Goal: Task Accomplishment & Management: Complete application form

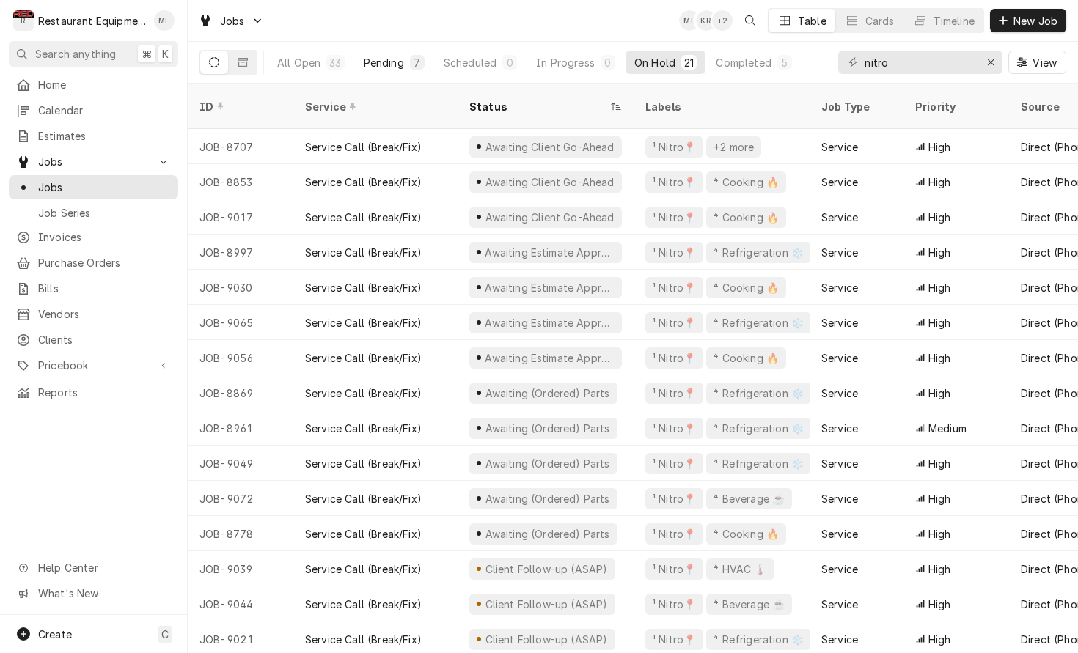
click at [393, 64] on div "Pending" at bounding box center [384, 62] width 40 height 15
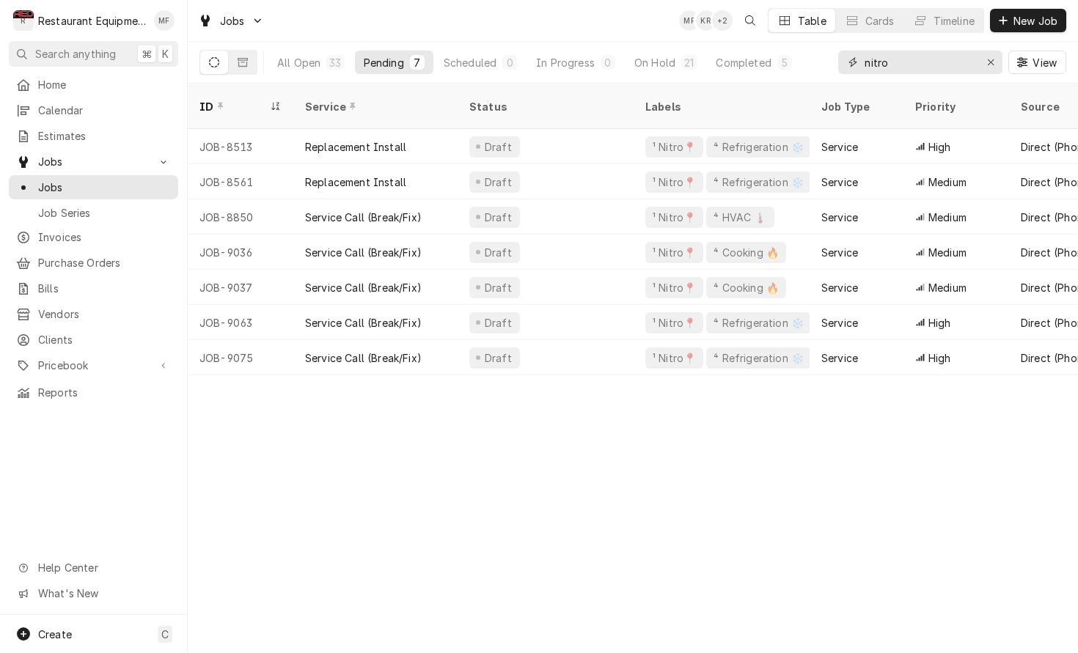
click at [926, 59] on input "nitro" at bounding box center [919, 62] width 110 height 23
click at [657, 61] on div "On Hold" at bounding box center [654, 62] width 41 height 15
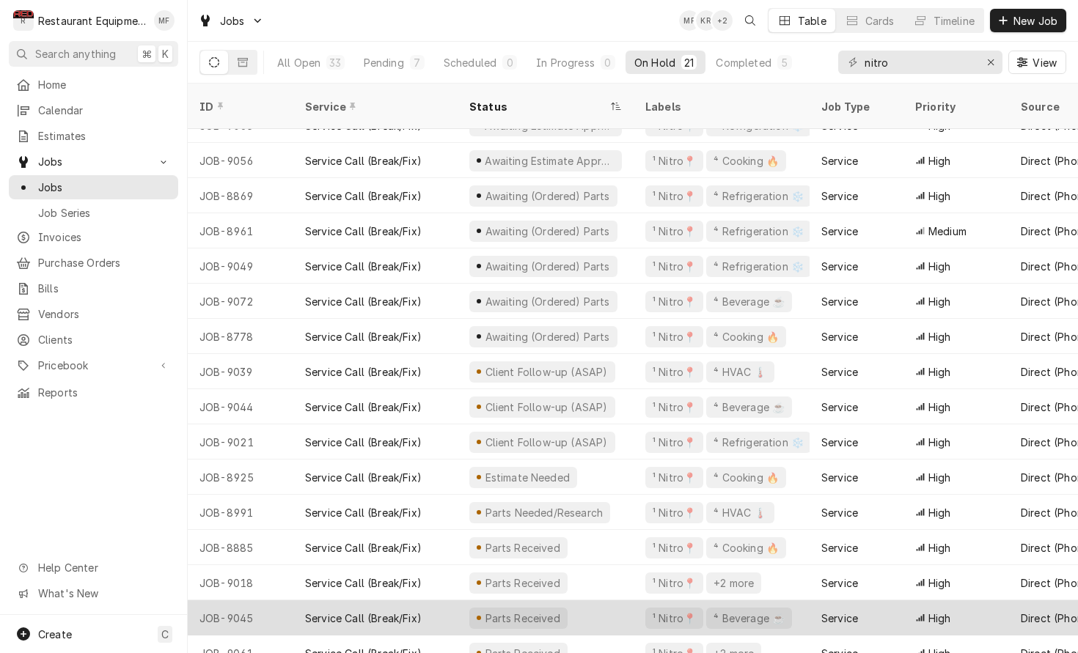
scroll to position [197, 0]
click at [837, 611] on div "Service" at bounding box center [839, 618] width 37 height 15
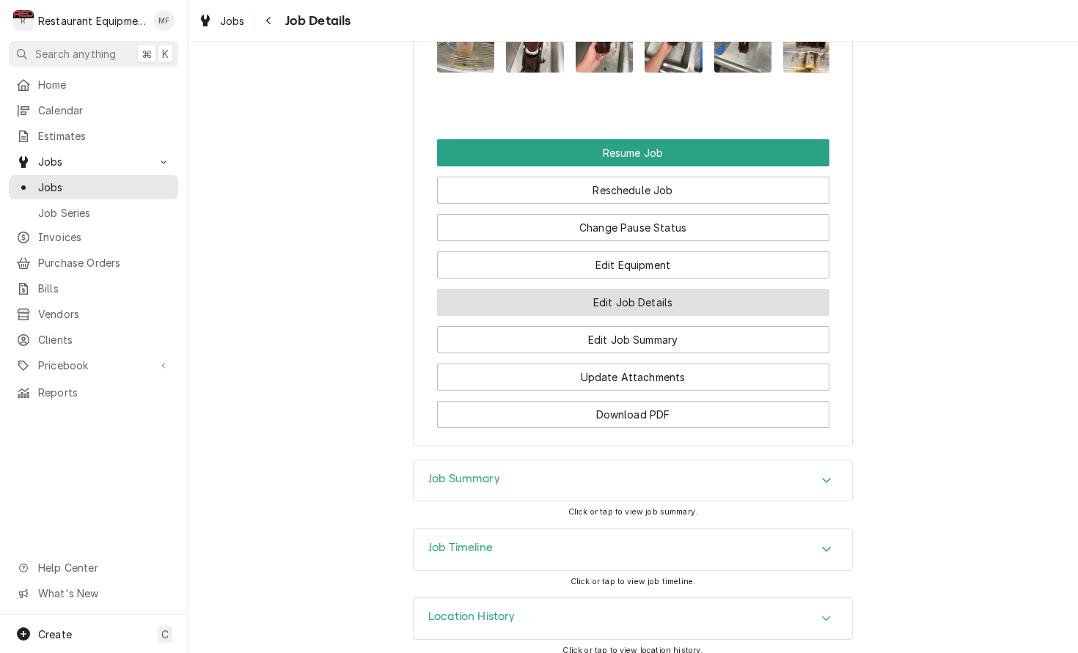
scroll to position [0, 1]
click at [811, 290] on button "Edit Job Details" at bounding box center [633, 302] width 392 height 27
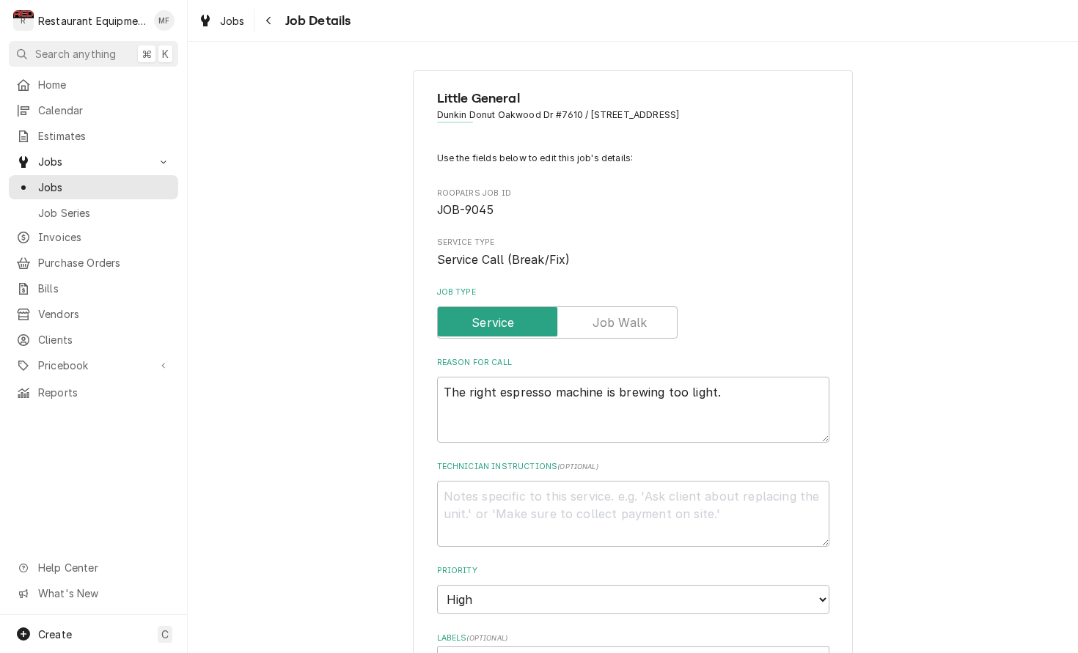
type textarea "x"
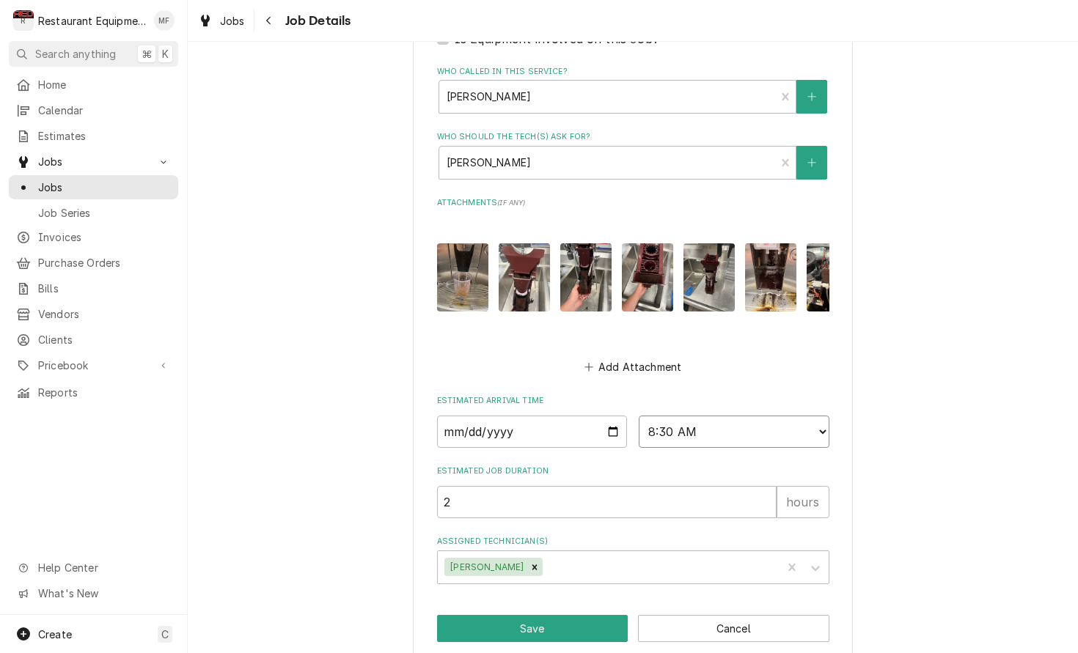
select select "09:30:00"
type textarea "x"
select select "09:00:00"
click at [575, 615] on button "Save" at bounding box center [532, 628] width 191 height 27
type textarea "x"
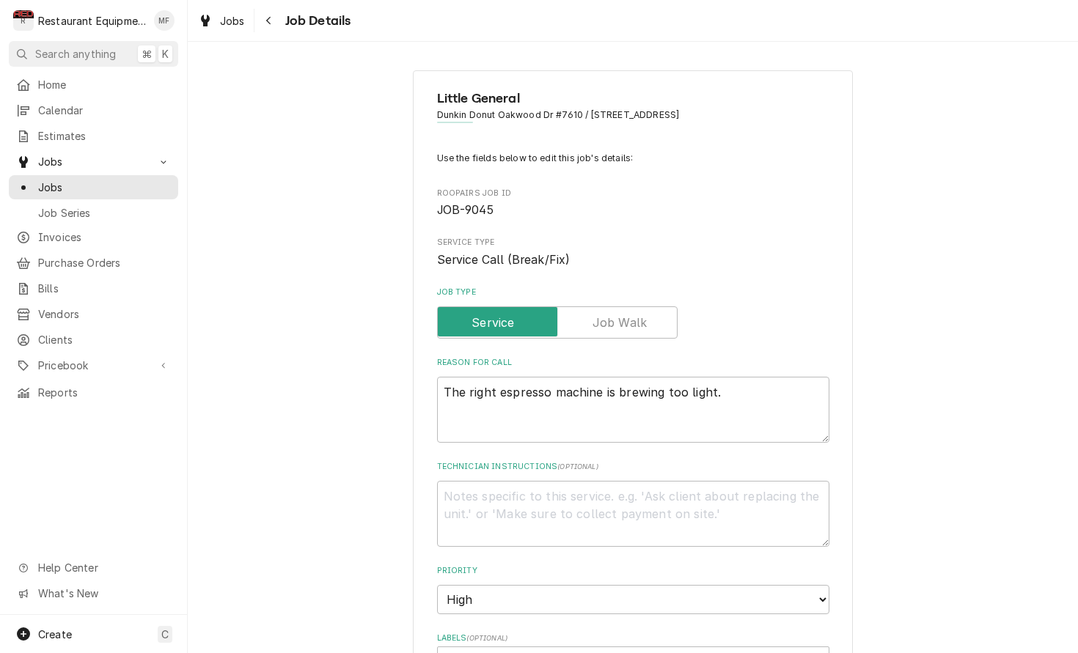
type textarea "x"
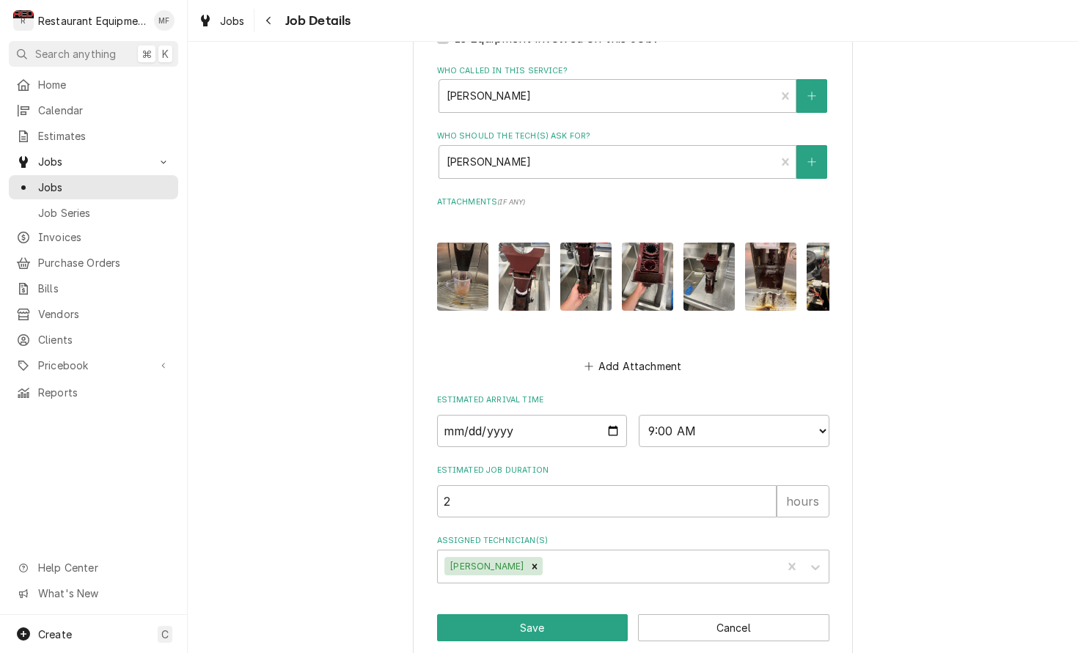
scroll to position [688, 0]
click at [768, 395] on div "Estimated Arrival Time [DATE] AM / PM 6:00 AM 6:15 AM 6:30 AM 6:45 AM 7:00 AM 7…" at bounding box center [633, 421] width 392 height 52
select select "09:30:00"
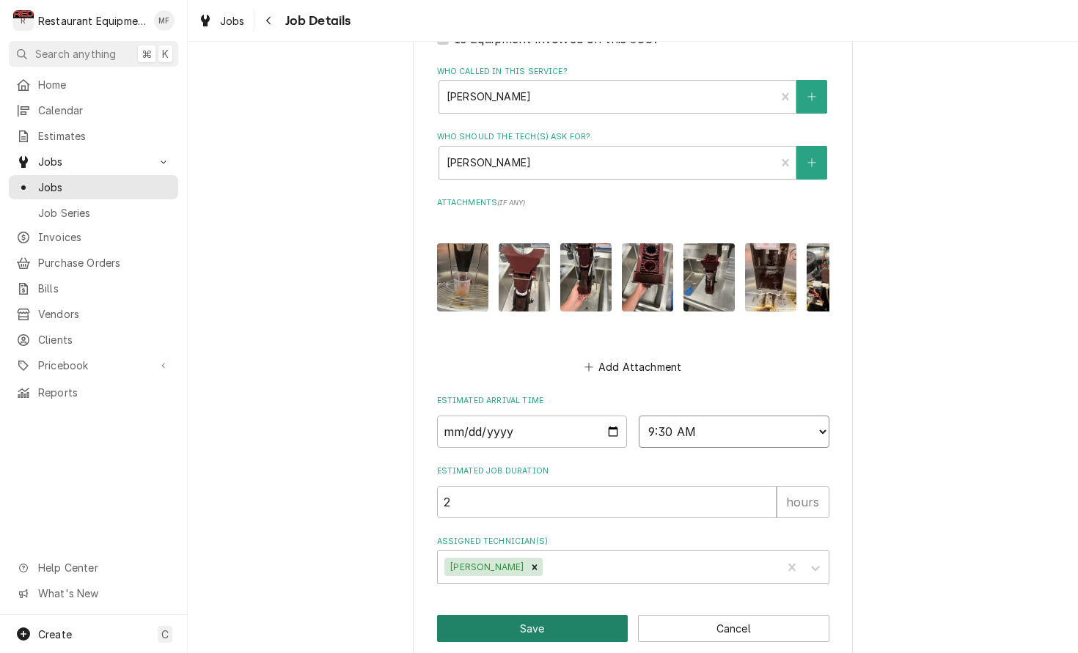
scroll to position [0, 0]
click at [593, 615] on button "Save" at bounding box center [532, 628] width 191 height 27
type textarea "x"
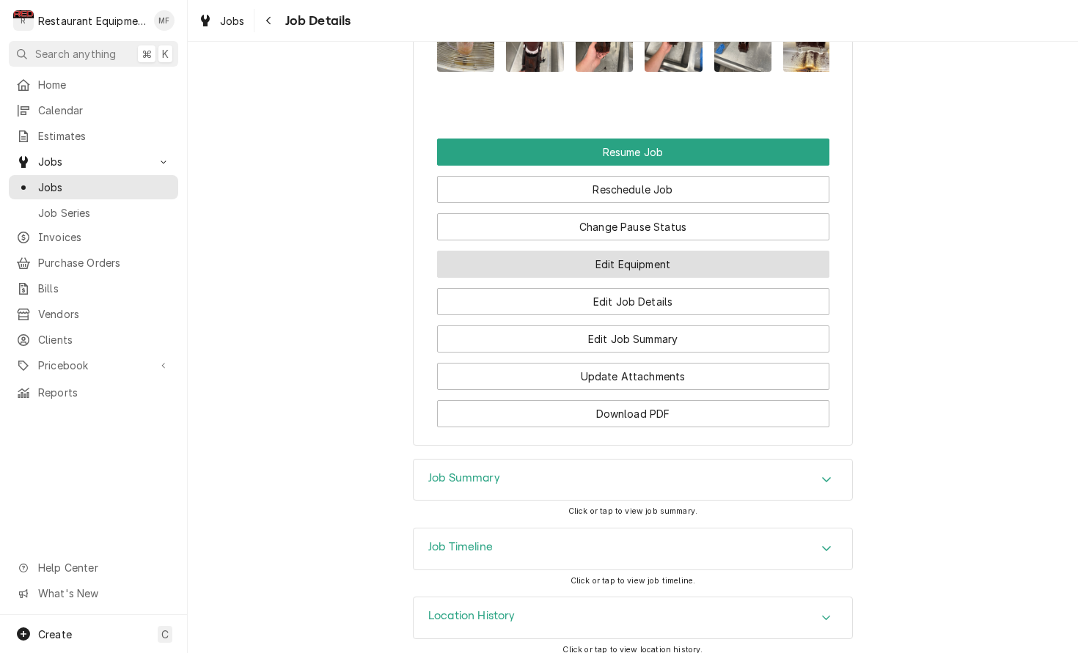
scroll to position [1766, 0]
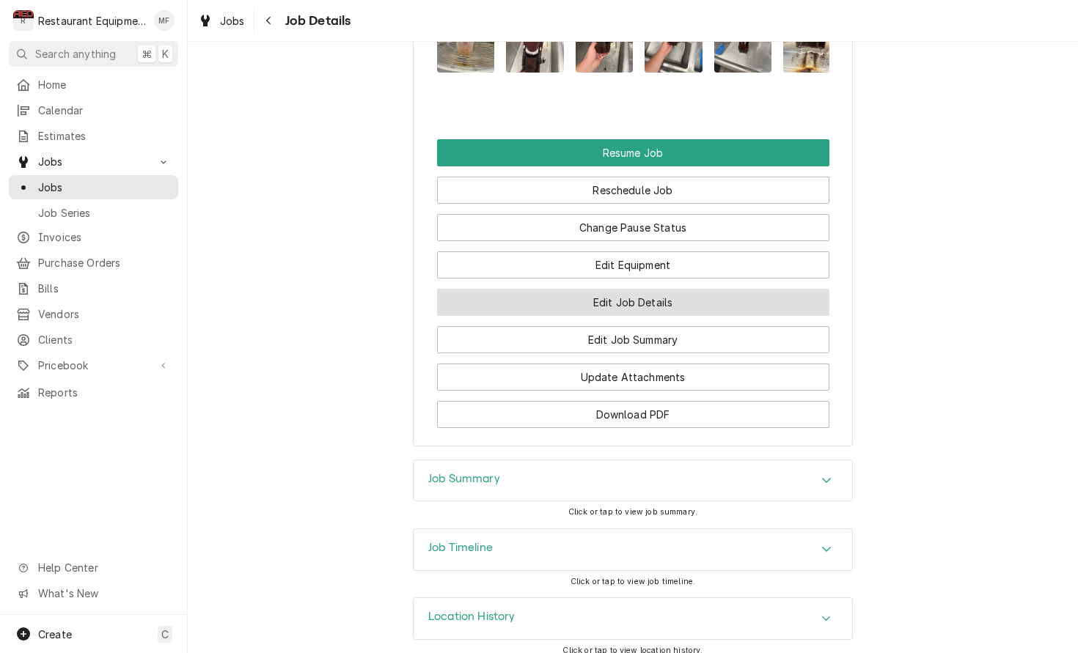
click at [661, 289] on button "Edit Job Details" at bounding box center [633, 302] width 392 height 27
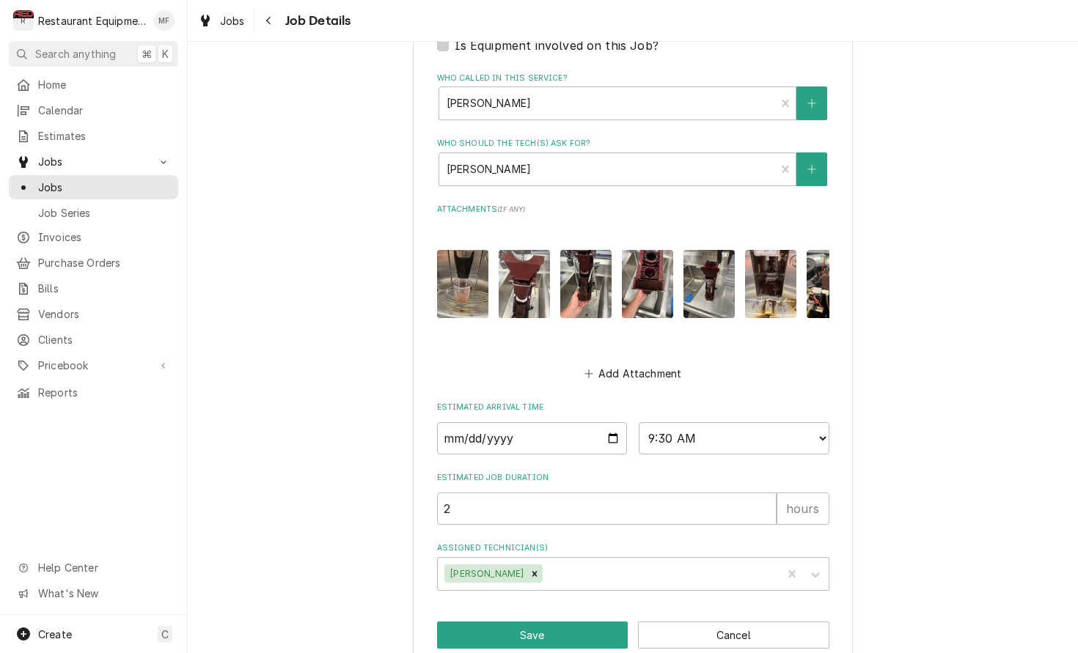
scroll to position [686, 0]
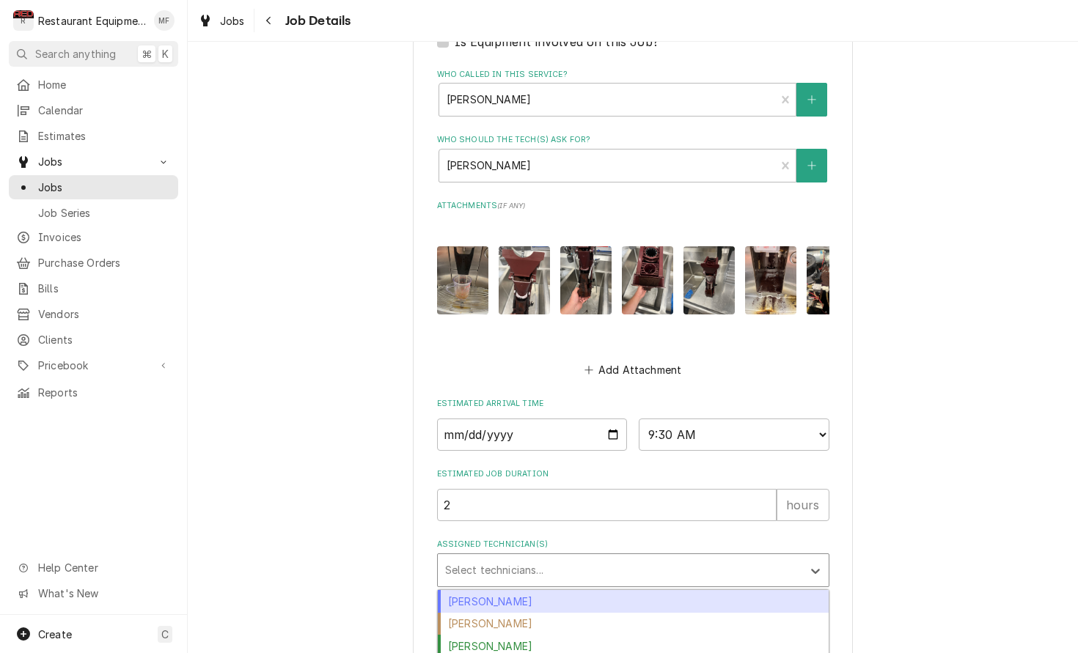
click at [735, 557] on div "Assigned Technician(s)" at bounding box center [620, 570] width 350 height 26
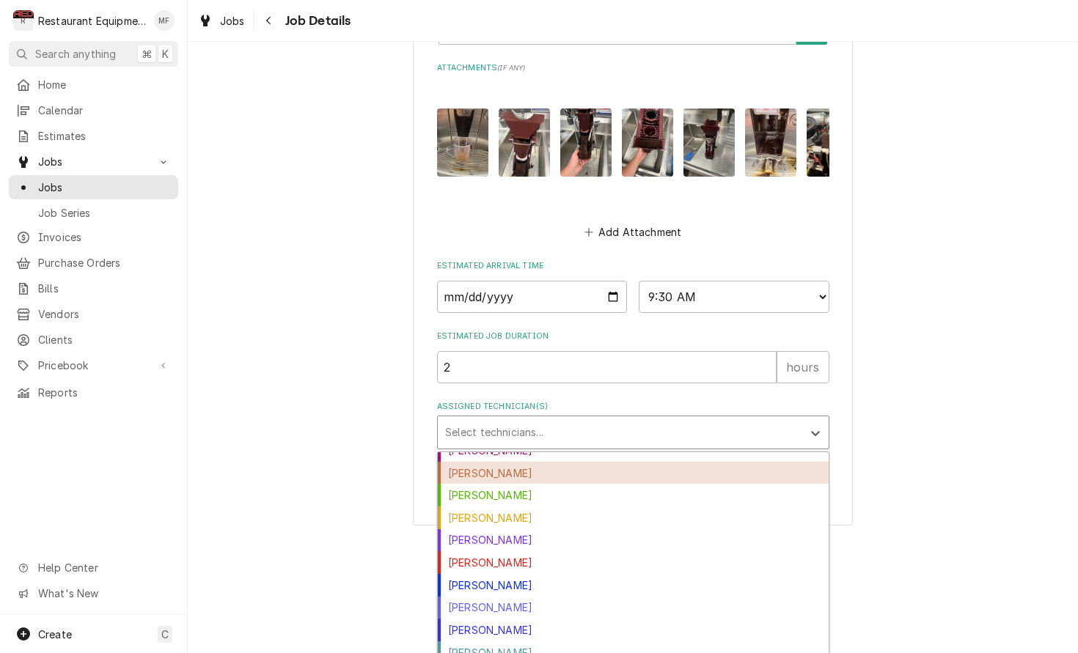
scroll to position [162, 0]
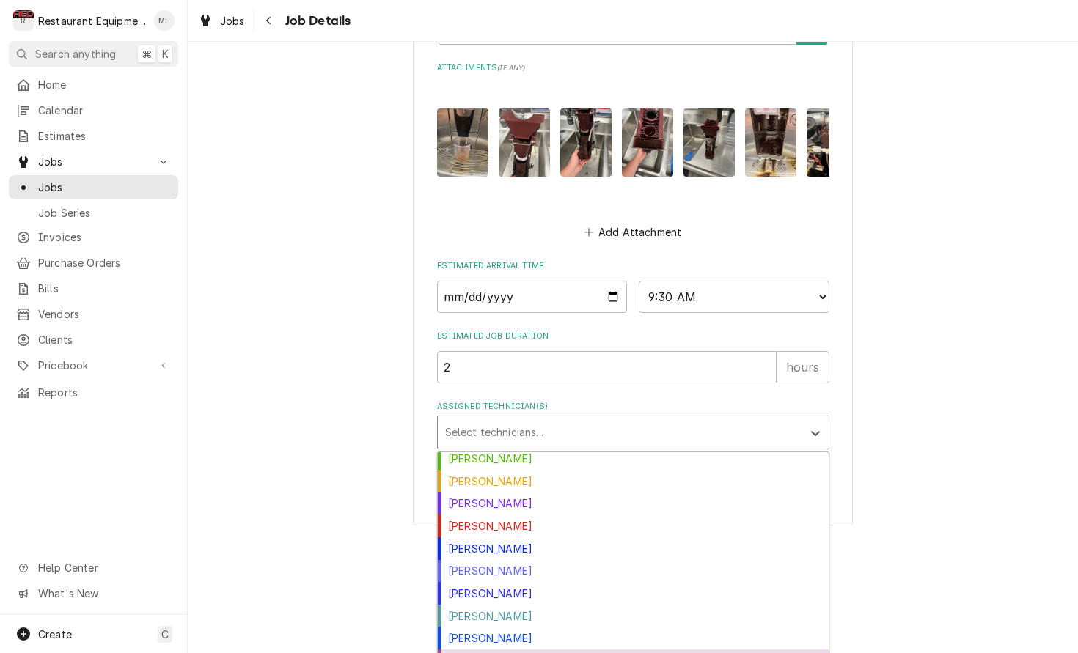
click at [644, 650] on div "[PERSON_NAME]" at bounding box center [633, 661] width 391 height 23
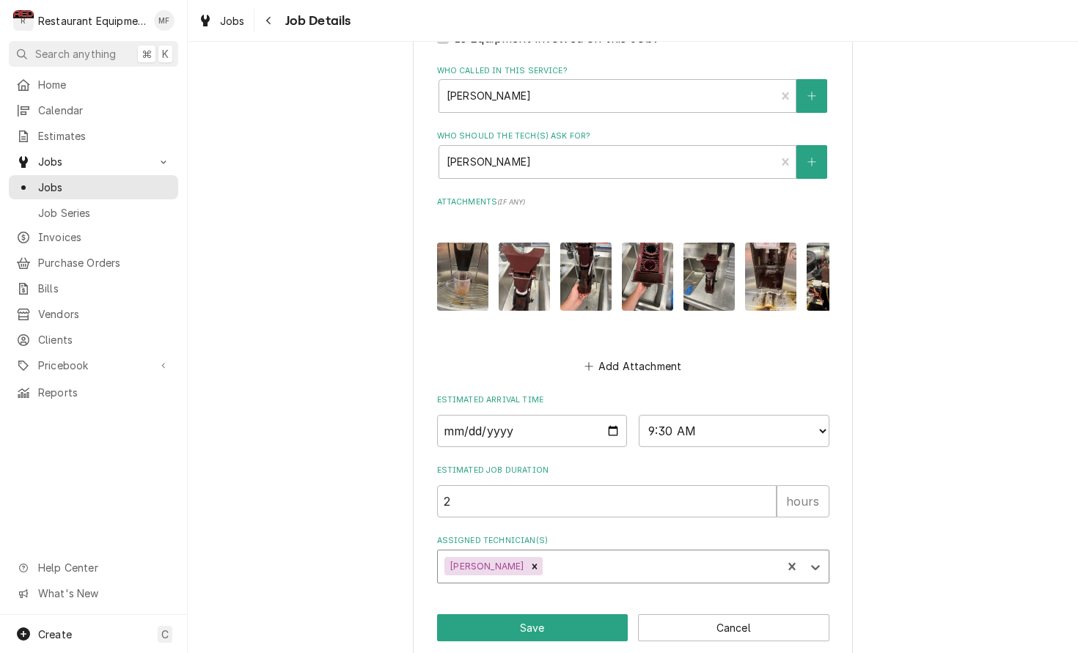
scroll to position [688, 0]
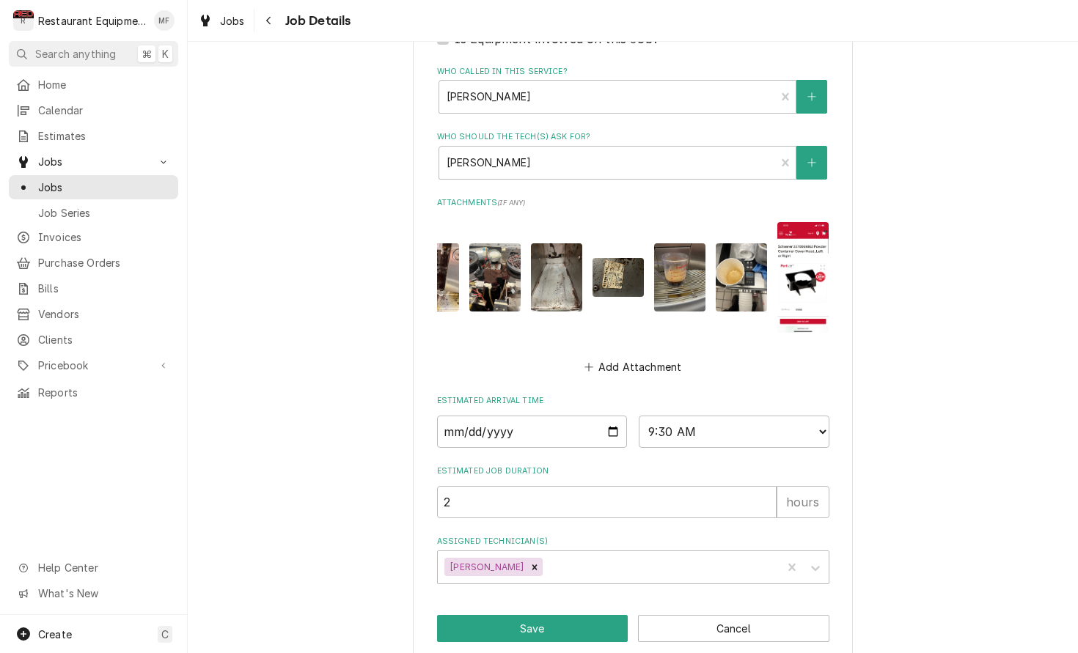
click at [788, 238] on img "Attachments" at bounding box center [802, 277] width 51 height 111
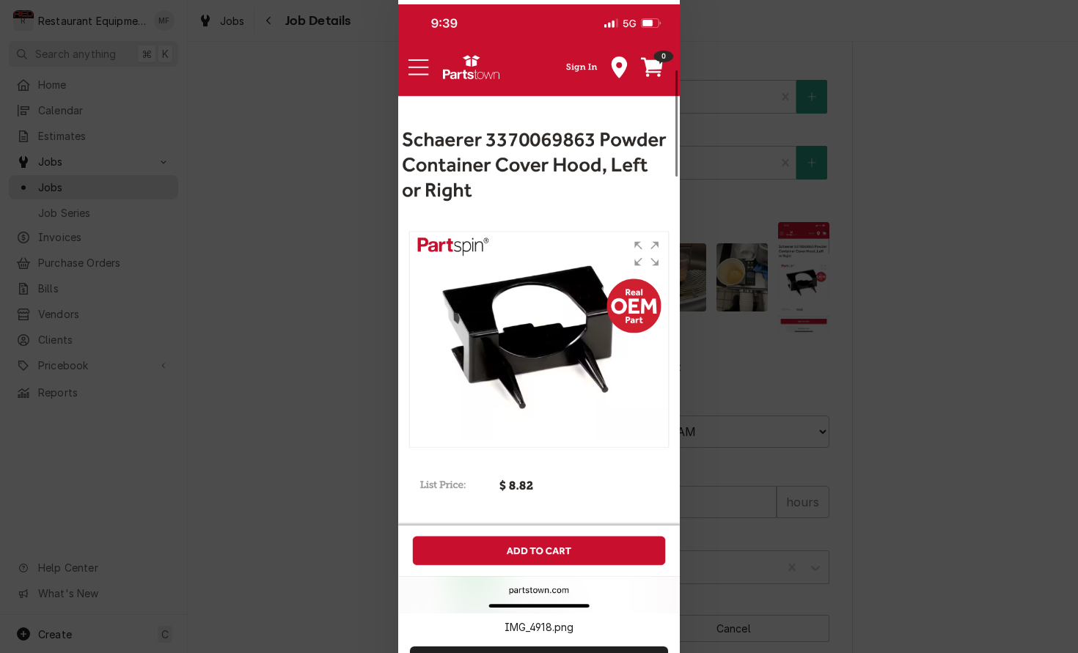
click at [1007, 282] on div at bounding box center [539, 326] width 1078 height 653
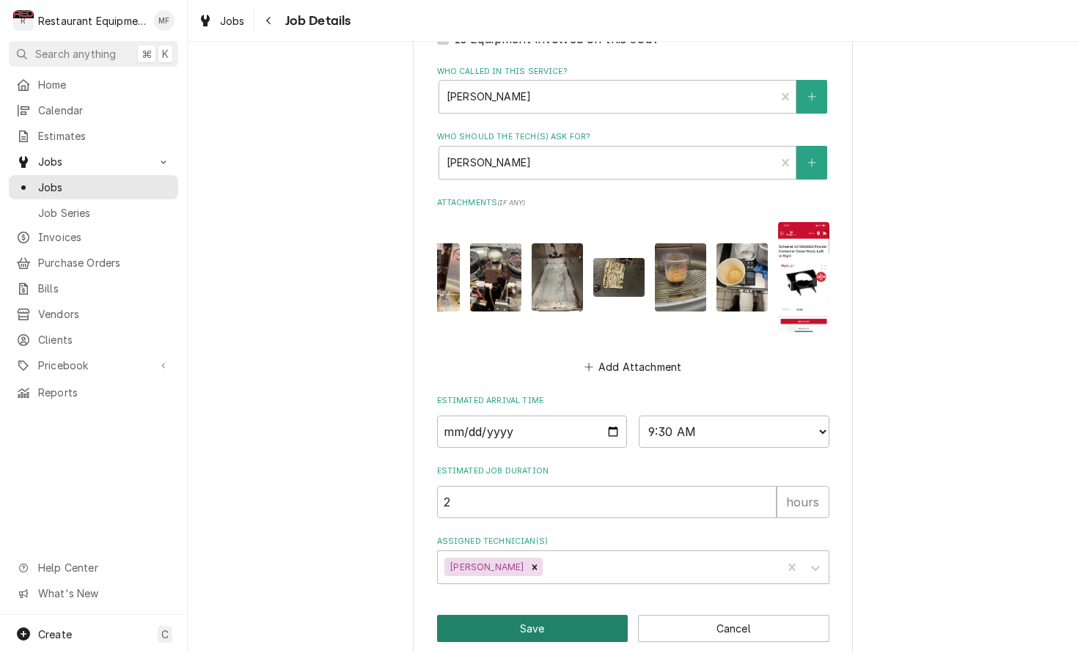
click at [572, 615] on button "Save" at bounding box center [532, 628] width 191 height 27
type textarea "x"
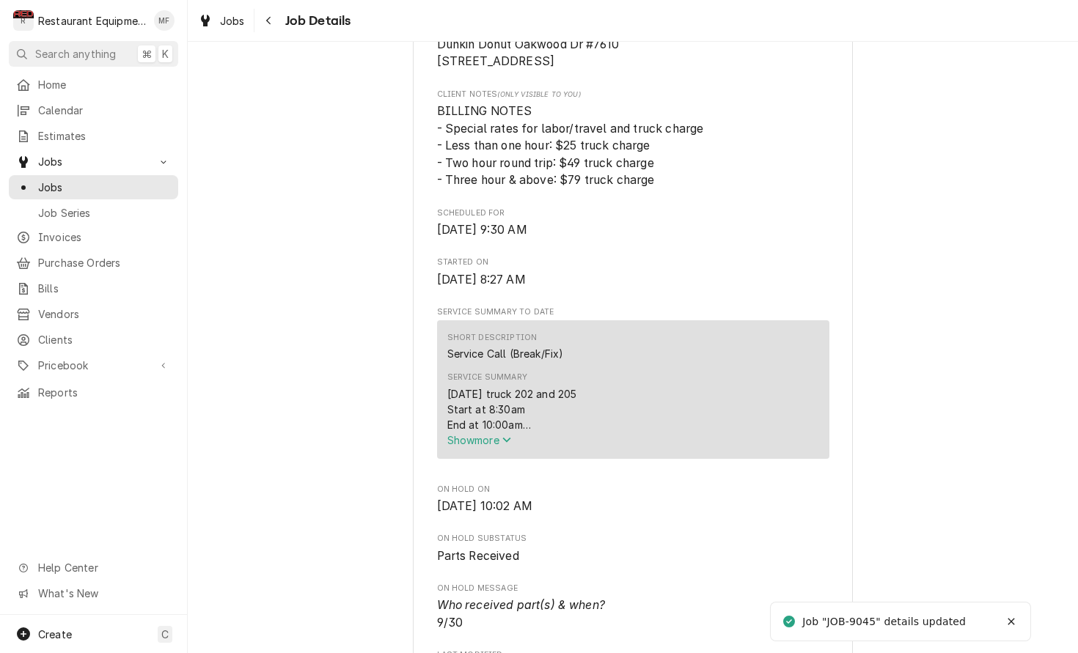
scroll to position [375, 0]
click at [1020, 620] on button "Notifications alt+T" at bounding box center [1010, 621] width 23 height 23
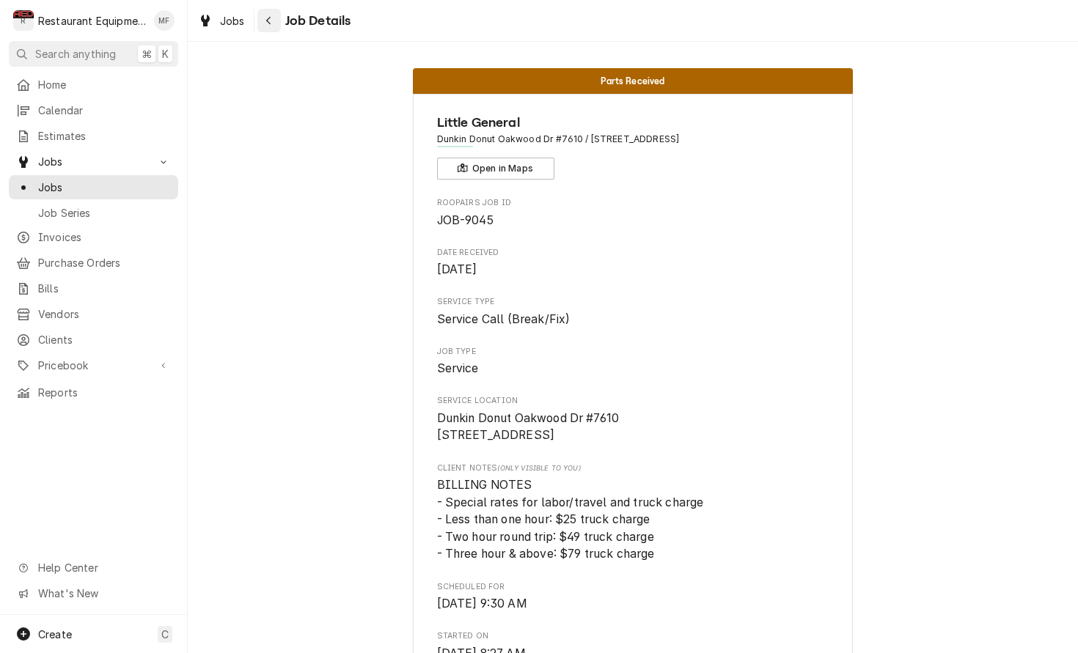
scroll to position [0, 0]
click at [276, 23] on div "Navigate back" at bounding box center [269, 20] width 15 height 15
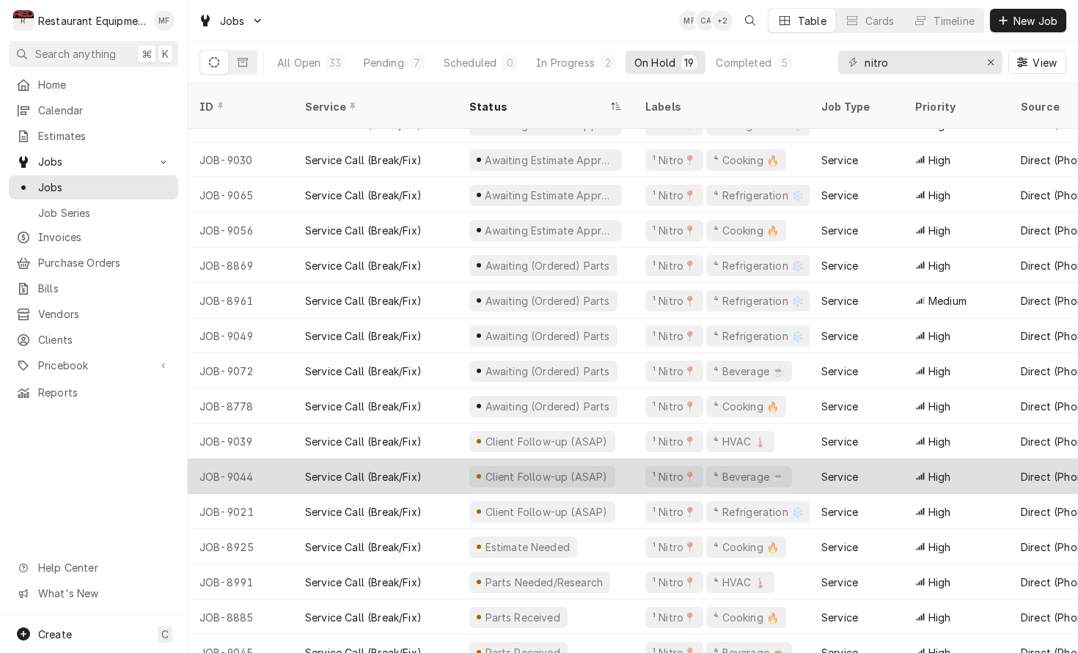
scroll to position [127, 0]
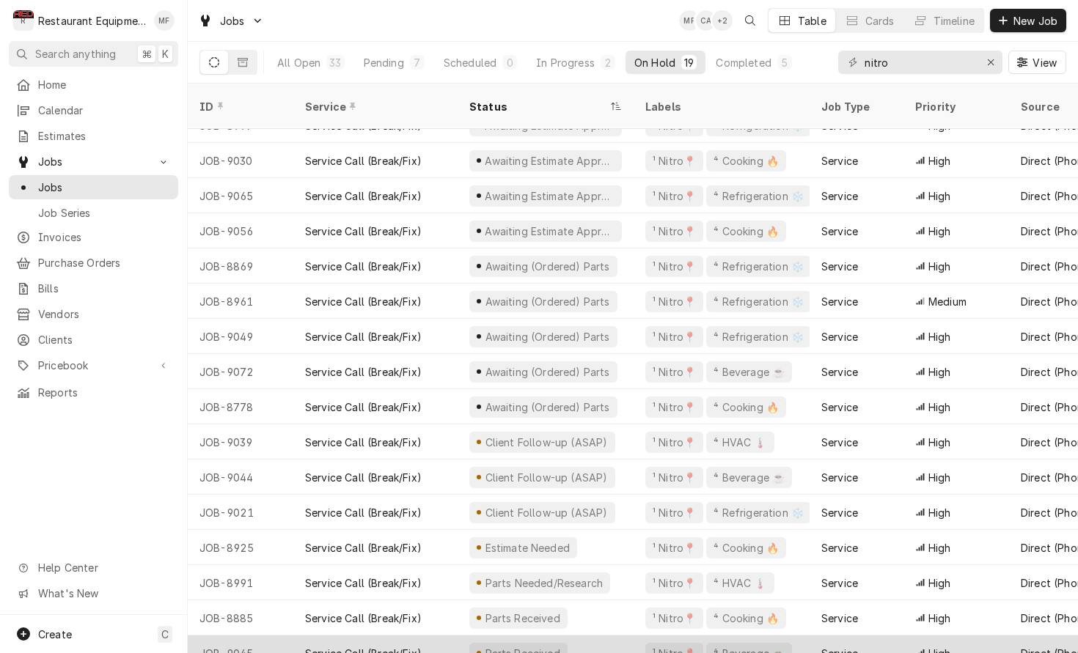
click at [882, 639] on div "Service" at bounding box center [856, 653] width 94 height 35
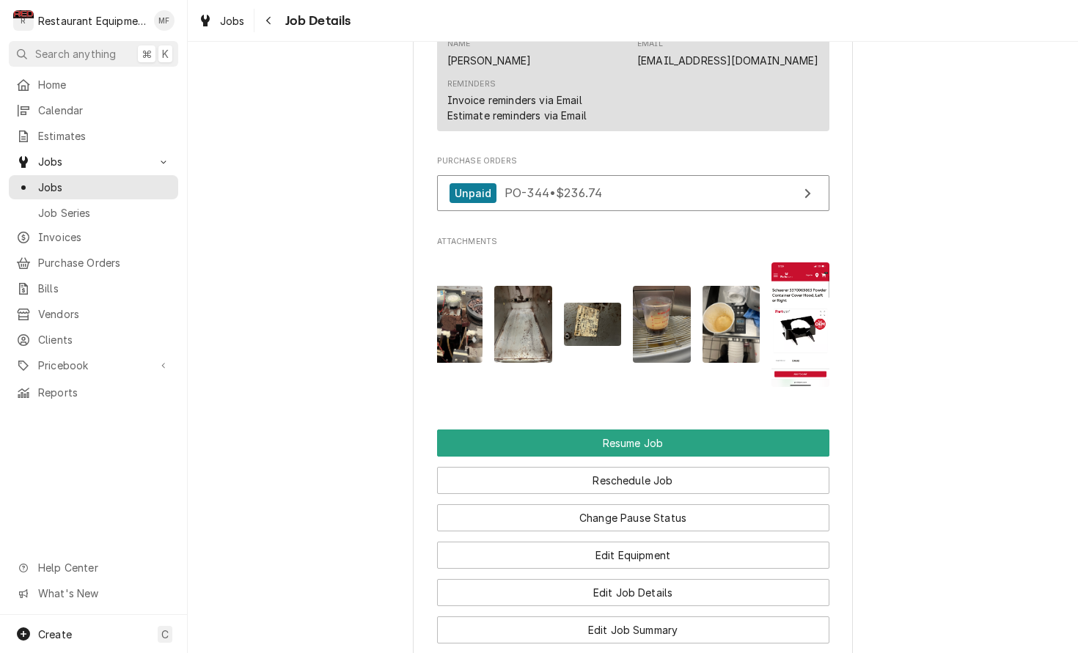
scroll to position [1469, 0]
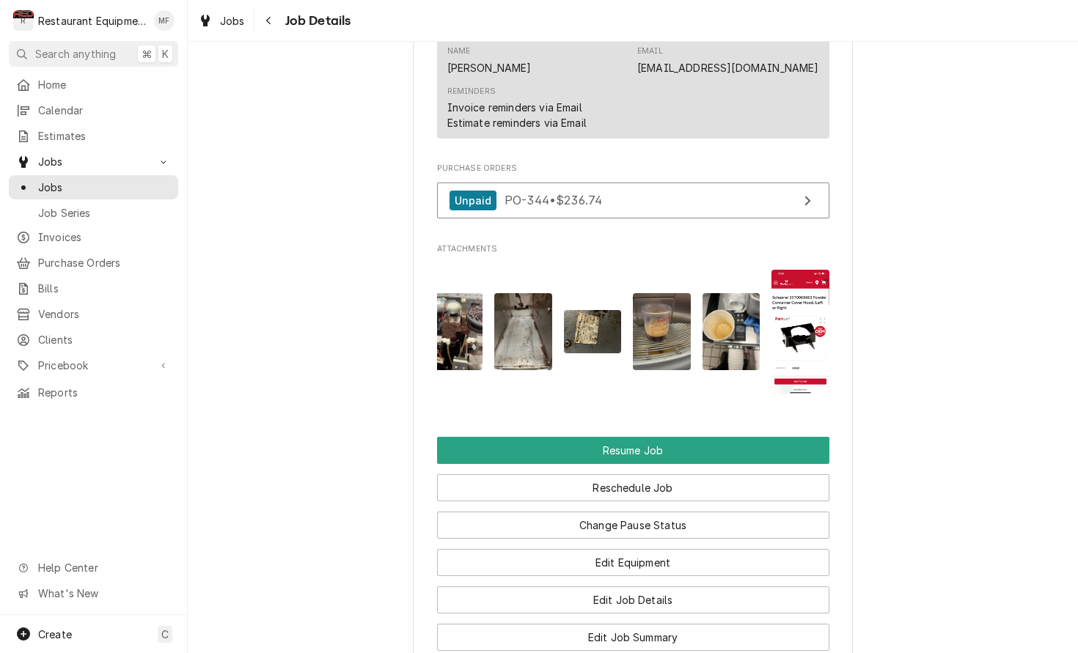
click at [798, 319] on img "Attachments" at bounding box center [800, 332] width 58 height 125
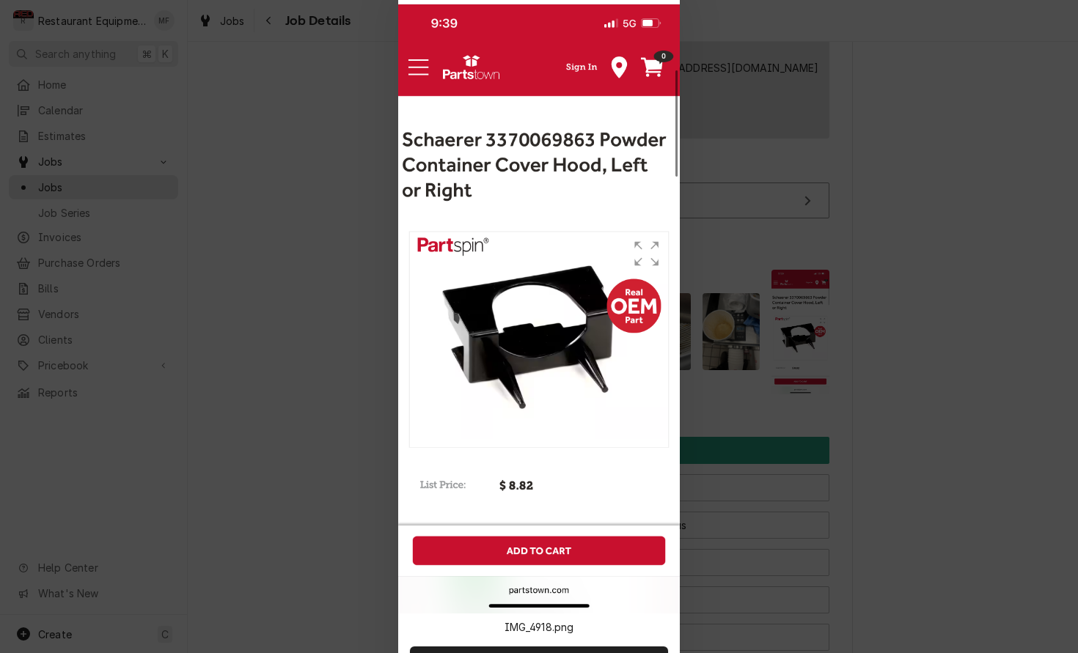
click at [914, 323] on div at bounding box center [539, 326] width 1078 height 653
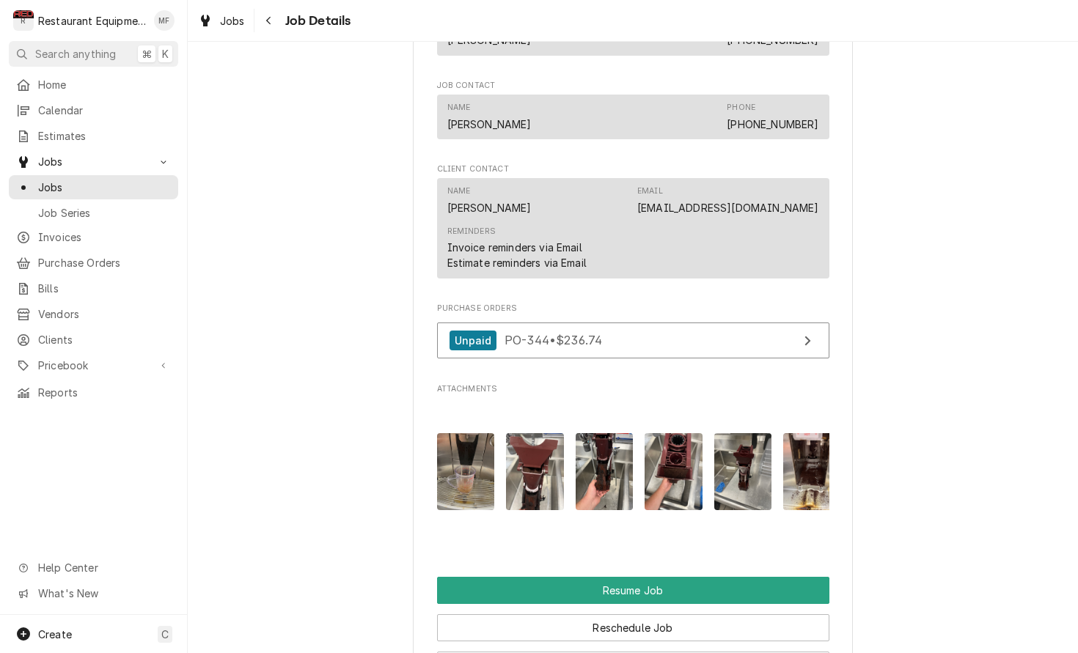
scroll to position [1334, 0]
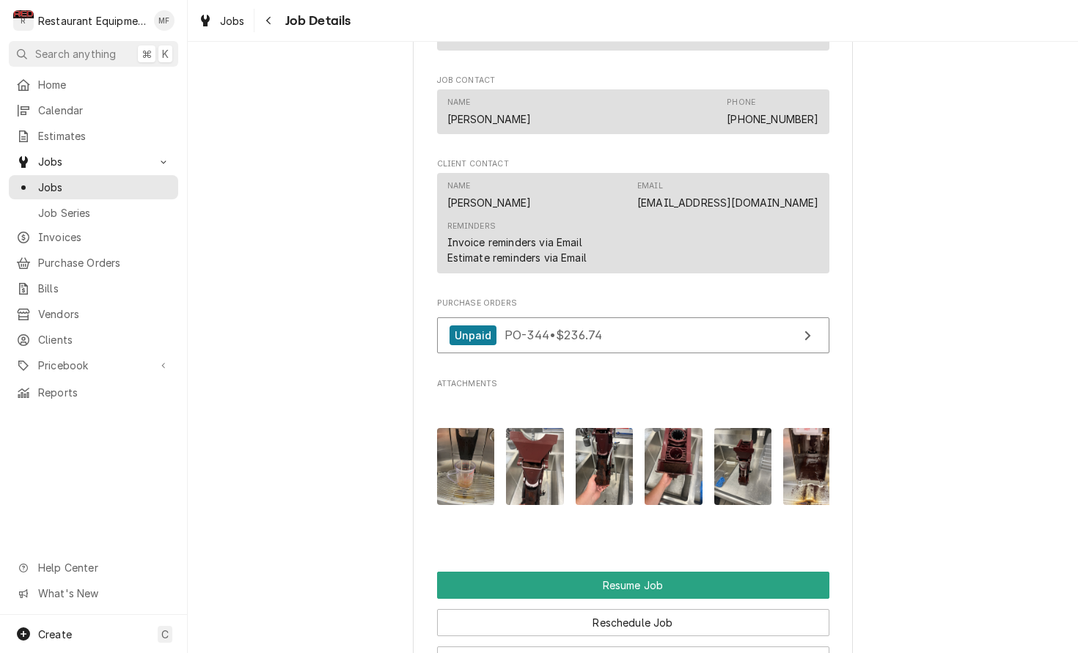
click at [480, 461] on img "Attachments" at bounding box center [466, 466] width 58 height 77
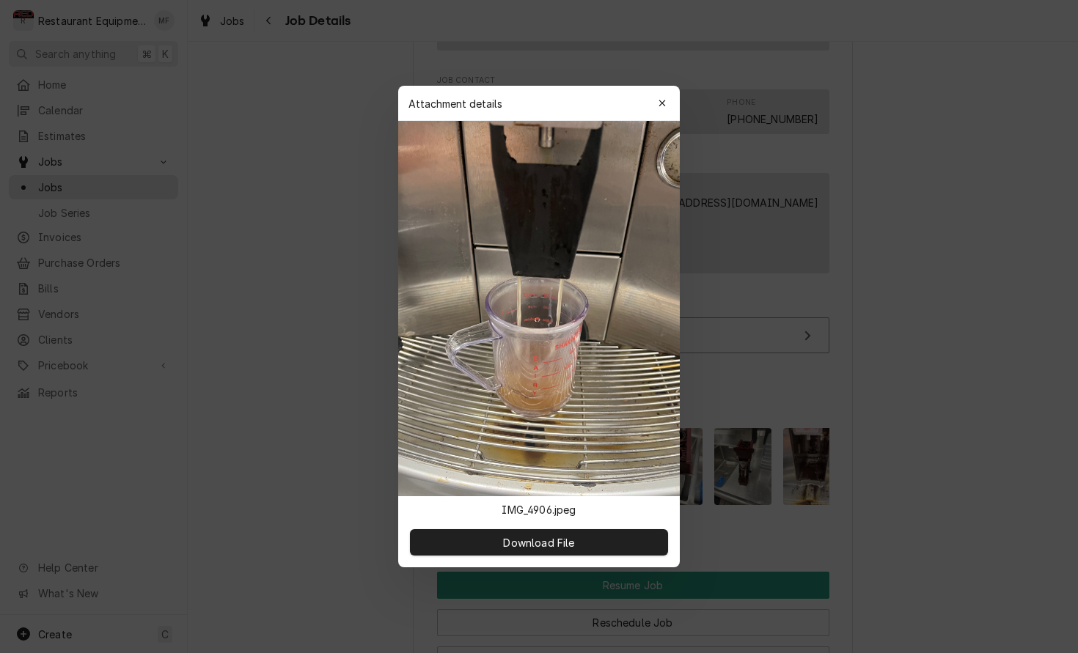
click at [746, 477] on div at bounding box center [539, 326] width 1078 height 653
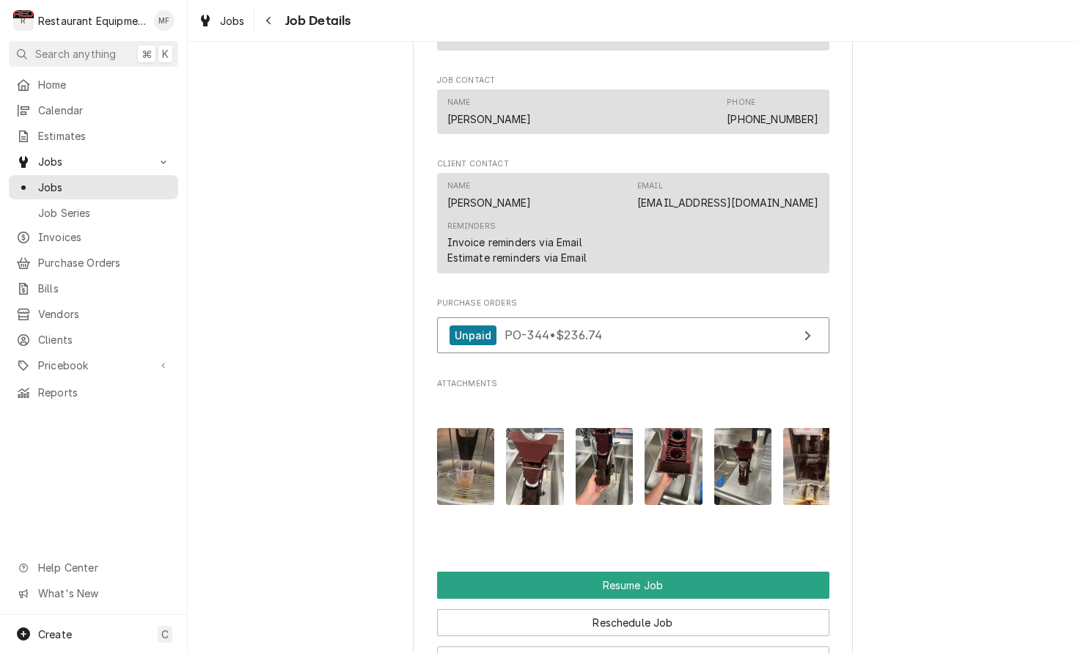
scroll to position [0, 1]
click at [540, 453] on img "Attachments" at bounding box center [534, 466] width 58 height 77
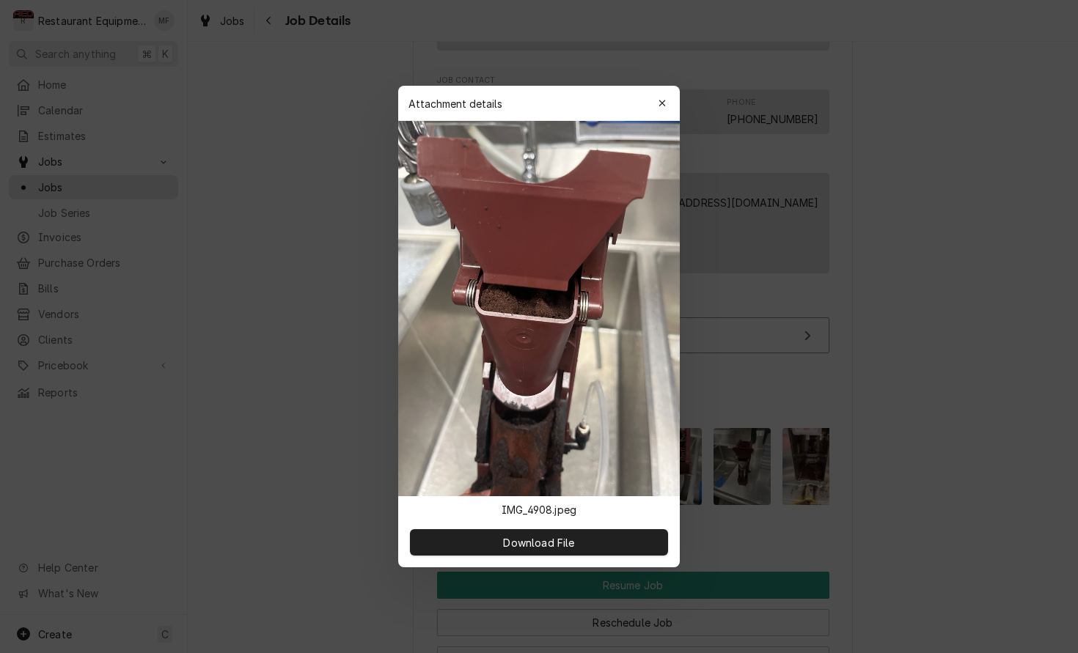
drag, startPoint x: 774, startPoint y: 474, endPoint x: 713, endPoint y: 470, distance: 61.7
click at [774, 474] on div at bounding box center [539, 326] width 1078 height 653
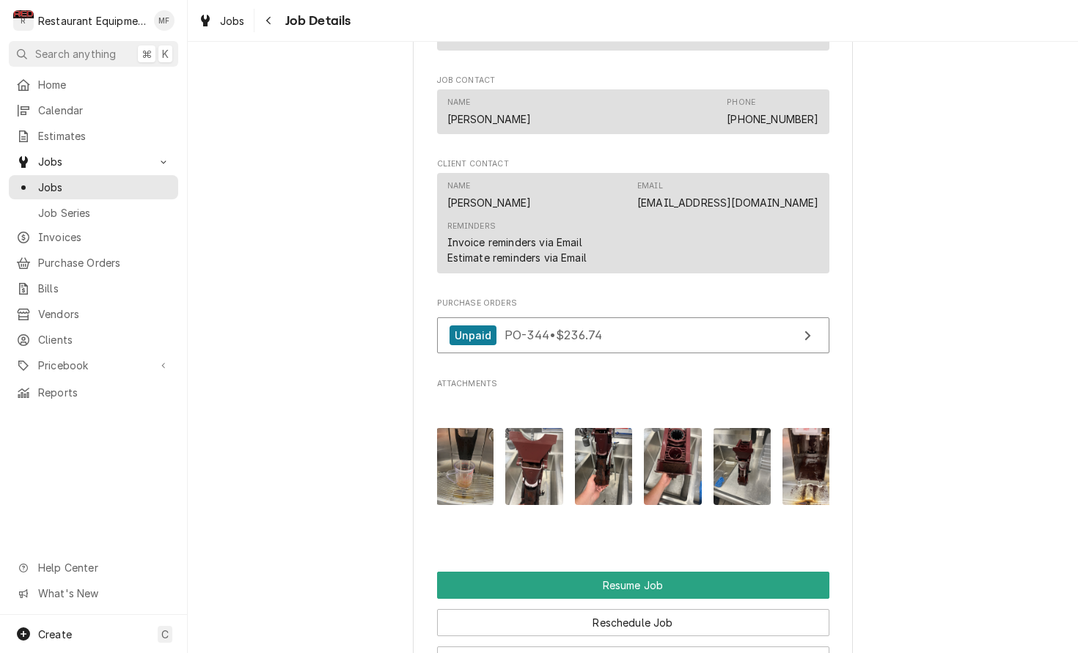
click at [620, 455] on img "Attachments" at bounding box center [604, 466] width 58 height 77
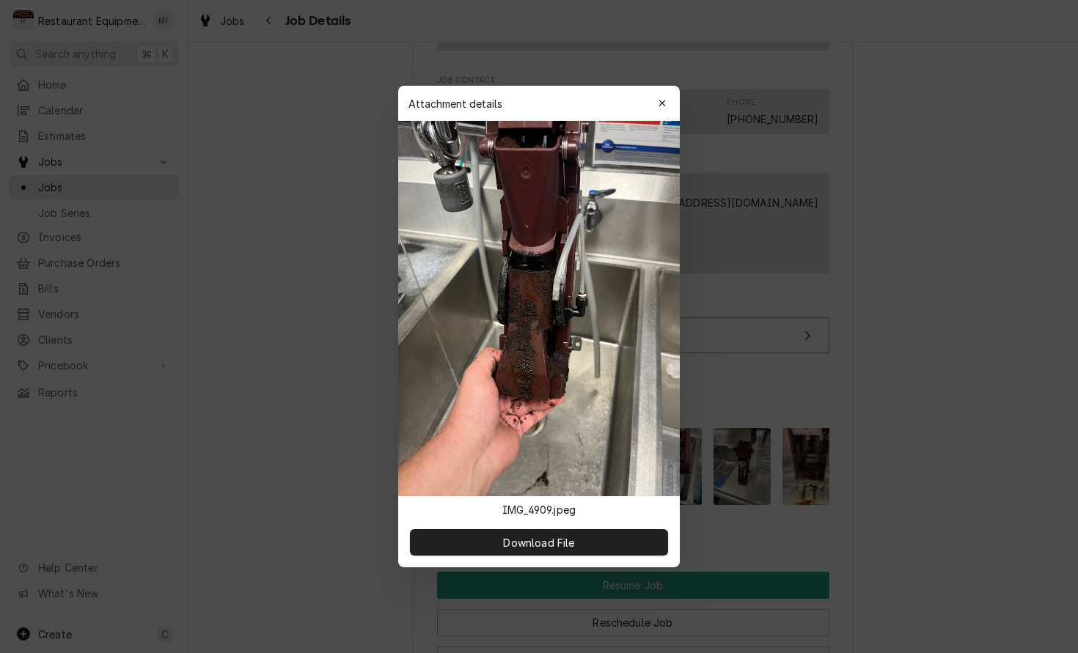
drag, startPoint x: 723, startPoint y: 385, endPoint x: 722, endPoint y: 394, distance: 9.6
click at [723, 385] on div at bounding box center [539, 326] width 1078 height 653
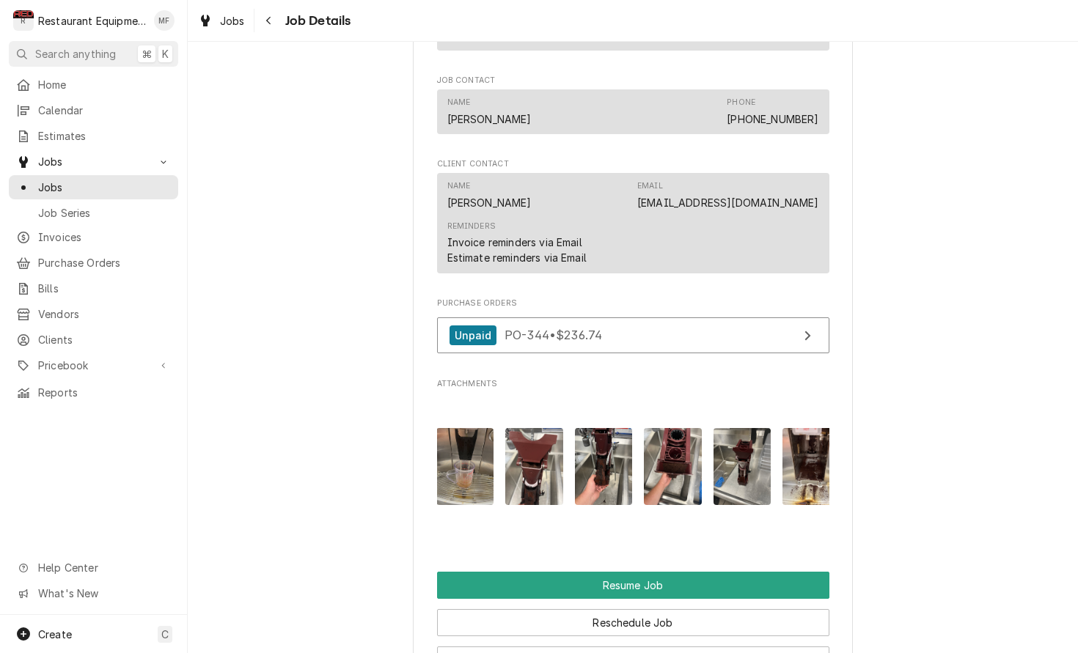
click at [669, 449] on img "Attachments" at bounding box center [673, 466] width 58 height 77
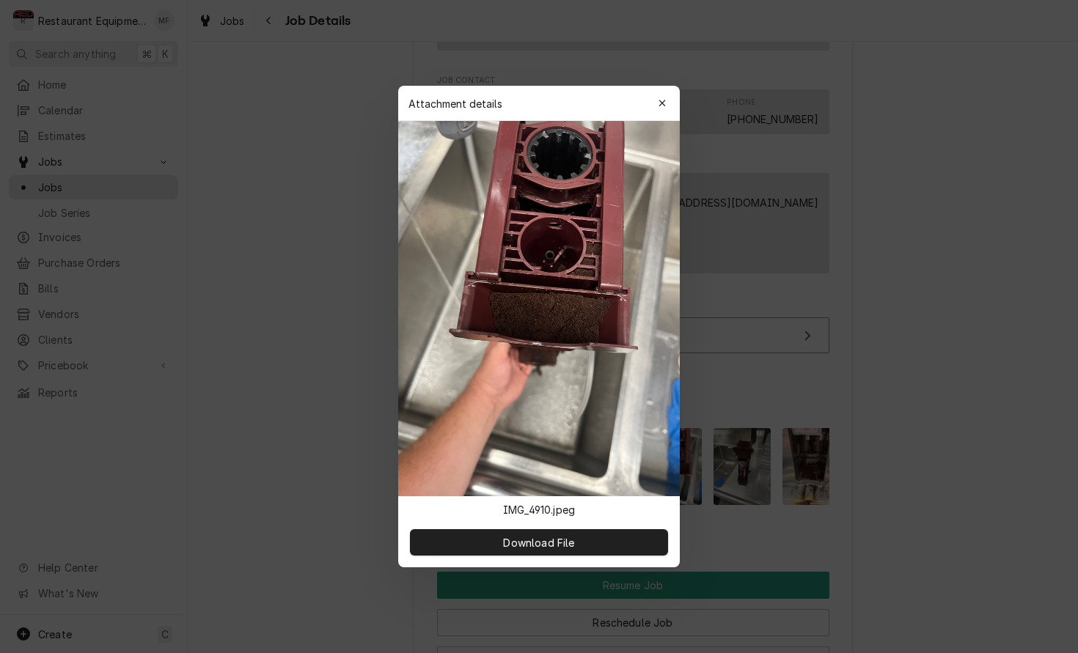
click at [710, 448] on div at bounding box center [539, 326] width 1078 height 653
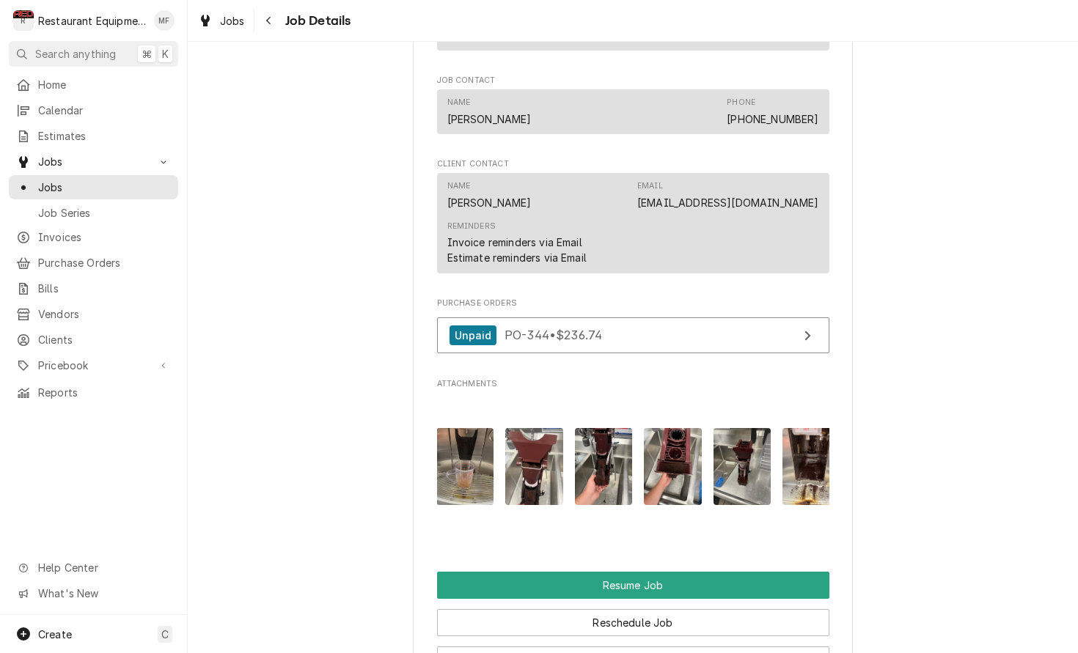
click at [585, 452] on img "Attachments" at bounding box center [604, 466] width 58 height 77
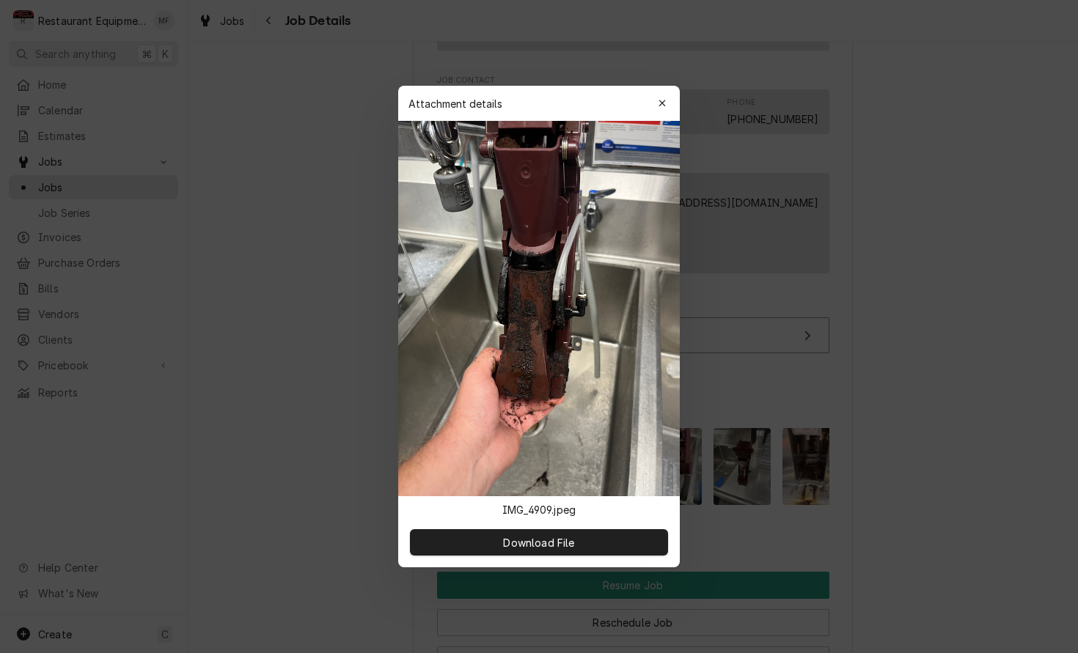
click at [783, 457] on div at bounding box center [539, 326] width 1078 height 653
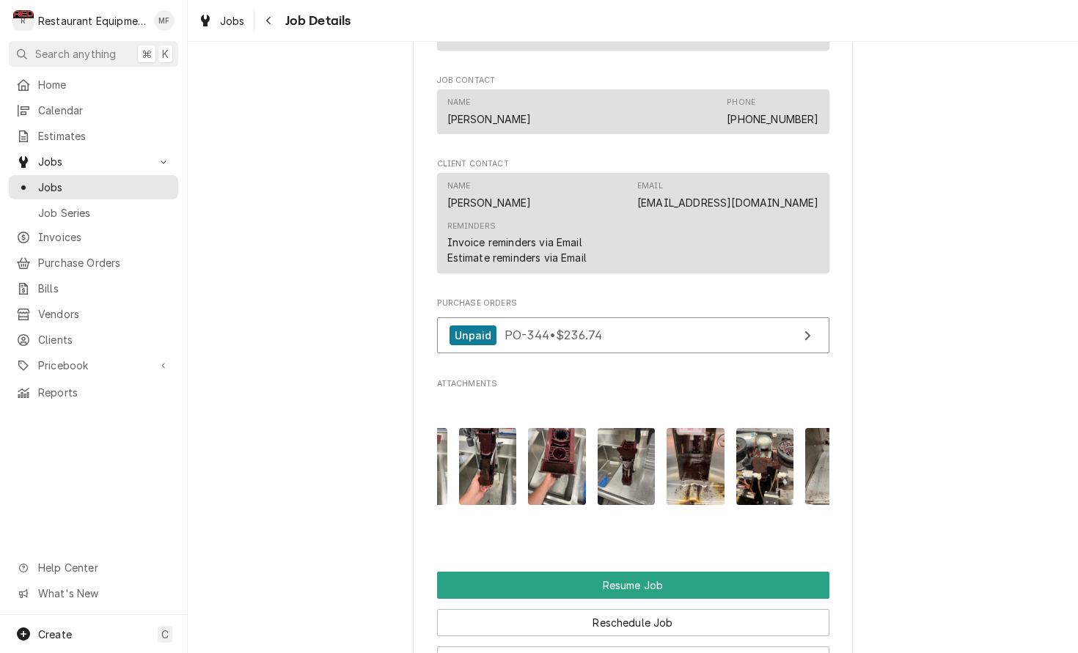
scroll to position [0, 118]
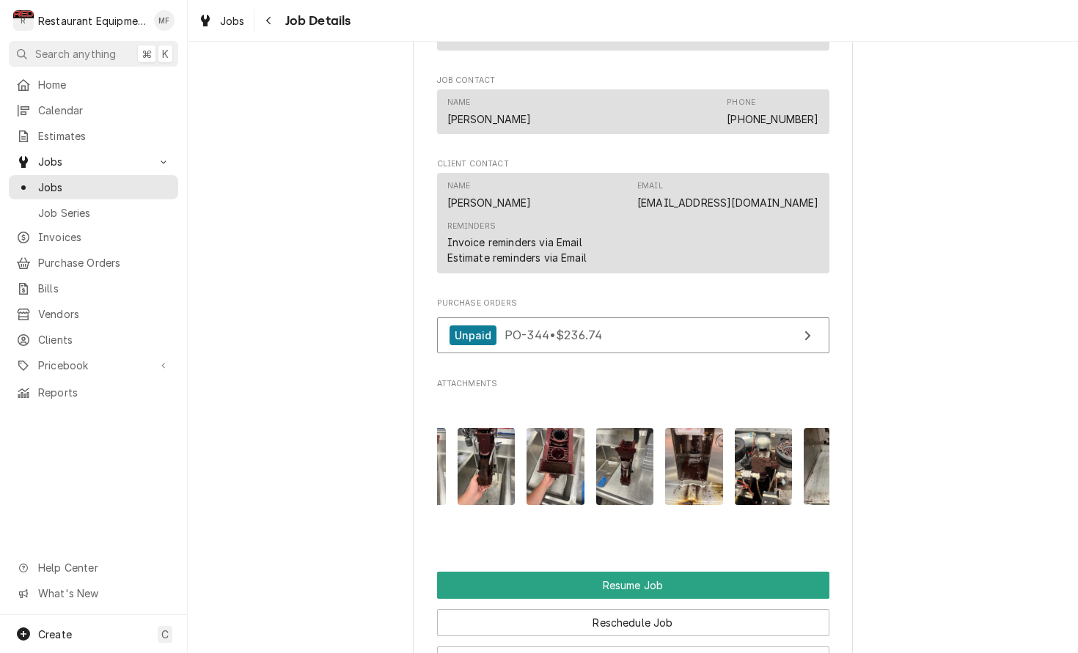
click at [682, 463] on img "Attachments" at bounding box center [694, 466] width 58 height 77
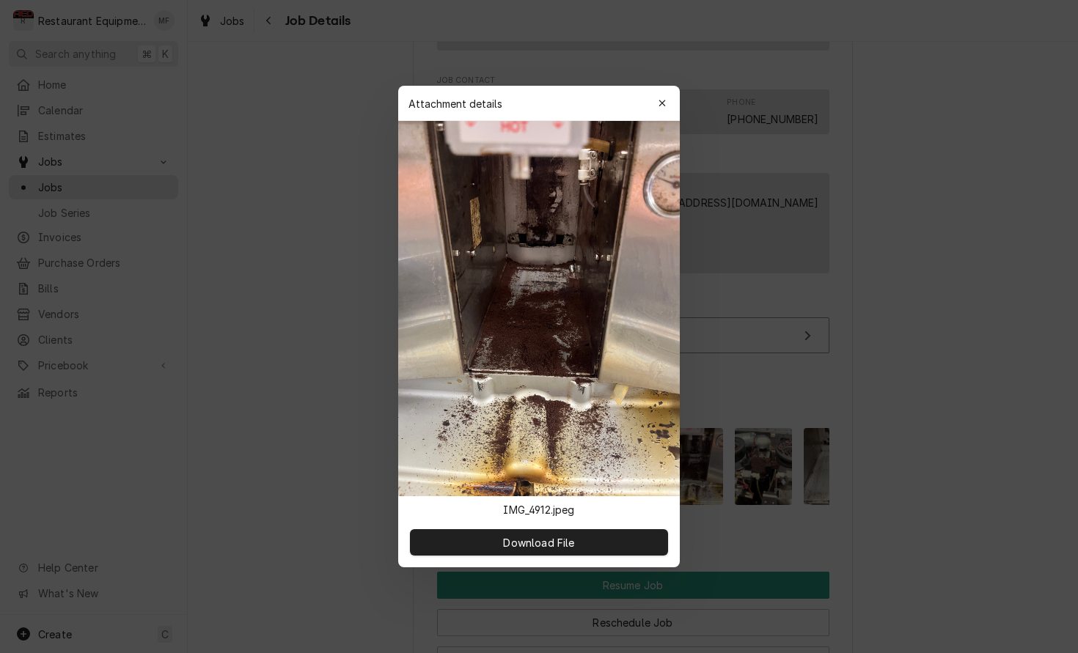
click at [710, 469] on div at bounding box center [539, 326] width 1078 height 653
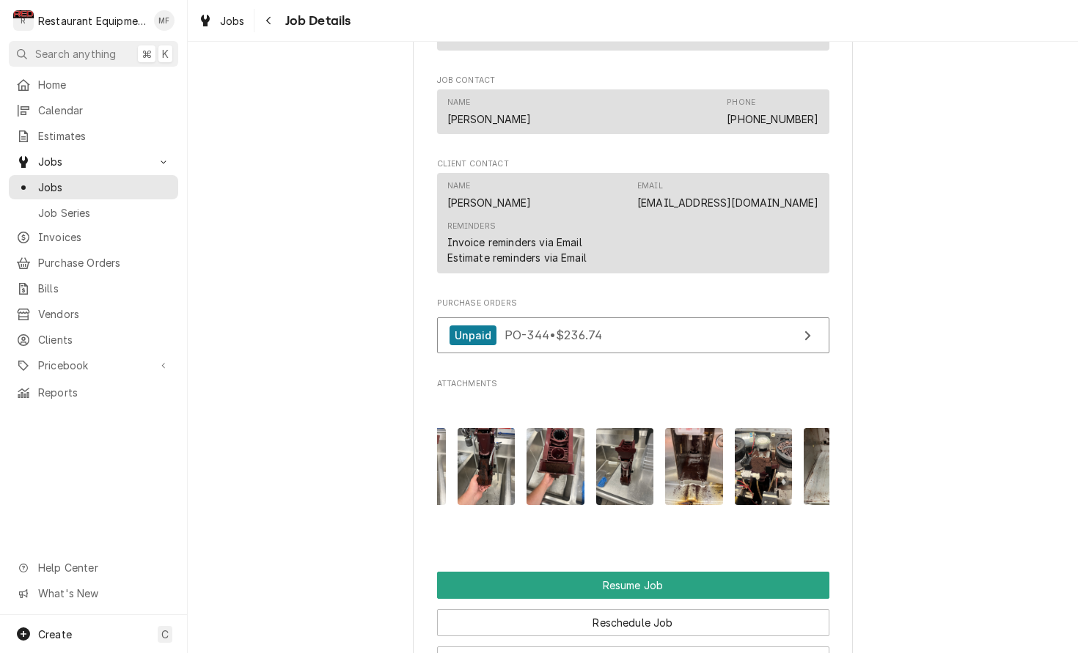
scroll to position [0, 119]
click at [760, 463] on img "Attachments" at bounding box center [763, 466] width 58 height 77
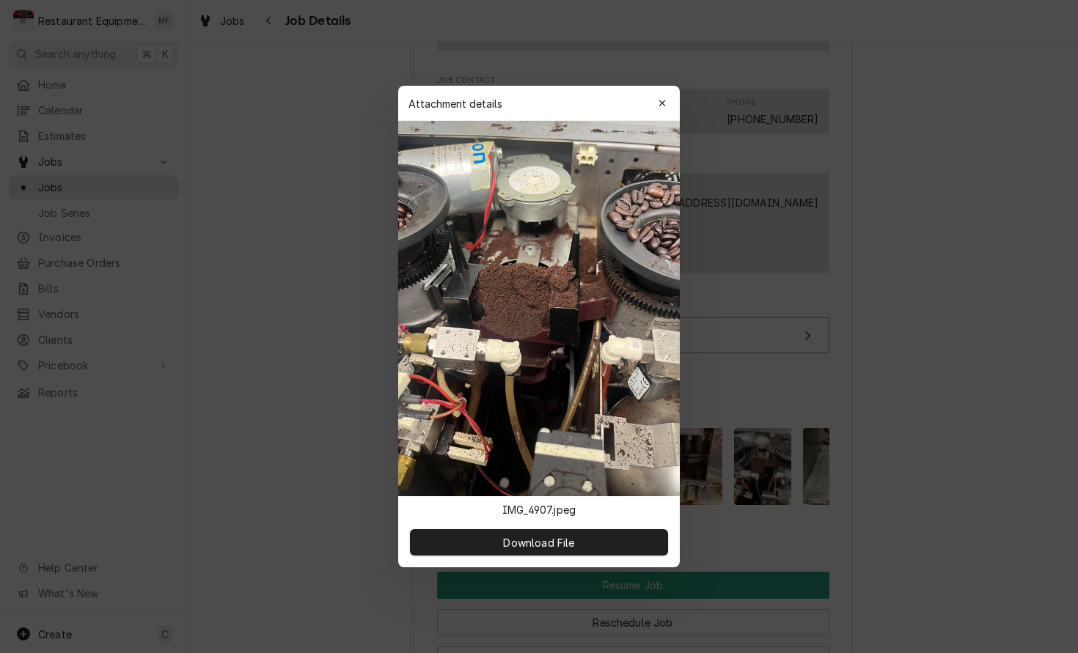
click at [809, 453] on div at bounding box center [539, 326] width 1078 height 653
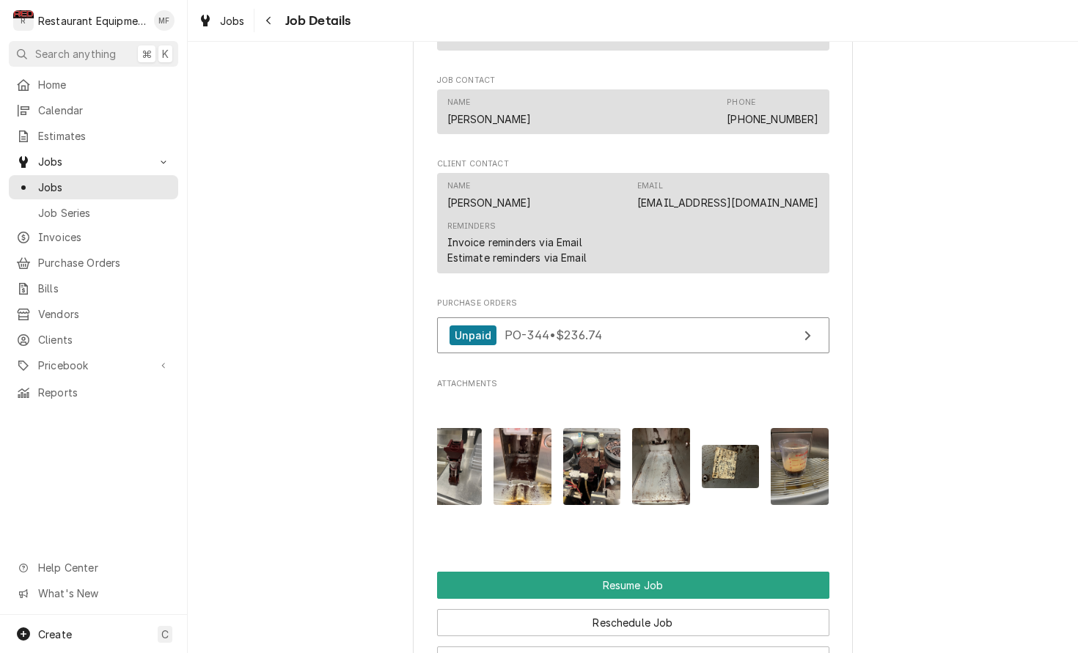
scroll to position [0, 291]
click at [654, 444] on img "Attachments" at bounding box center [660, 466] width 58 height 77
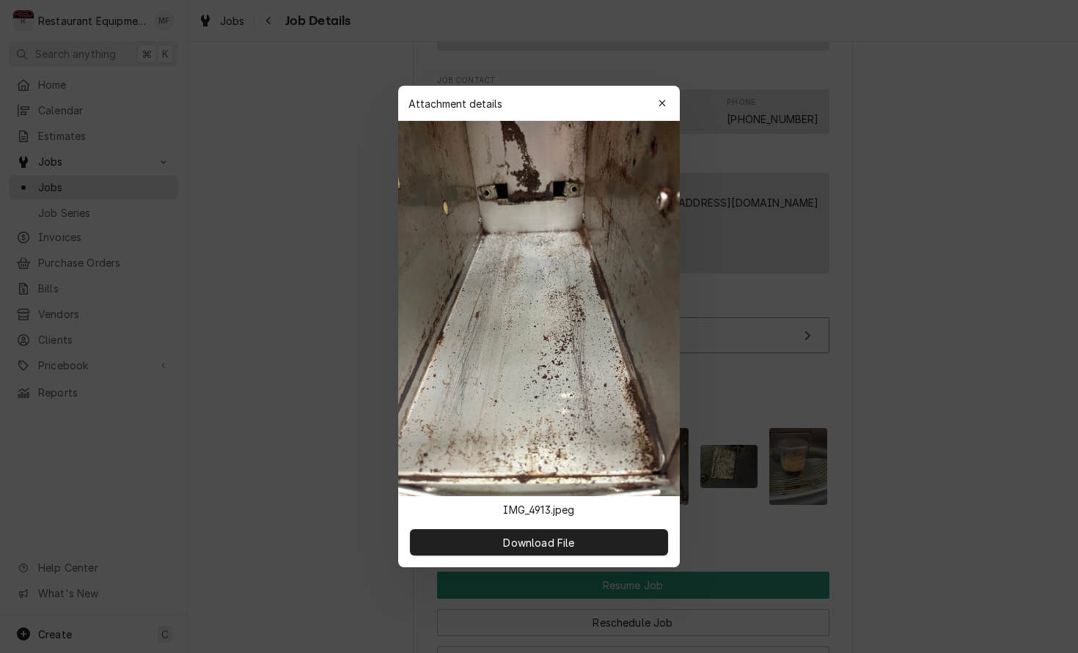
click at [723, 448] on div at bounding box center [539, 326] width 1078 height 653
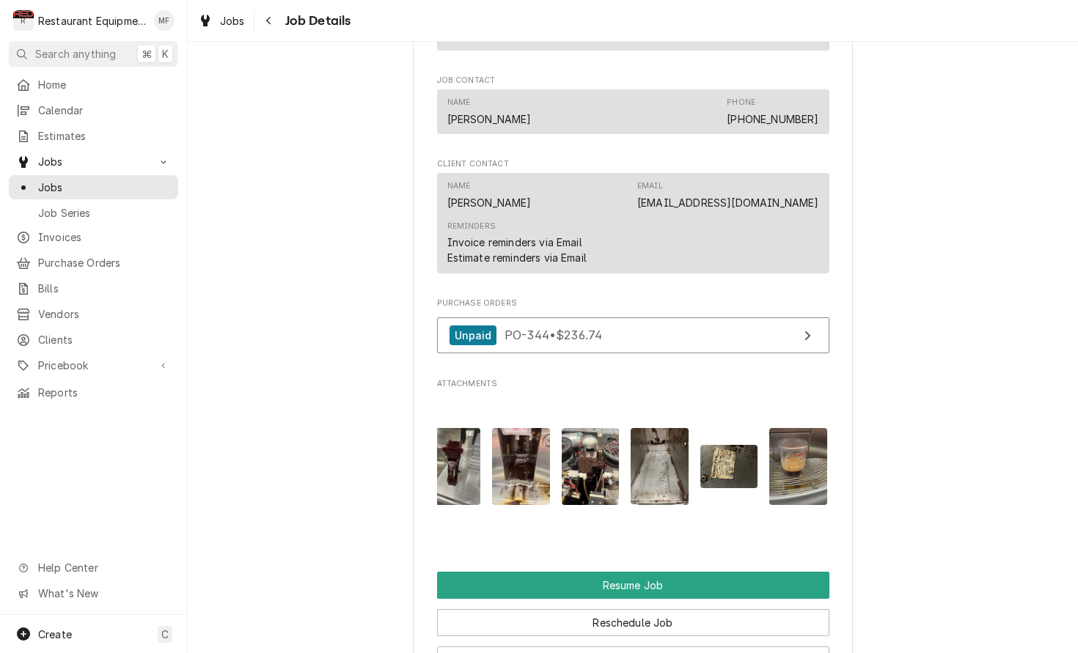
click at [738, 450] on img "Attachments" at bounding box center [729, 466] width 58 height 43
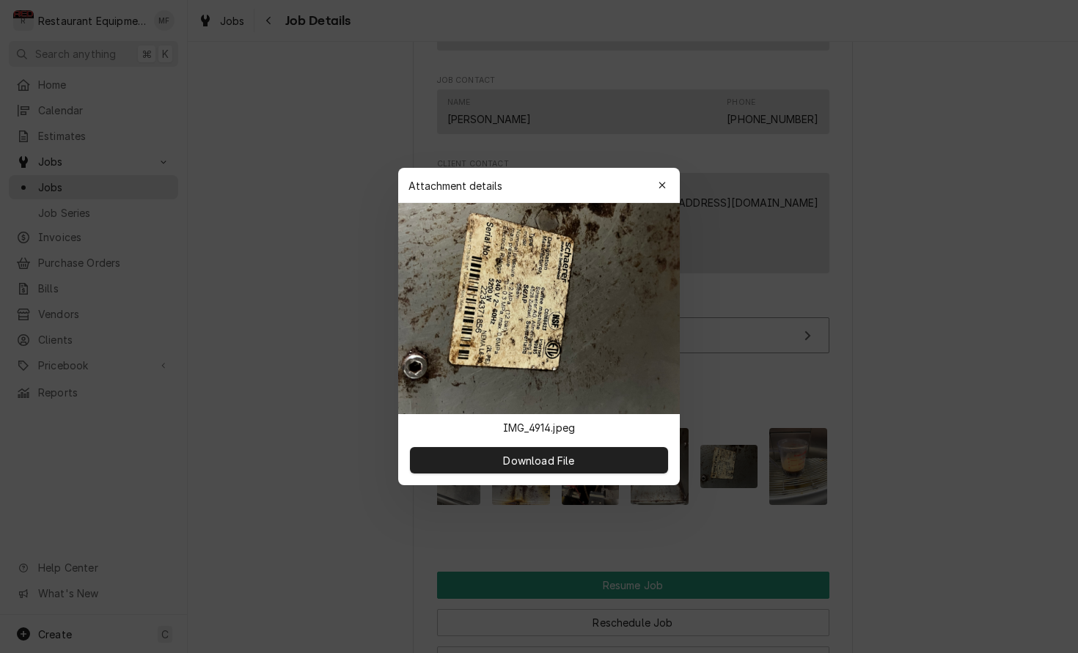
click at [738, 450] on div at bounding box center [539, 326] width 1078 height 653
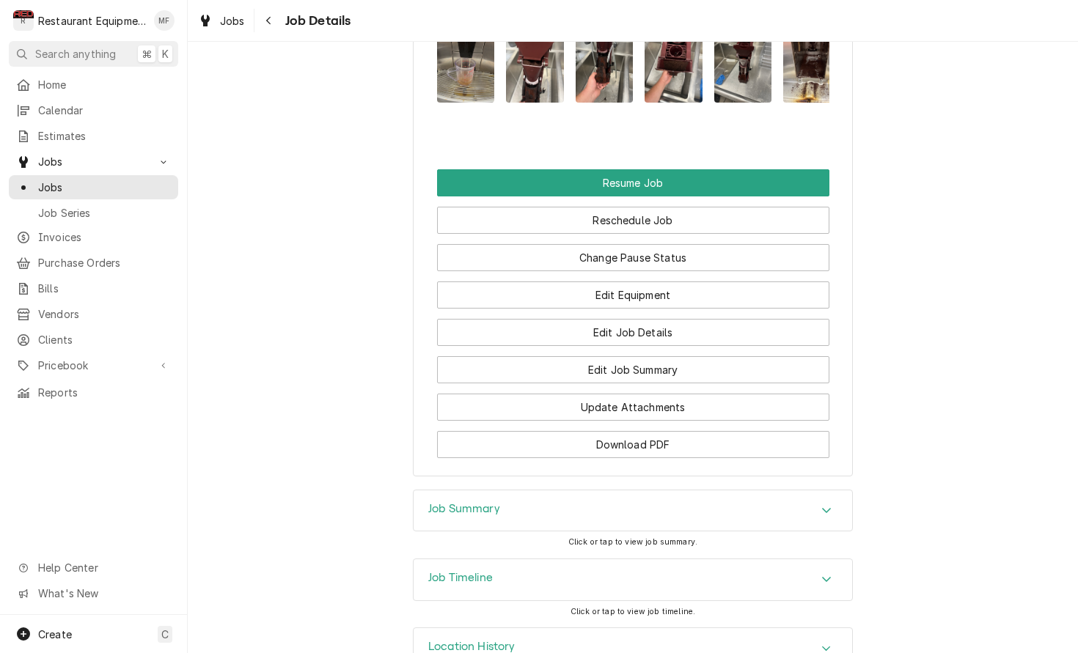
scroll to position [1741, 0]
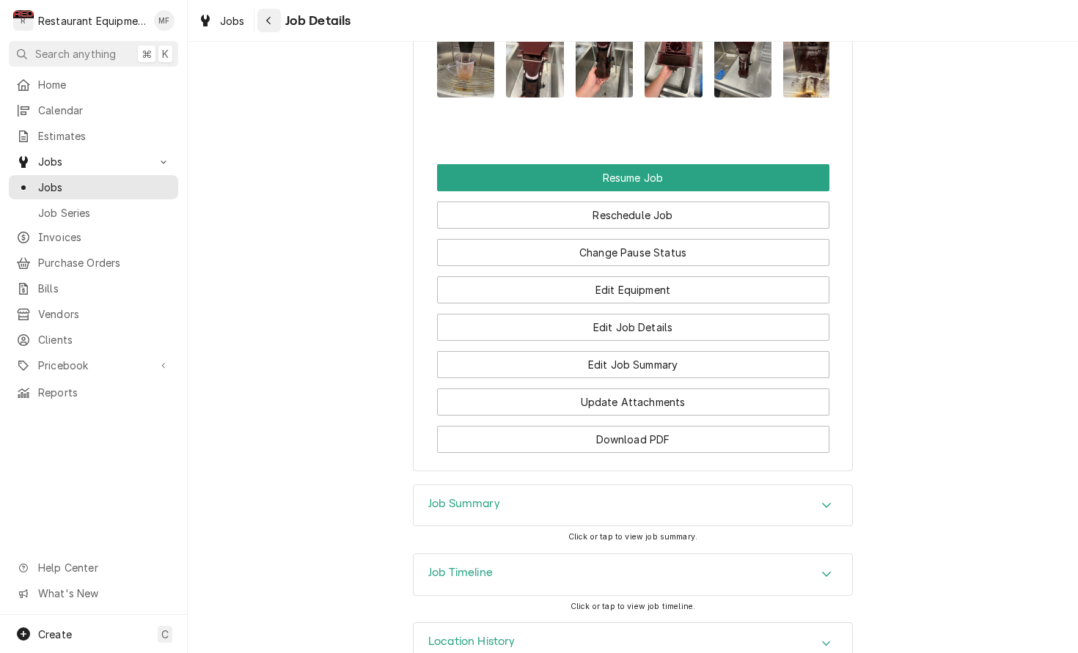
click at [271, 20] on icon "Navigate back" at bounding box center [268, 20] width 7 height 10
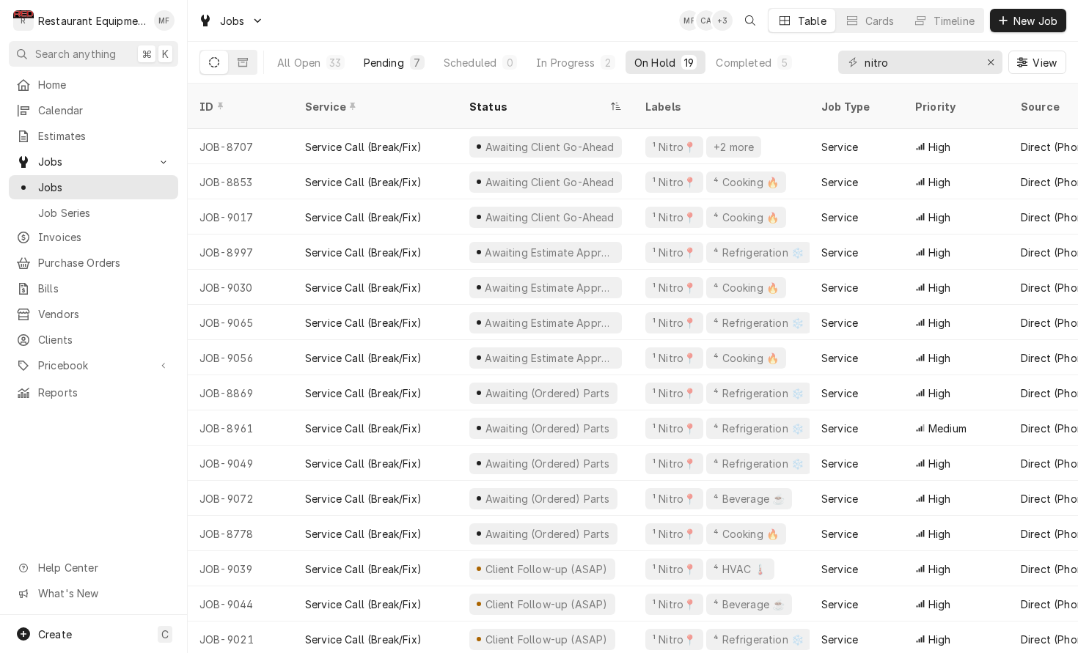
click at [401, 68] on div "Pending" at bounding box center [384, 62] width 40 height 15
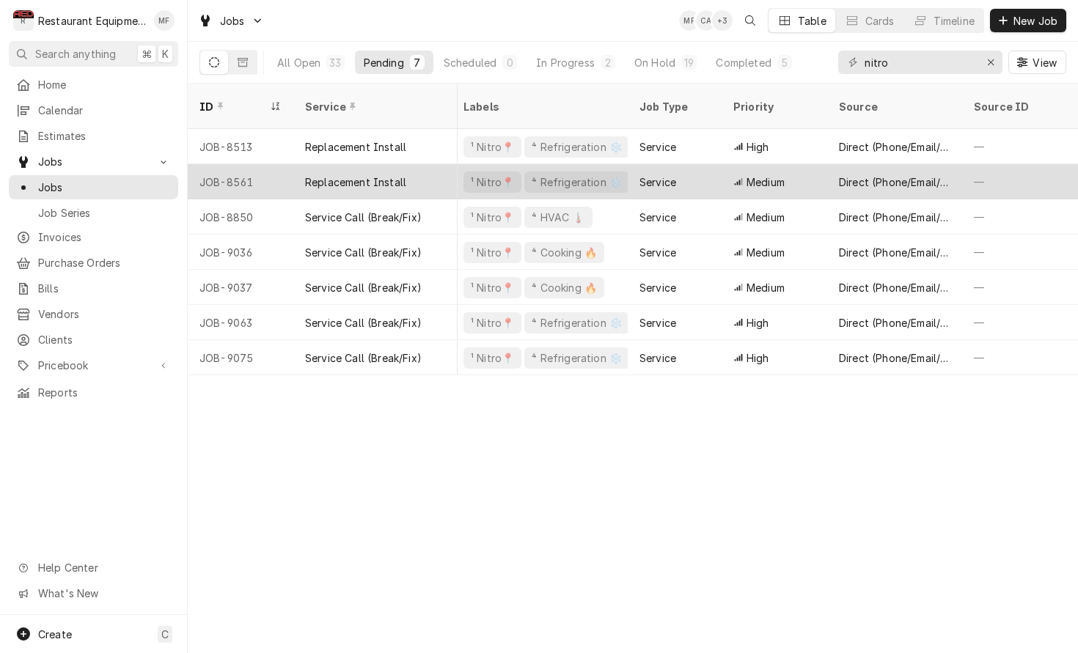
scroll to position [0, 213]
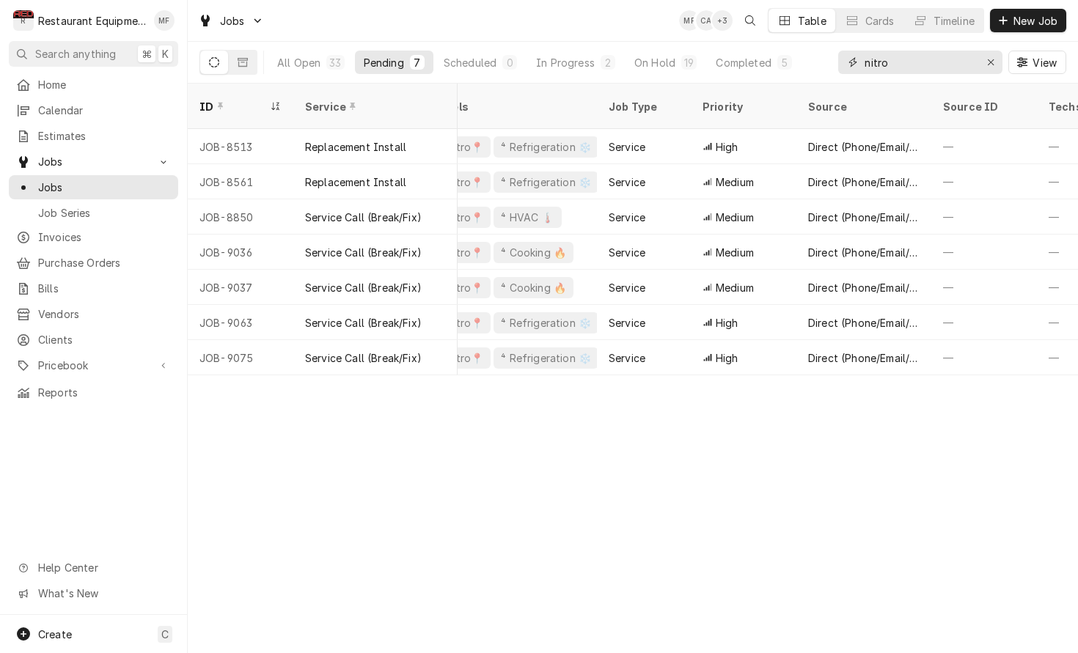
click at [913, 61] on input "nitro" at bounding box center [919, 62] width 110 height 23
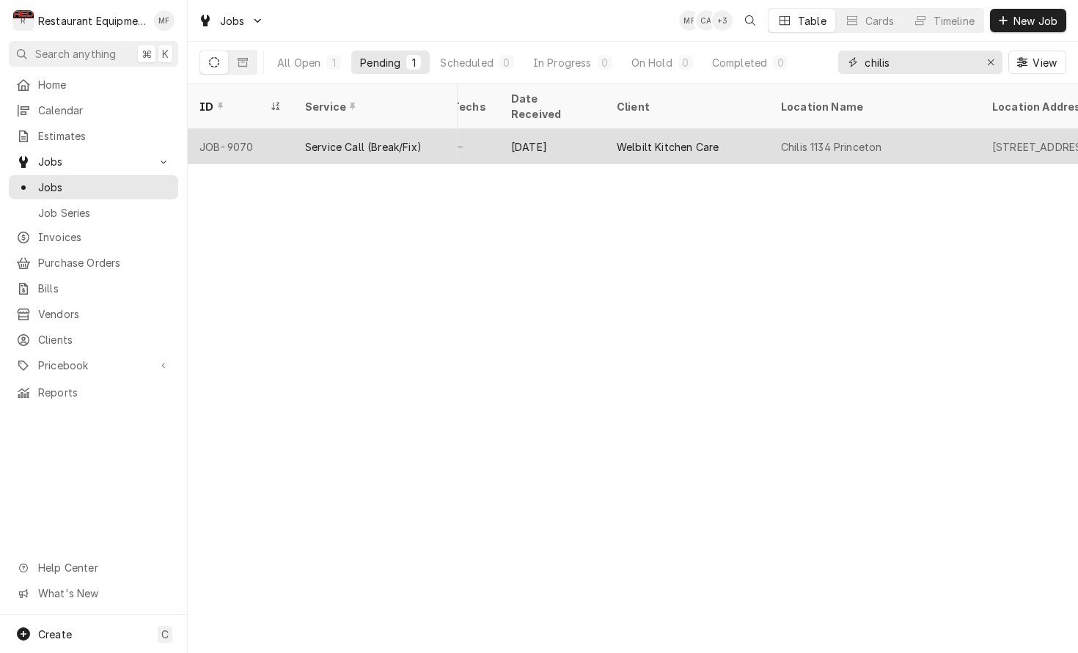
scroll to position [0, 811]
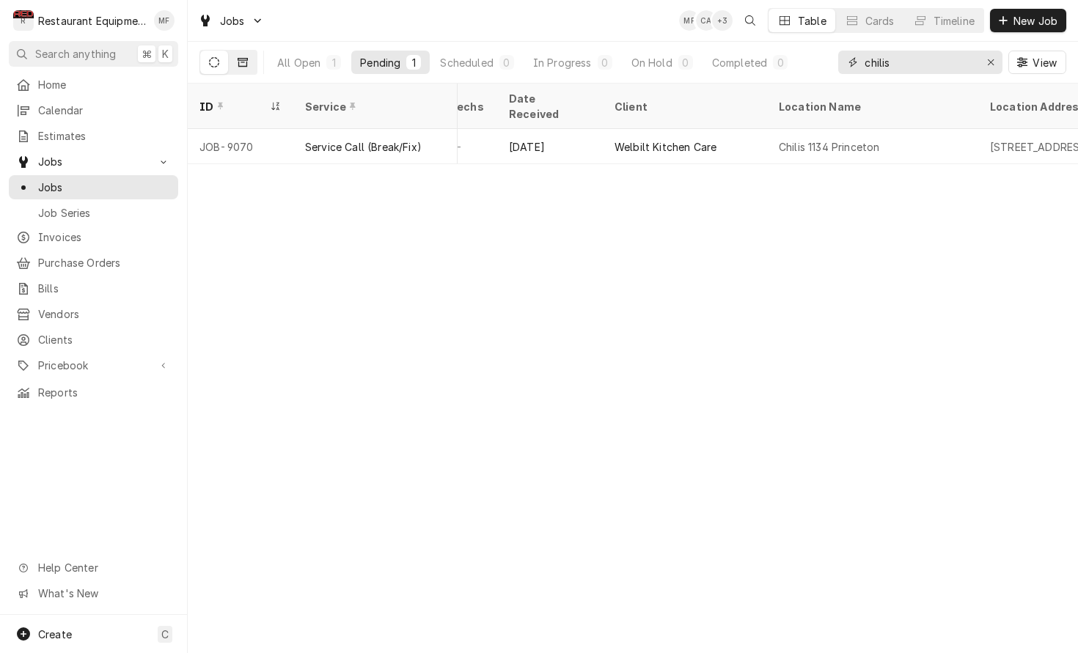
type input "chilis"
click at [250, 63] on button "Dynamic Content Wrapper" at bounding box center [243, 62] width 28 height 23
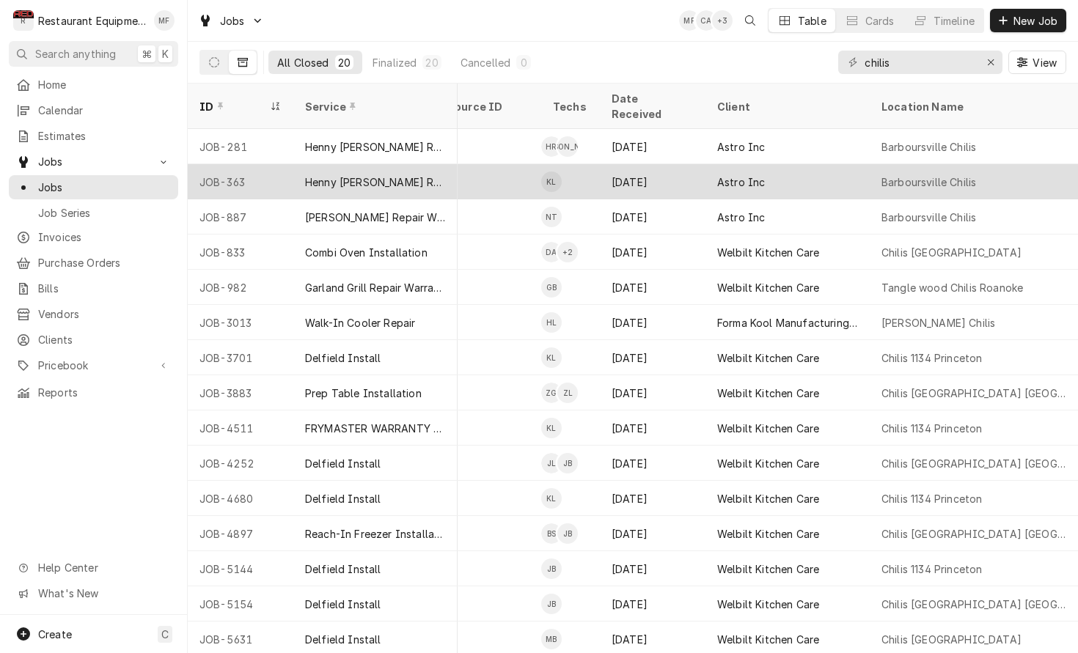
scroll to position [0, 626]
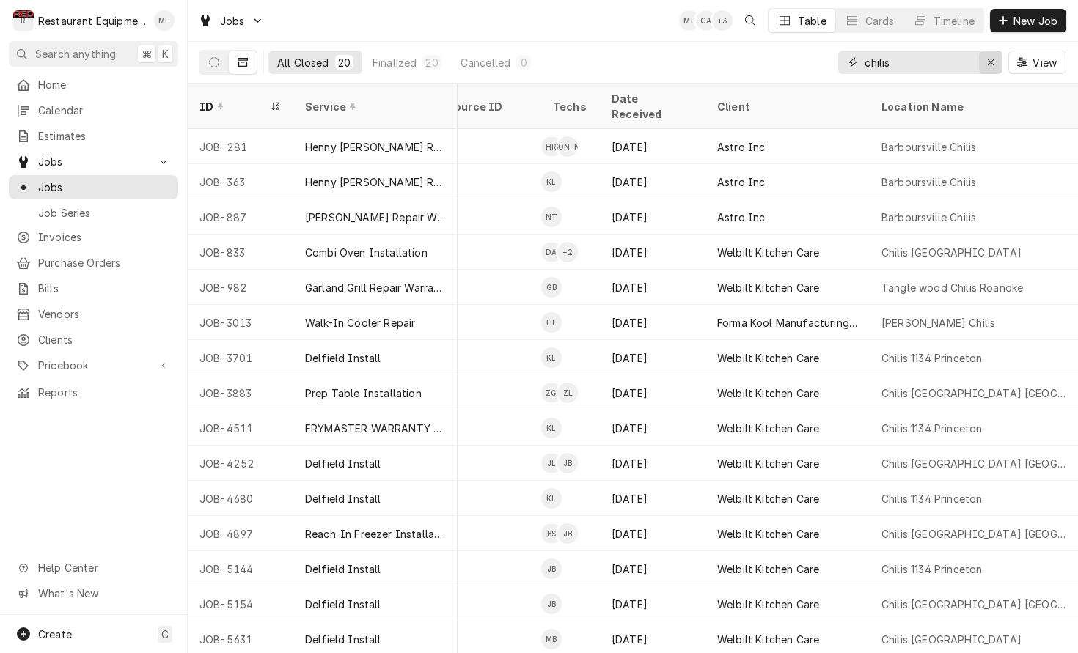
click at [994, 60] on div "Erase input" at bounding box center [990, 62] width 15 height 15
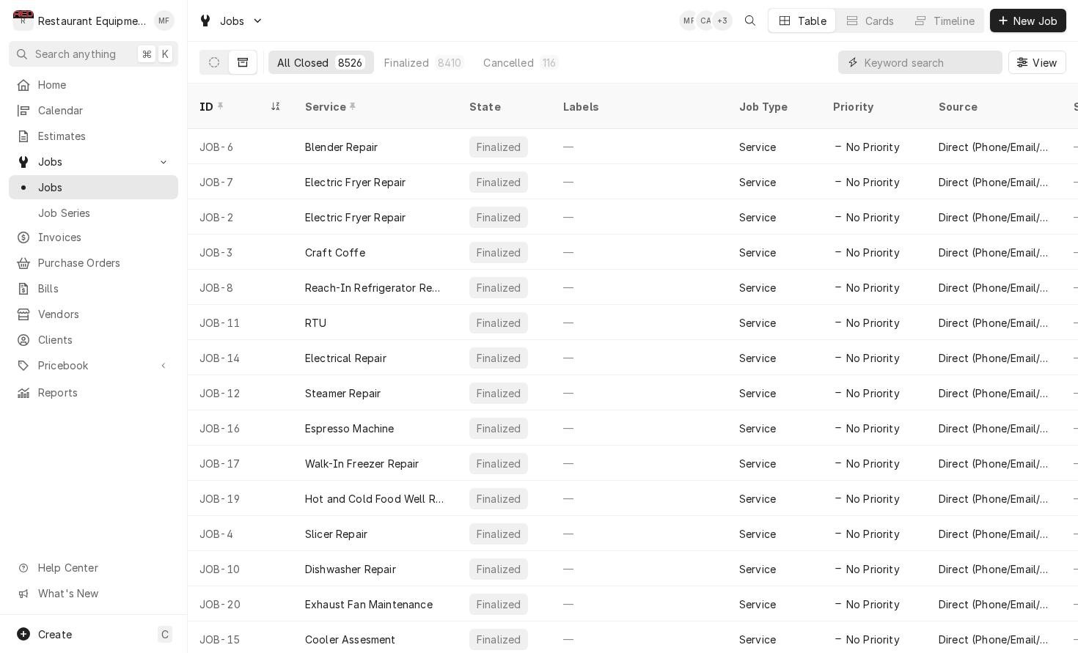
click at [918, 61] on input "Dynamic Content Wrapper" at bounding box center [929, 62] width 131 height 23
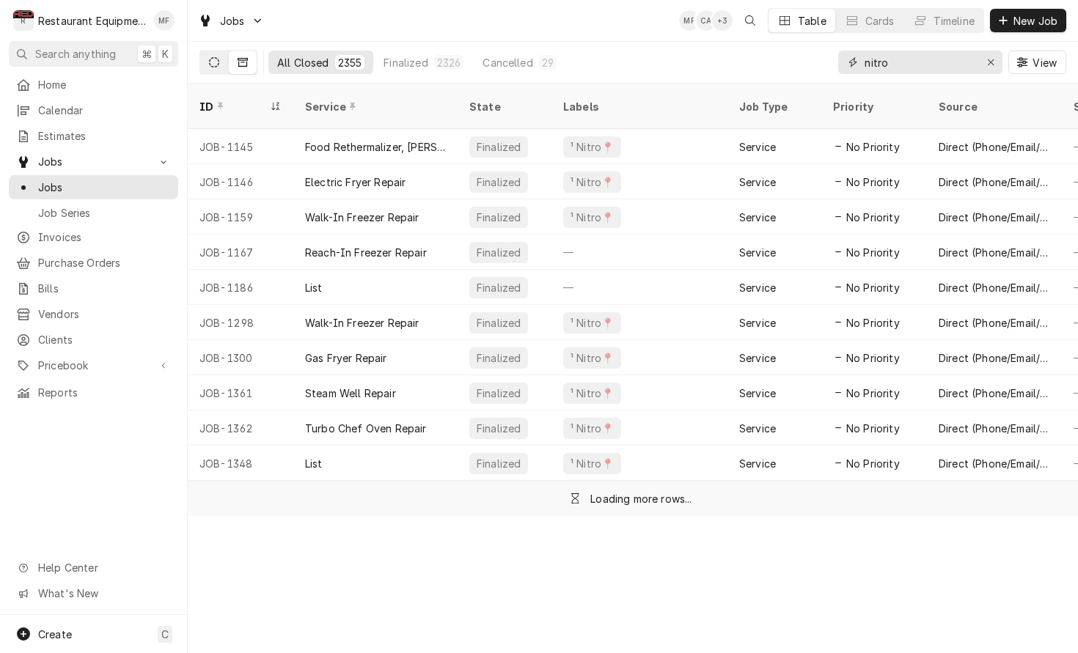
type input "nitro"
click at [212, 68] on button "Dynamic Content Wrapper" at bounding box center [214, 62] width 28 height 23
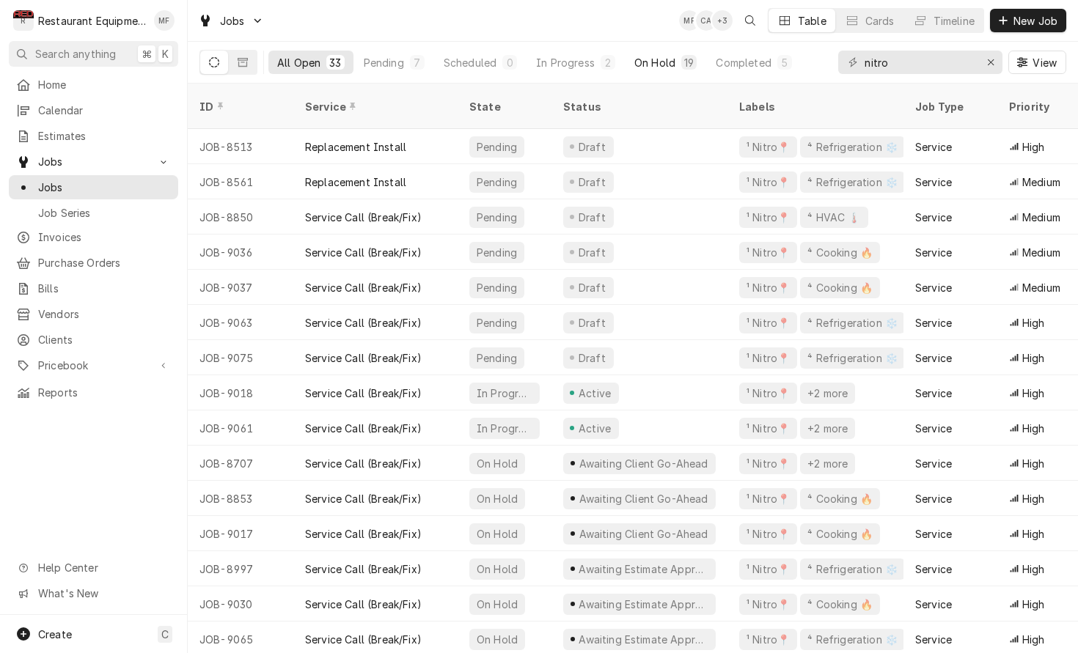
click at [640, 62] on div "On Hold" at bounding box center [654, 62] width 41 height 15
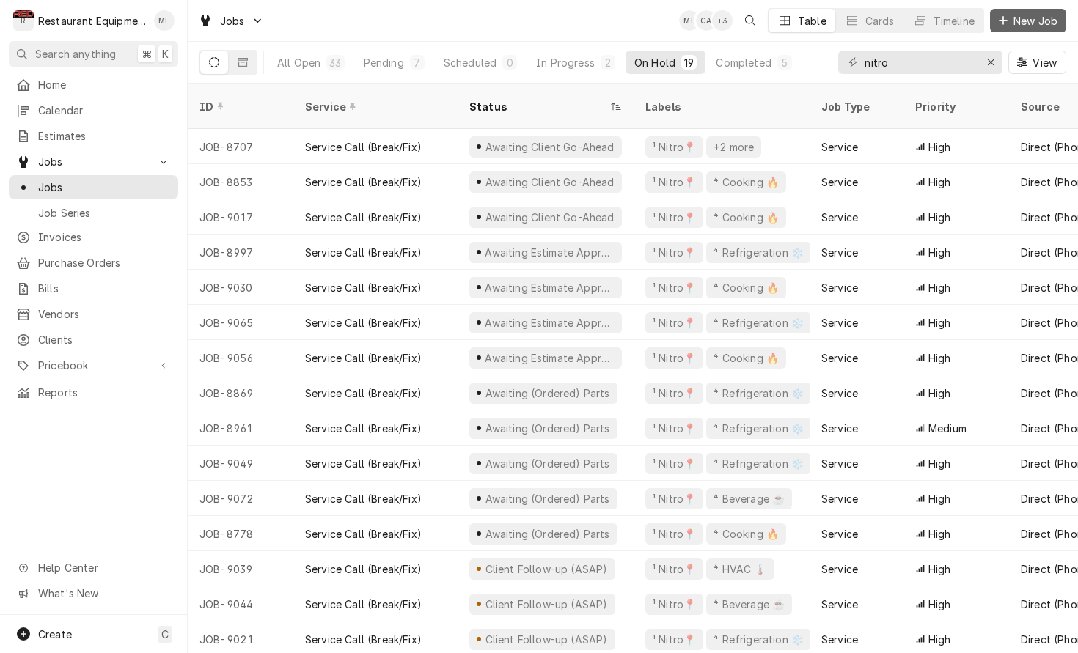
scroll to position [0, 0]
click at [1032, 16] on span "New Job" at bounding box center [1035, 20] width 50 height 15
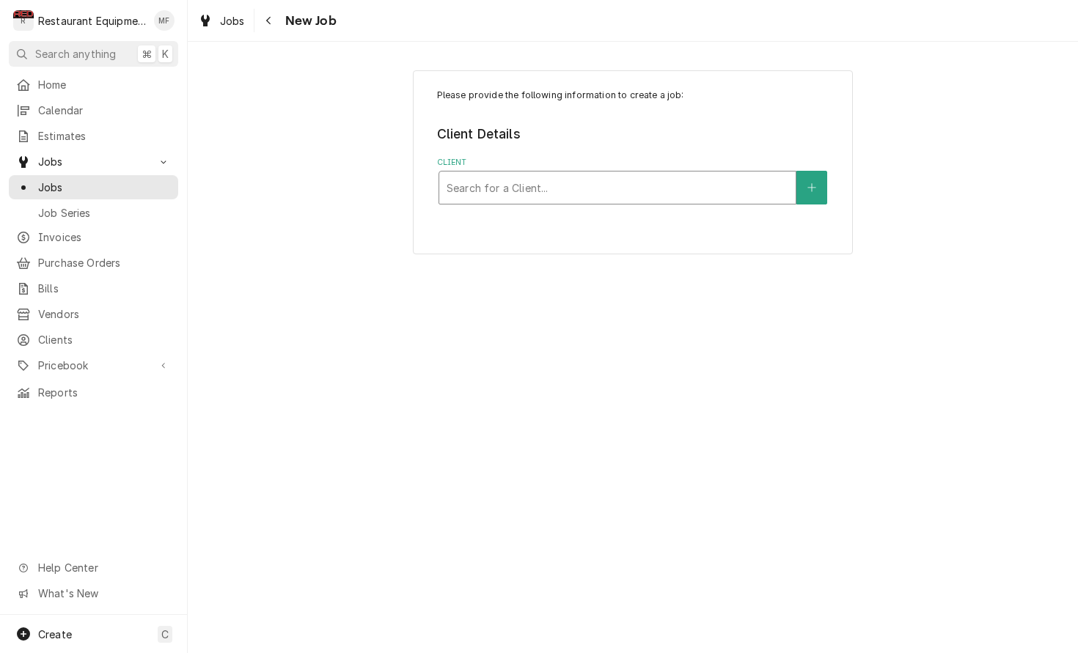
click at [702, 177] on div "Client" at bounding box center [618, 188] width 342 height 26
type input "chili"
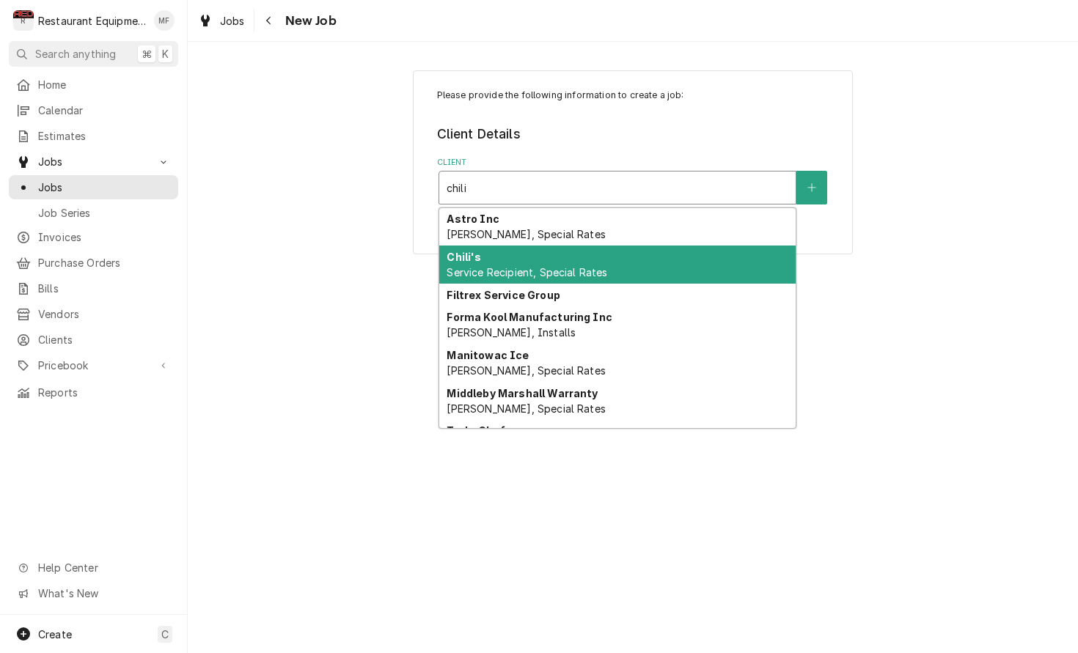
click at [707, 257] on div "Chili's Service Recipient, Special Rates" at bounding box center [617, 265] width 356 height 38
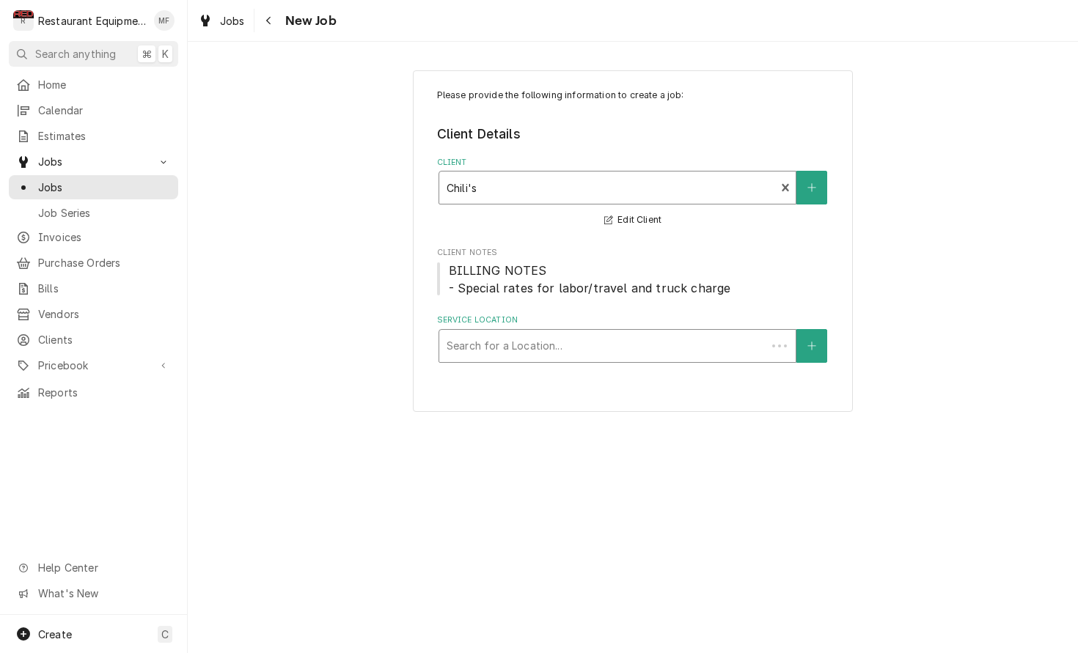
click at [696, 333] on div "Service Location" at bounding box center [603, 346] width 312 height 26
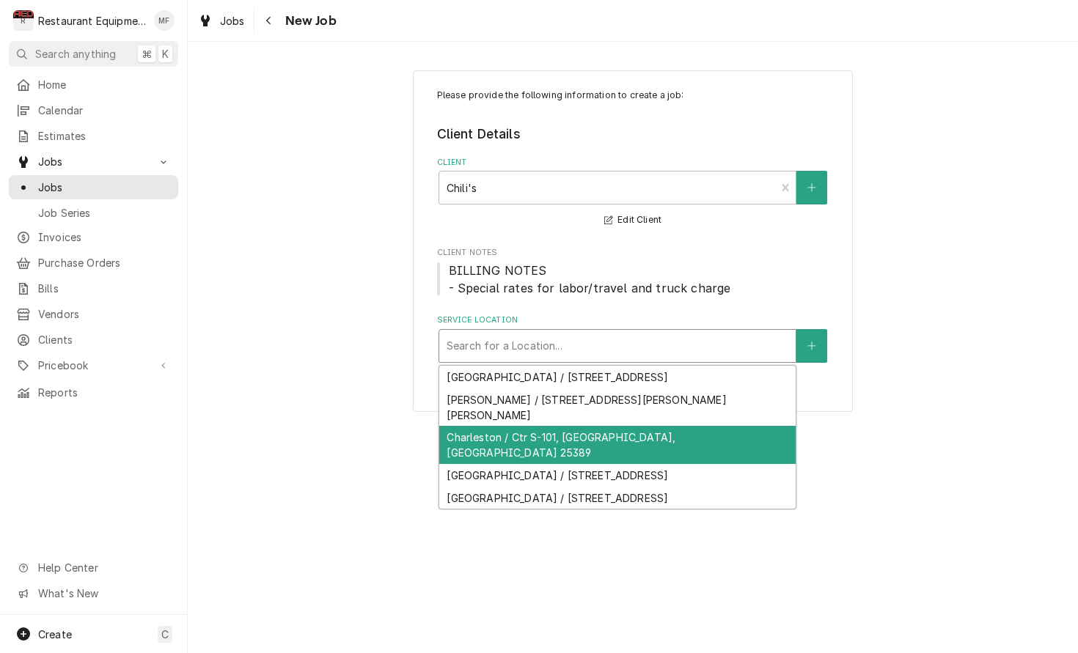
click at [680, 426] on div "Charleston / Ctr S-101, Charleston, WV 25389" at bounding box center [617, 445] width 356 height 38
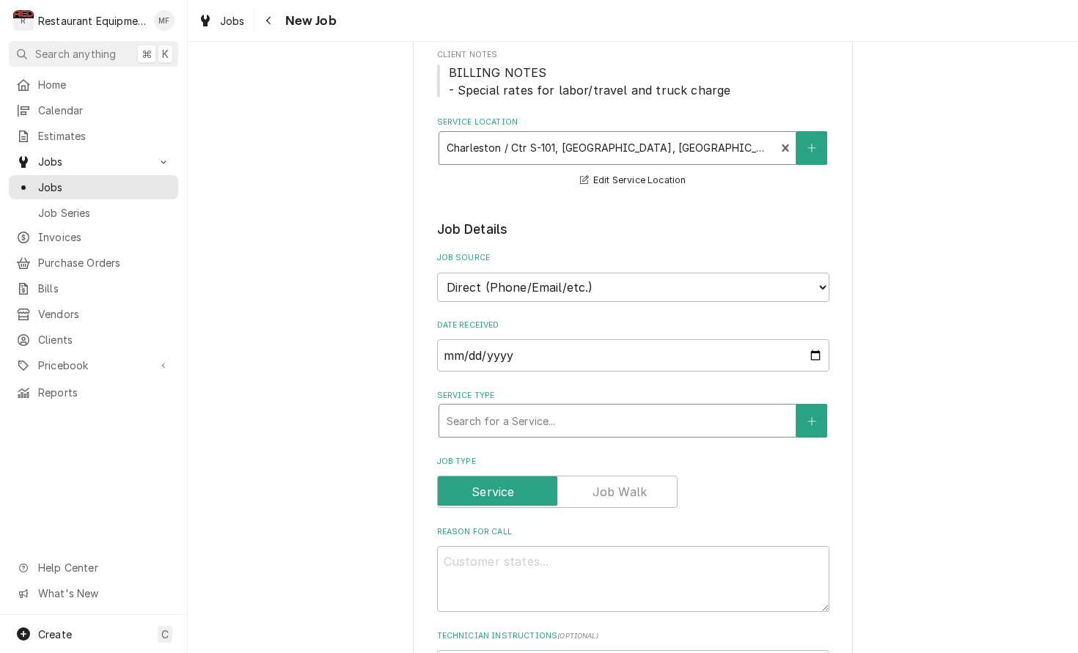
scroll to position [202, 0]
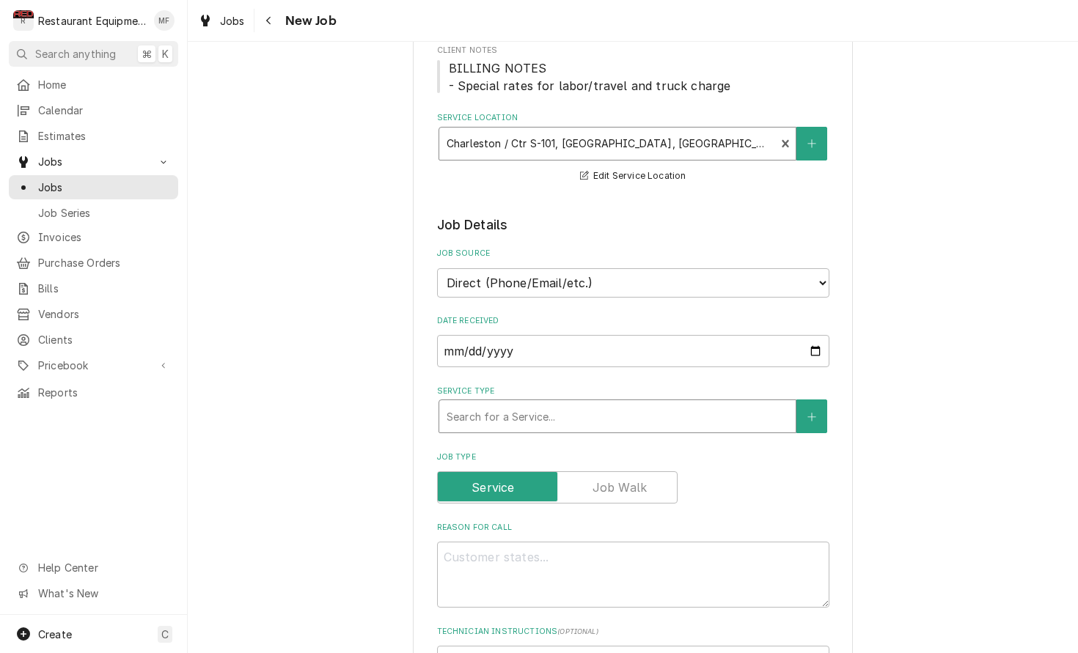
click at [661, 410] on div "Service Type" at bounding box center [618, 416] width 342 height 26
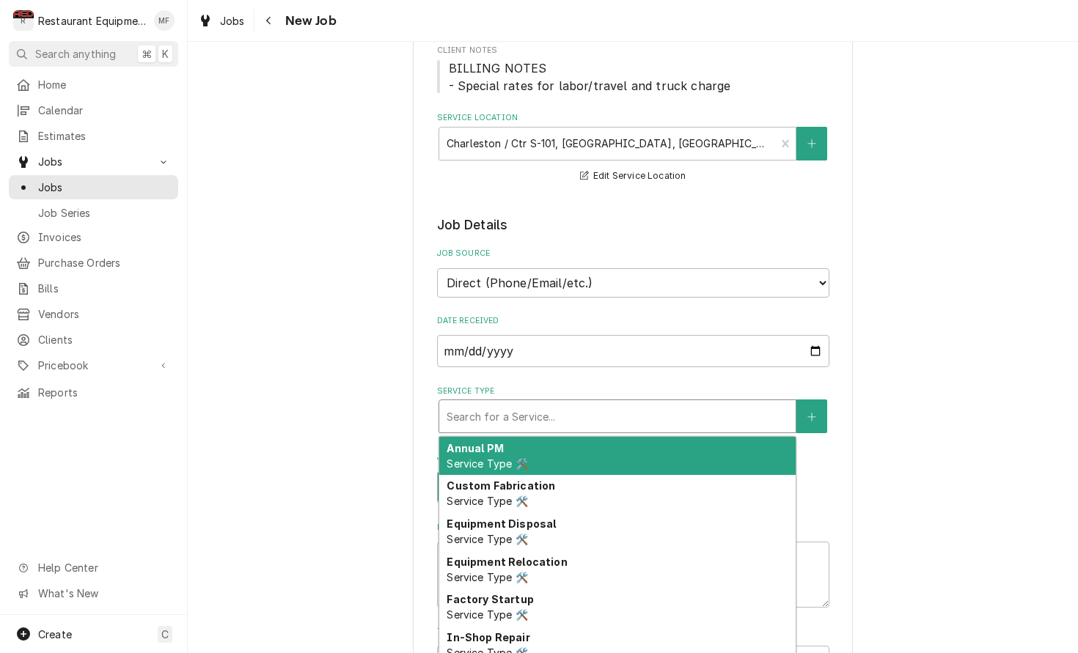
type textarea "x"
type input "b"
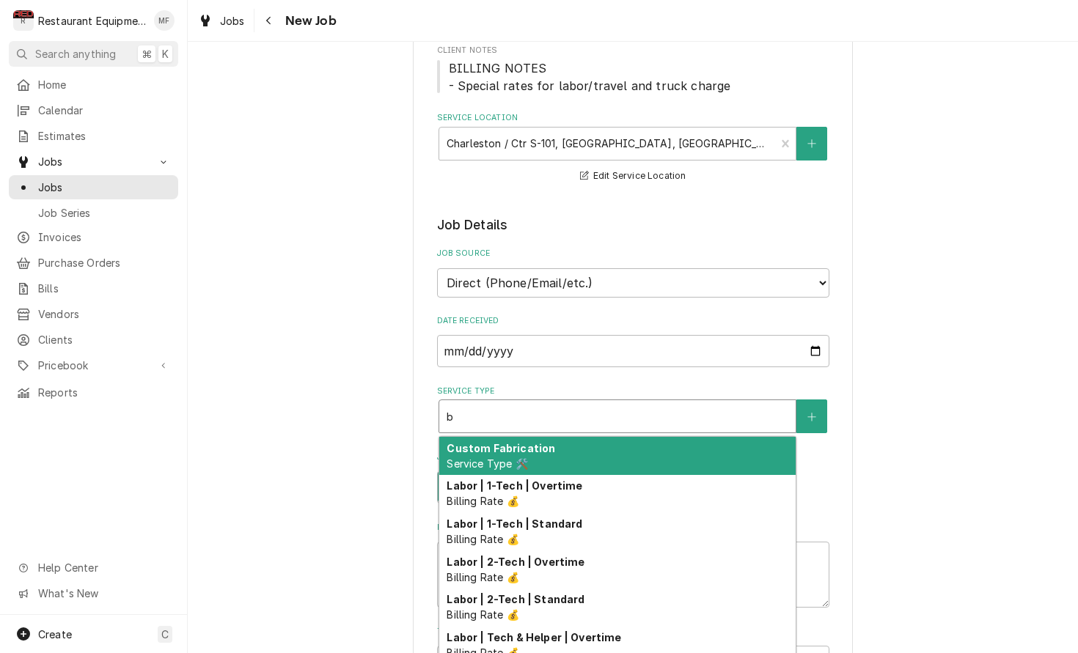
type textarea "x"
type input "br"
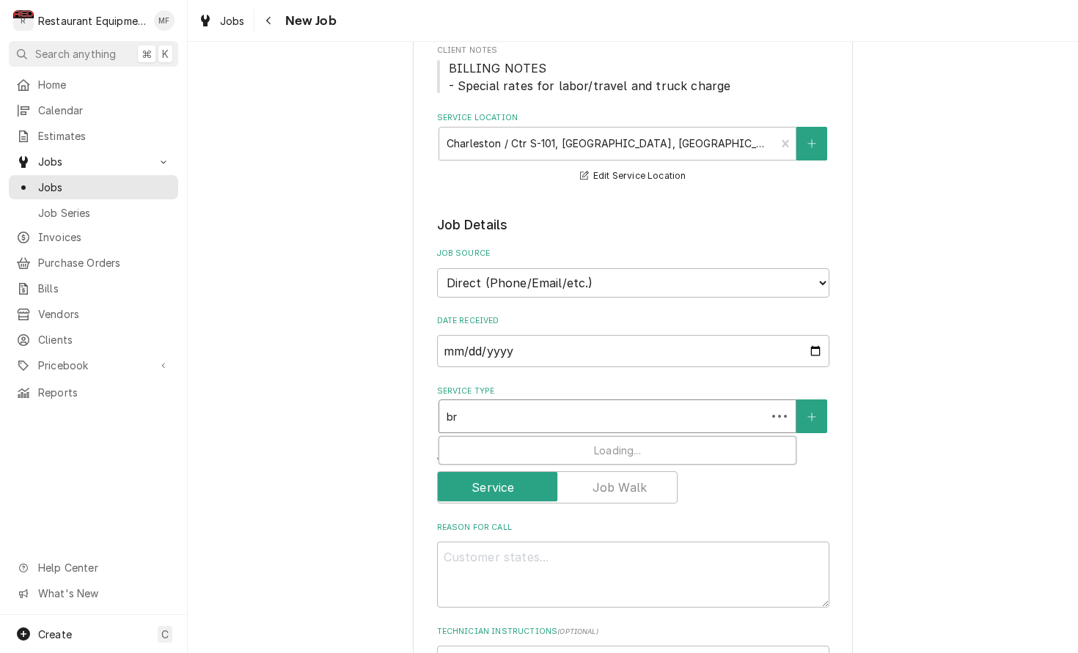
type textarea "x"
type input "brr"
type textarea "x"
type input "br"
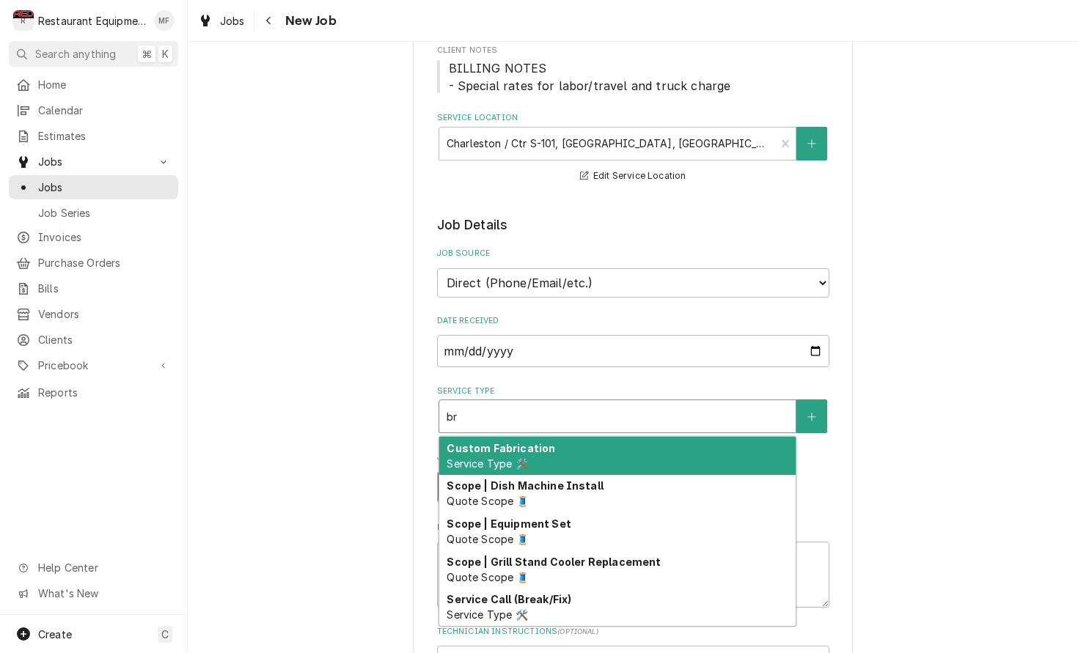
type textarea "x"
type input "bre"
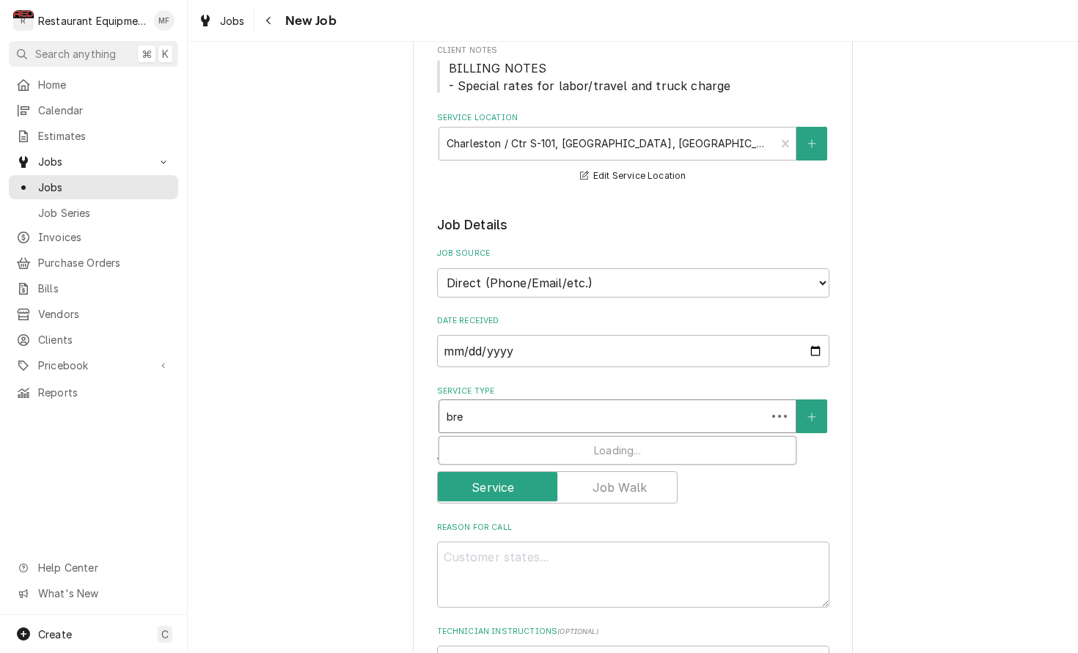
type textarea "x"
type input "brea"
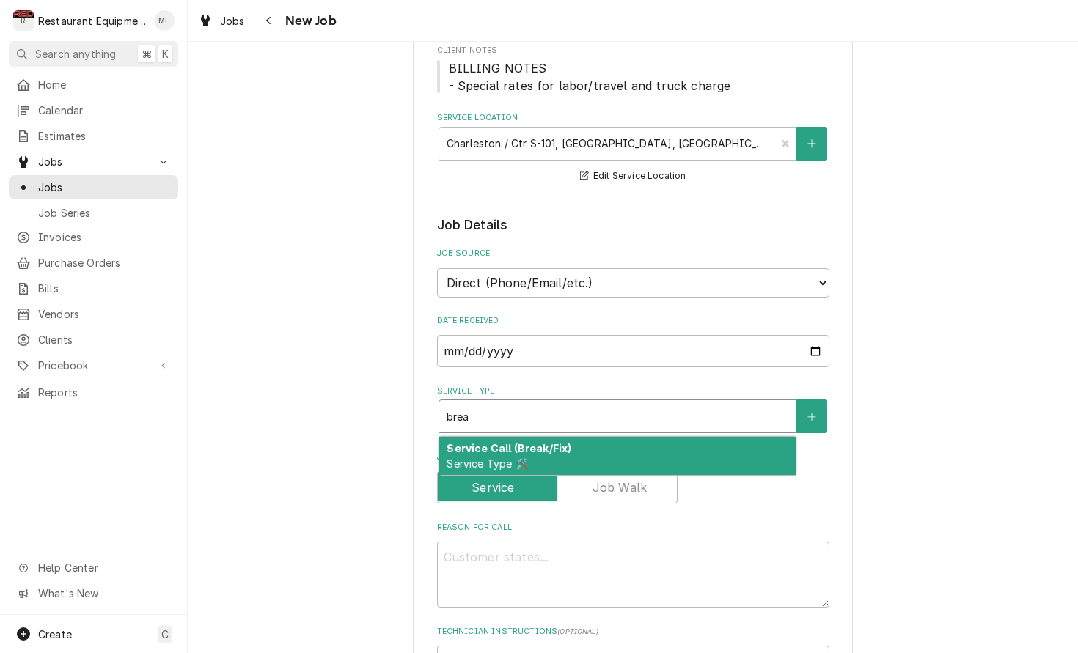
click at [695, 437] on div "Service Call (Break/Fix) Service Type 🛠️" at bounding box center [617, 456] width 356 height 38
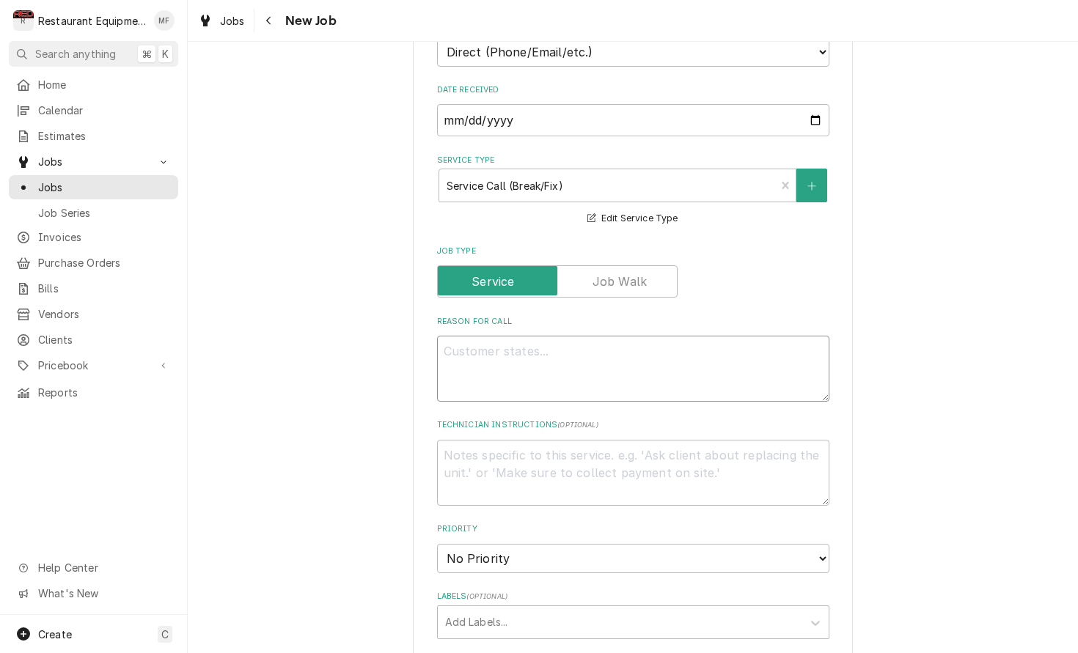
scroll to position [434, 0]
click at [679, 364] on textarea "Reason For Call" at bounding box center [633, 368] width 392 height 66
click at [726, 347] on textarea "Reason For Call" at bounding box center [633, 368] width 392 height 66
type textarea "x"
type textarea "W"
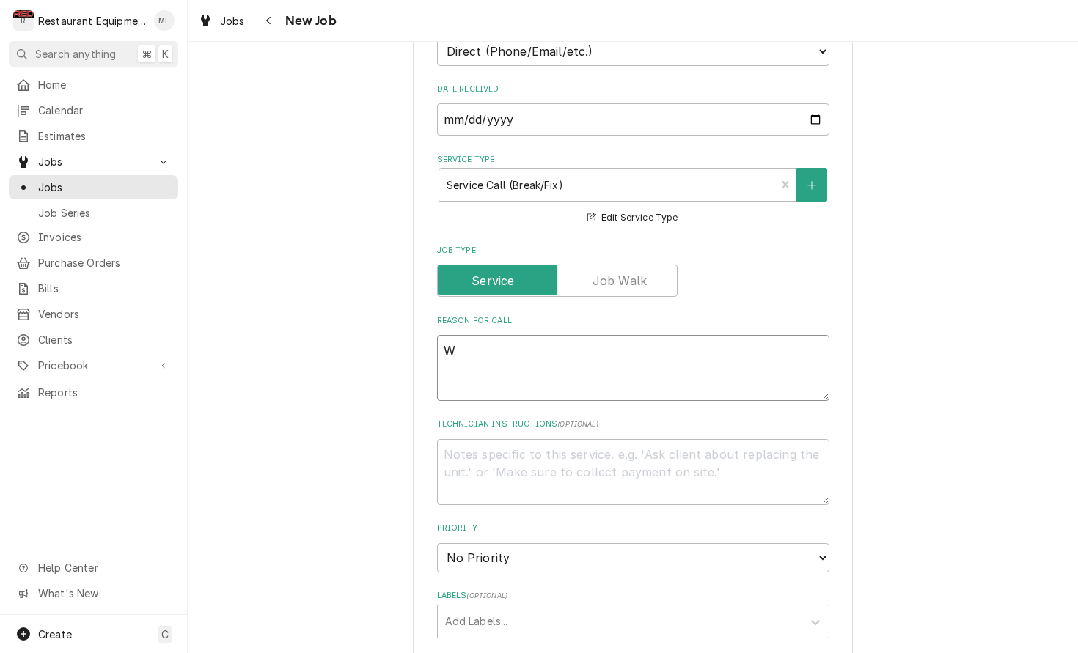
type textarea "x"
type textarea "WA"
type textarea "x"
type textarea "W"
type textarea "x"
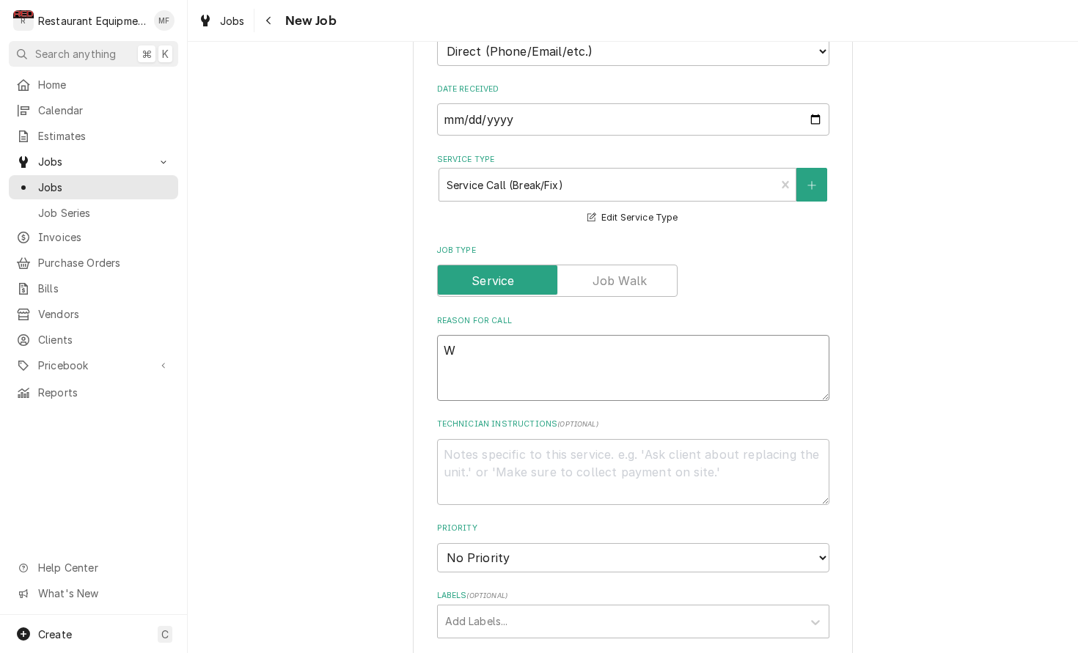
type textarea "Wa"
type textarea "x"
type textarea "Wal"
type textarea "x"
type textarea "Walk"
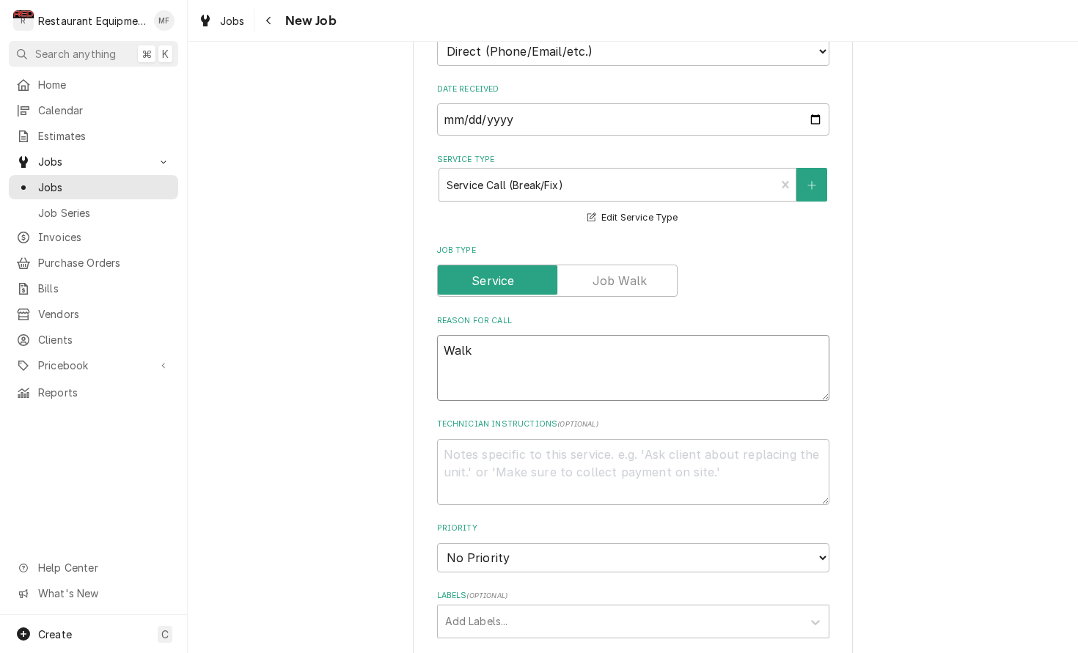
type textarea "x"
type textarea "Walk-"
type textarea "x"
type textarea "Walk-I"
type textarea "x"
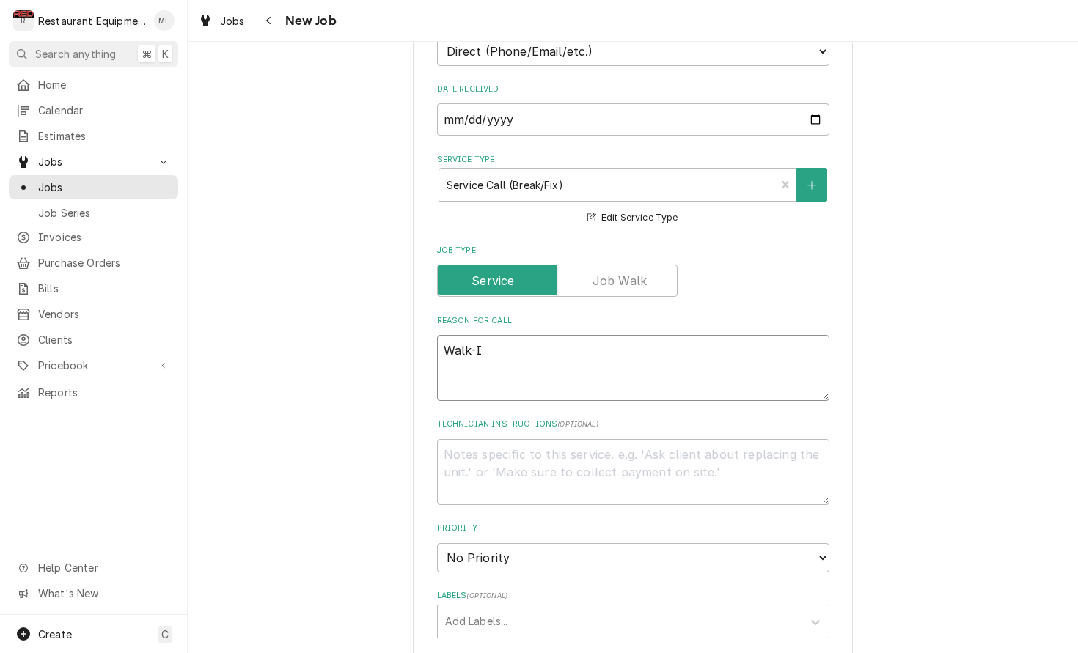
type textarea "Walk-In"
type textarea "x"
type textarea "Walk-In-"
type textarea "x"
type textarea "Walk-In"
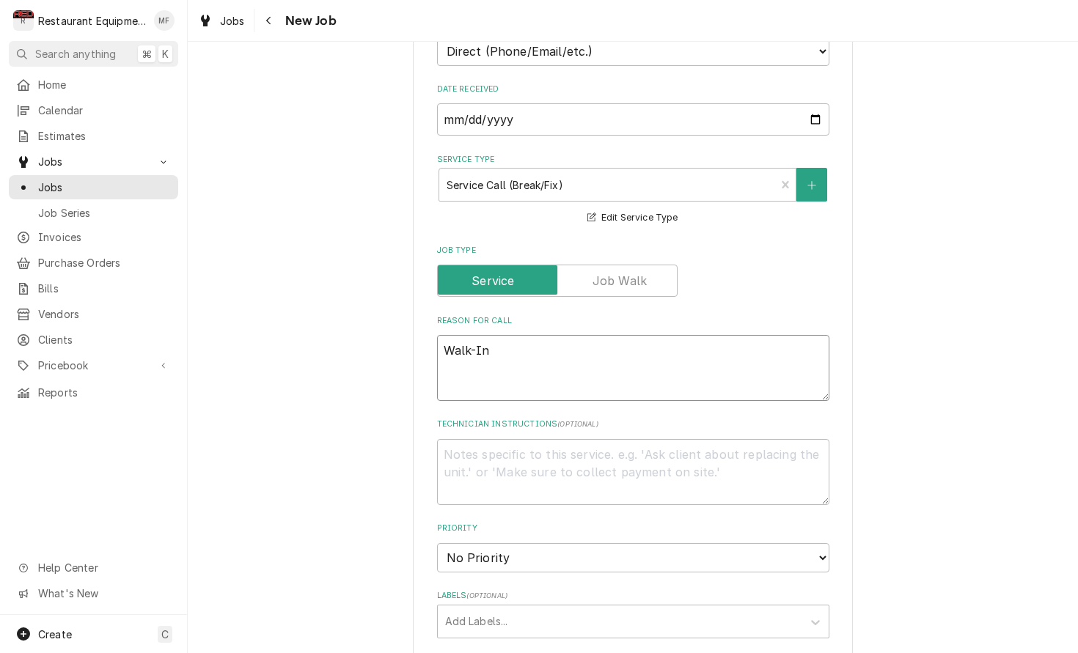
type textarea "x"
type textarea "Walk-I"
type textarea "x"
type textarea "Walk-"
type textarea "x"
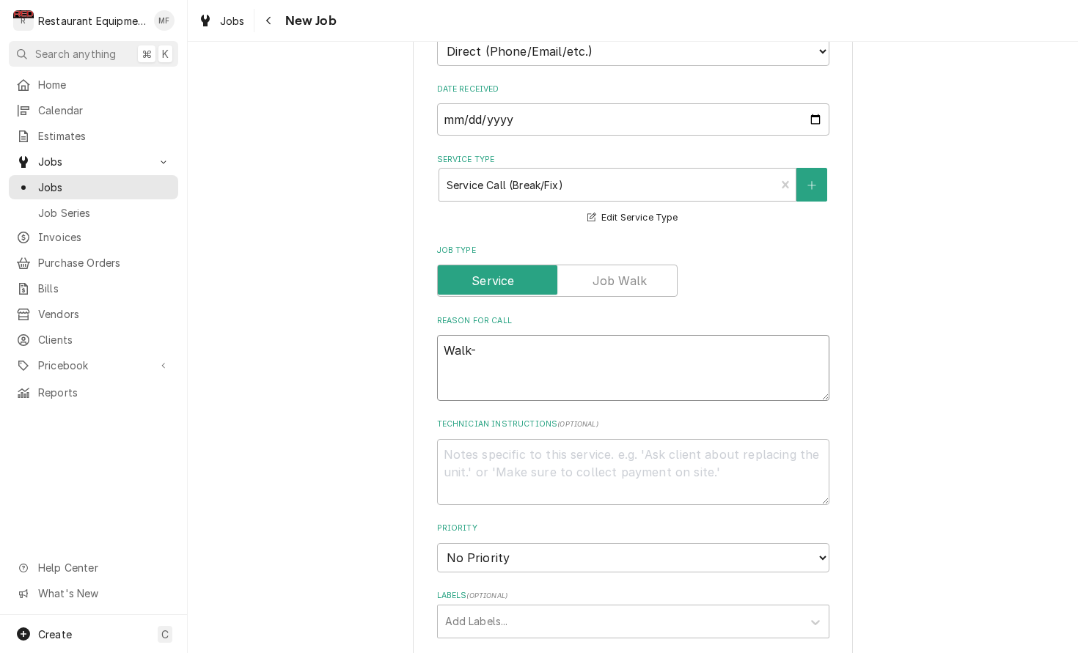
type textarea "Walk"
type textarea "x"
type textarea "Wal"
type textarea "x"
type textarea "Wa"
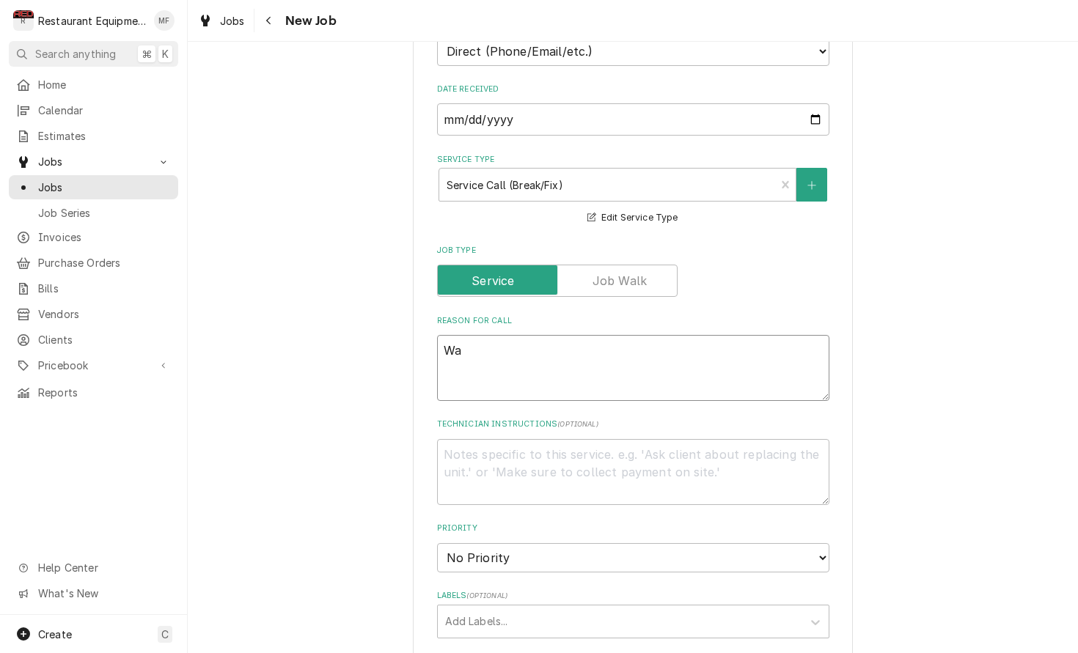
type textarea "x"
type textarea "W"
type textarea "x"
type textarea "WI"
type textarea "x"
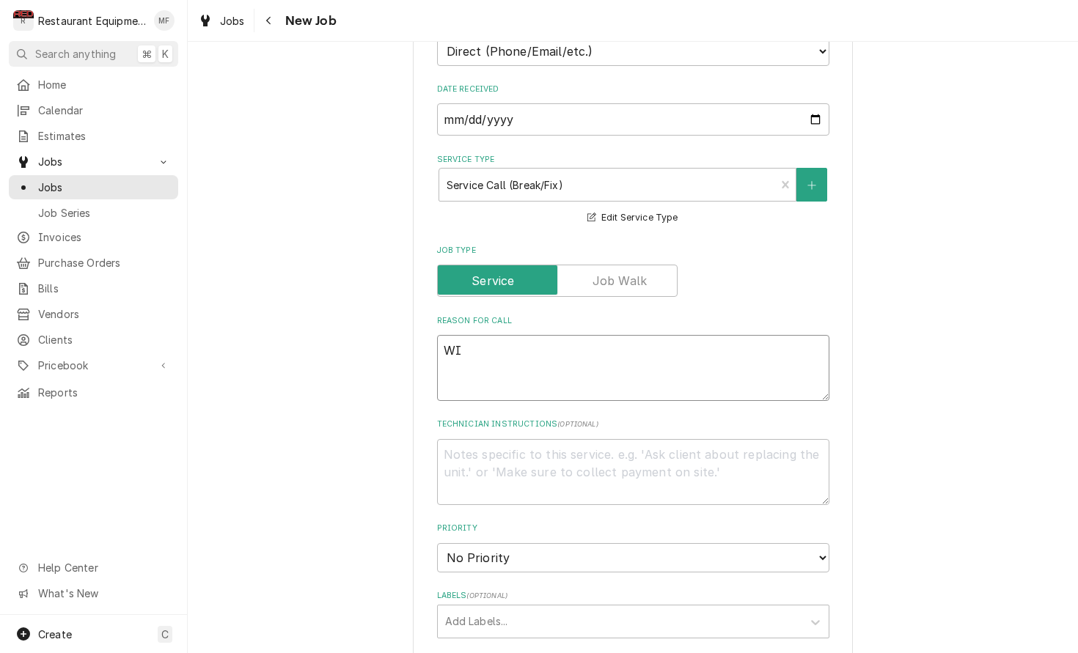
type textarea "WIF"
type textarea "x"
type textarea "WIF"
type textarea "x"
type textarea "WIF d"
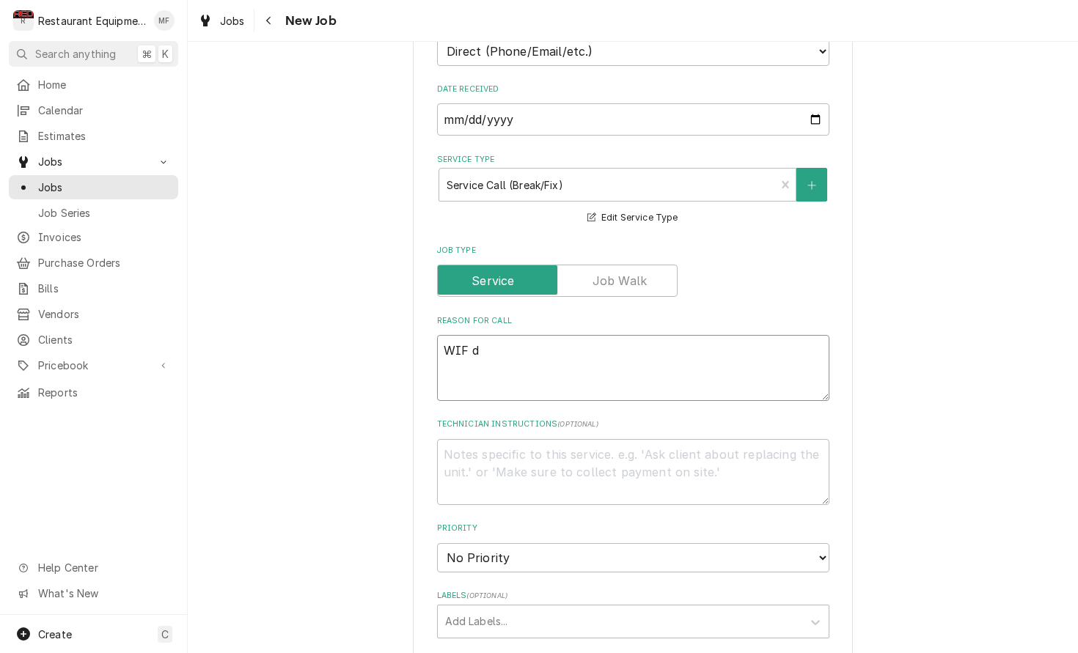
type textarea "x"
type textarea "WIF do"
type textarea "x"
type textarea "WIF doo"
type textarea "x"
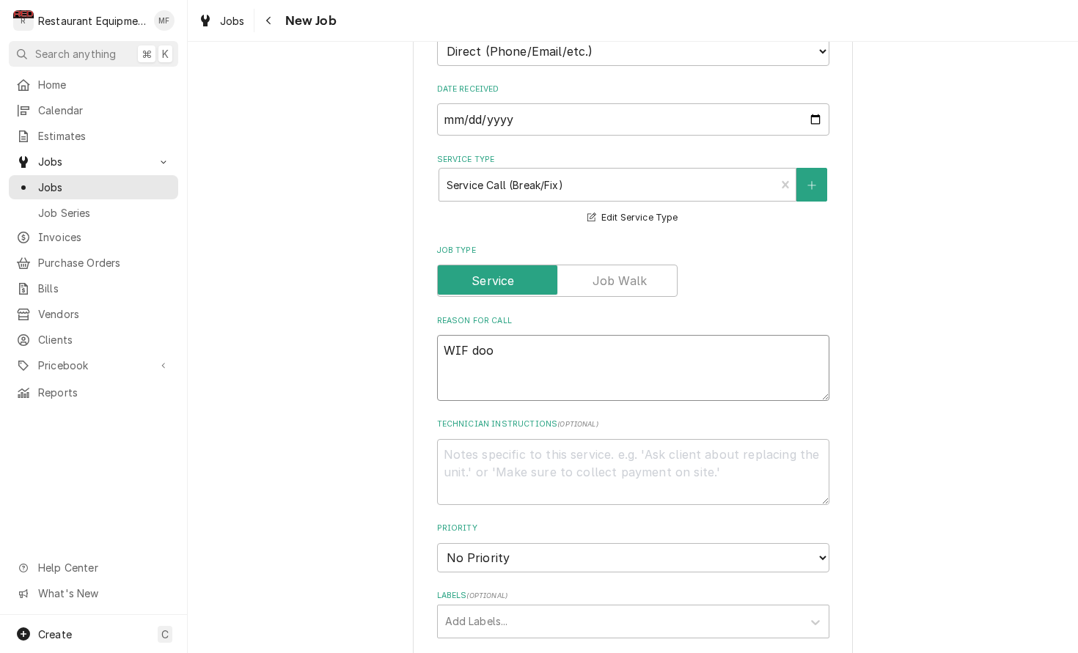
type textarea "WIF door"
type textarea "x"
type textarea "WIF door"
type textarea "x"
type textarea "WIF door"
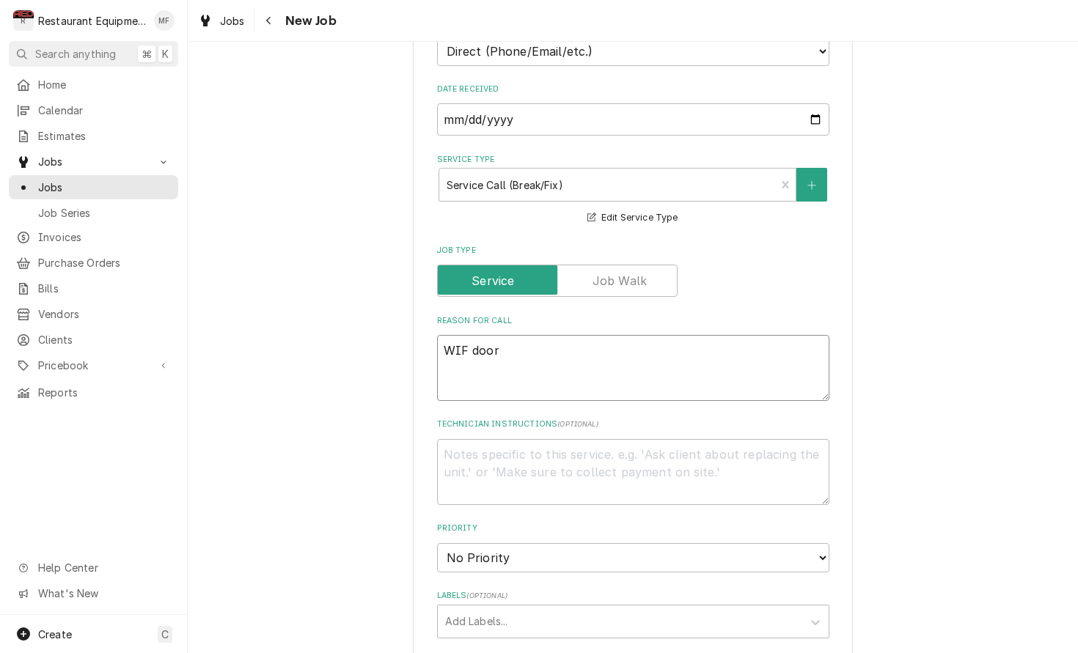
type textarea "x"
type textarea "WIF door,"
type textarea "x"
type textarea "WIF door,"
type textarea "x"
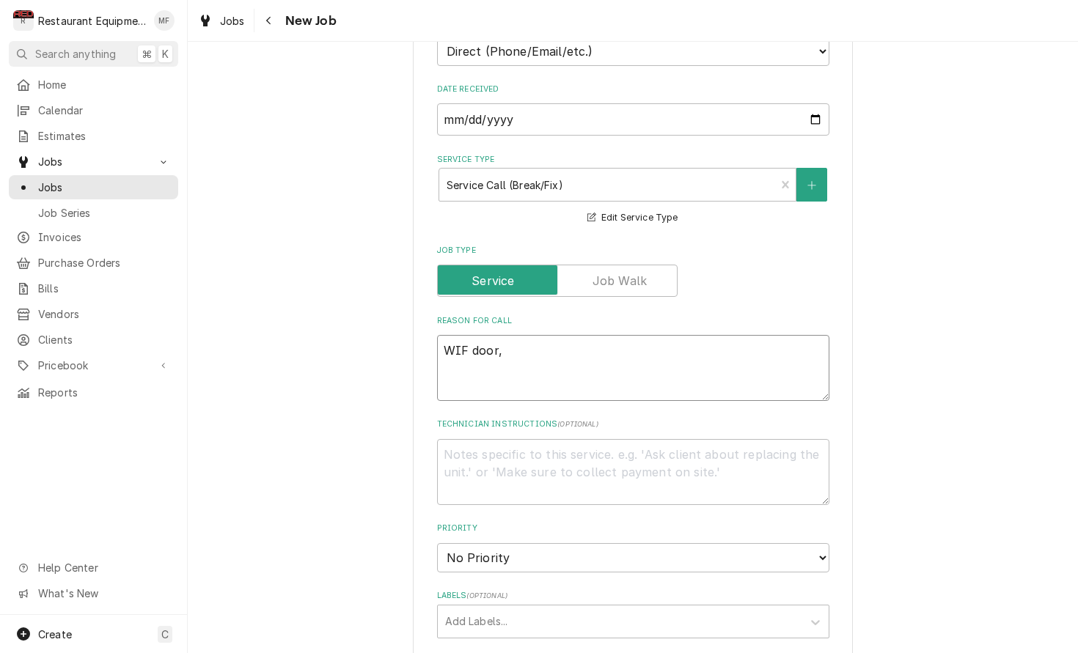
type textarea "WIF door, g"
type textarea "x"
type textarea "WIF door, ga"
type textarea "x"
type textarea "WIF door, gas"
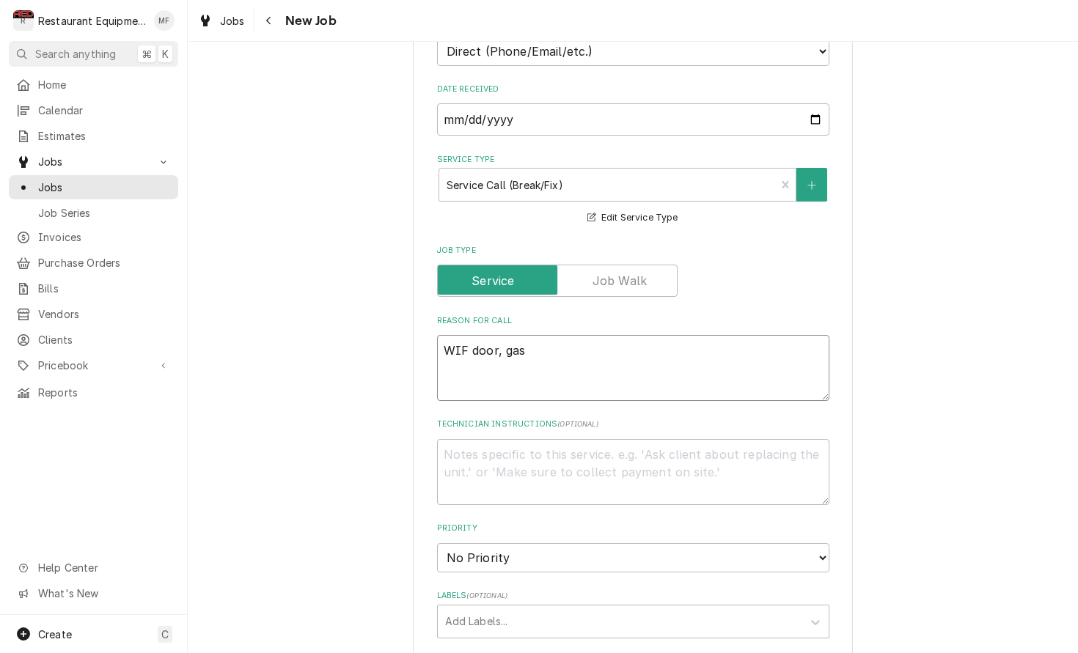
type textarea "x"
type textarea "WIF door, gase"
type textarea "x"
type textarea "WIF door, gas"
type textarea "x"
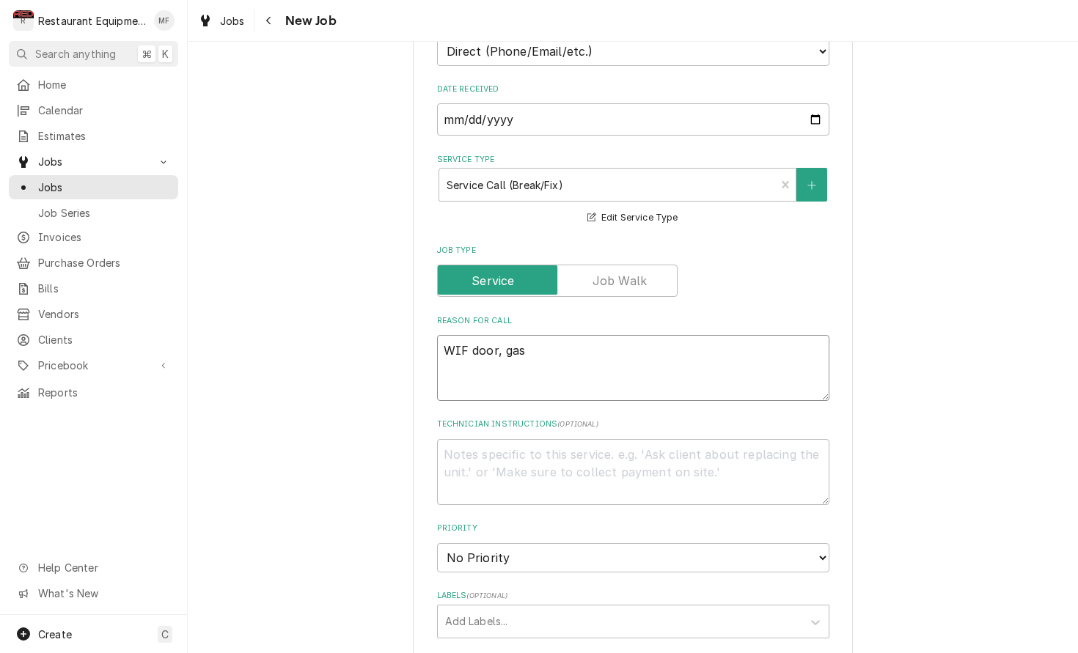
type textarea "WIF door, gask"
type textarea "x"
type textarea "WIF door, gaske"
type textarea "x"
type textarea "WIF door, gasket"
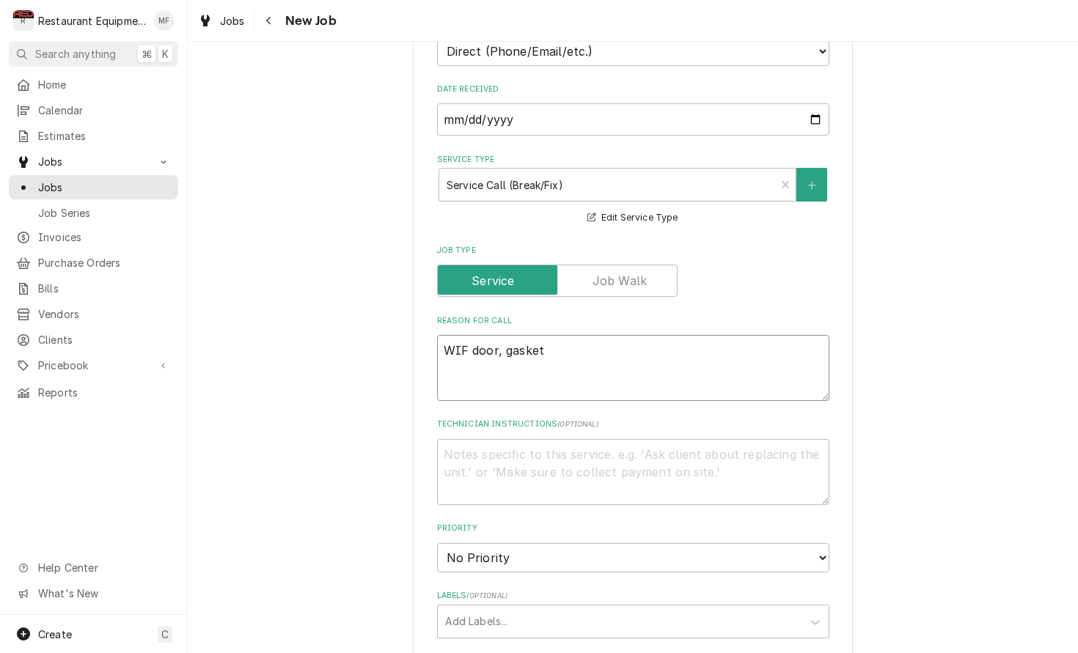
type textarea "x"
type textarea "WIF door, gasket"
type textarea "x"
type textarea "WIF door, gasket i"
type textarea "x"
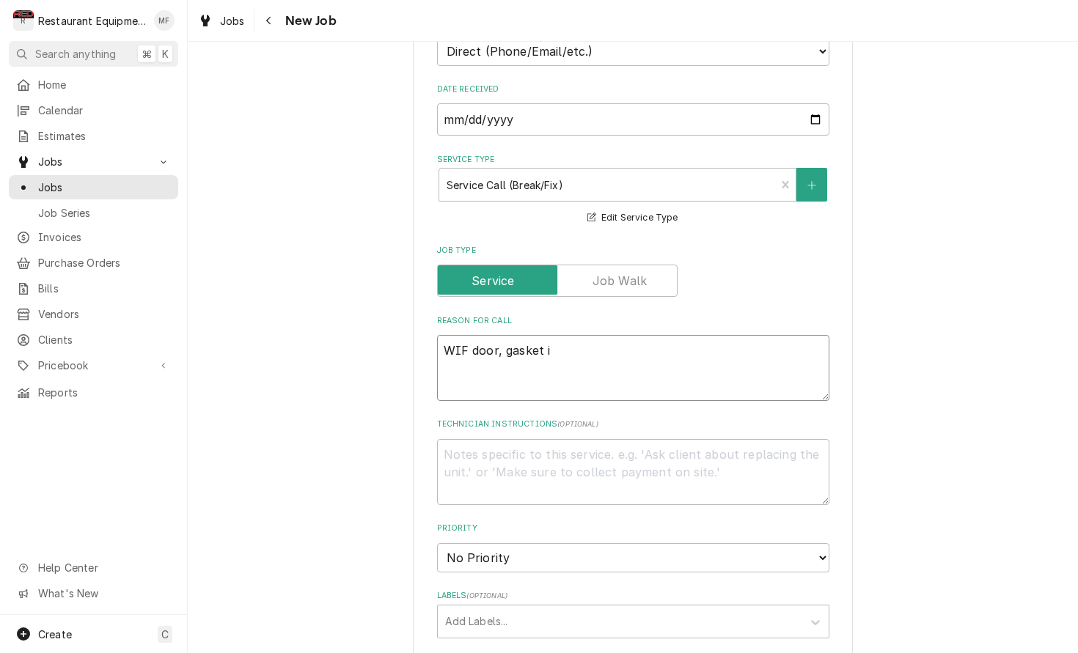
type textarea "WIF door, gasket is"
type textarea "x"
type textarea "WIF door, gasket is"
type textarea "x"
type textarea "WIF door, gasket is b"
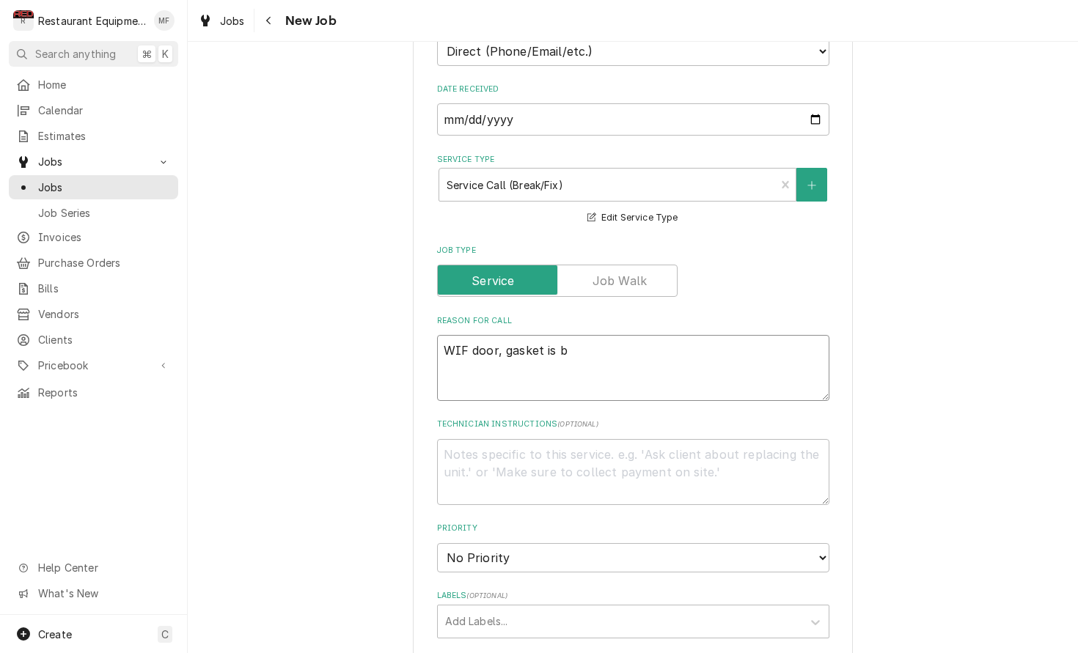
type textarea "x"
type textarea "WIF door, gasket is ba"
type textarea "x"
type textarea "WIF door, gasket is bad"
type textarea "x"
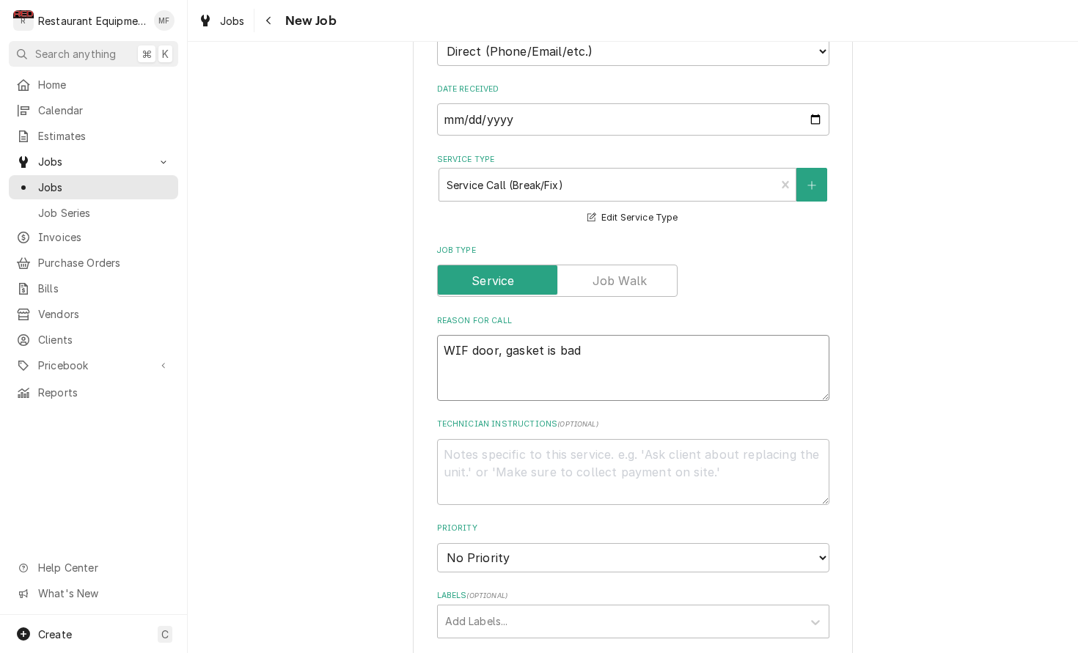
type textarea "WIF door, gasket is bad"
type textarea "x"
type textarea "WIF door, gasket is bad a"
type textarea "x"
type textarea "WIF door, gasket is bad ar"
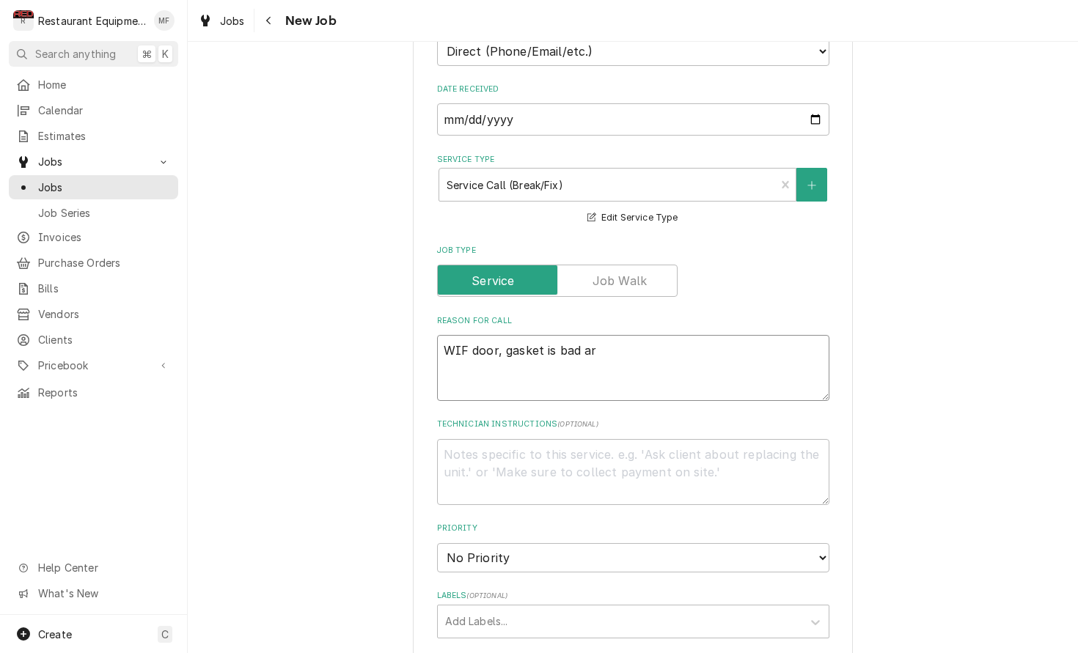
type textarea "x"
type textarea "WIF door, gasket is bad aro"
type textarea "x"
type textarea "WIF door, gasket is bad arou"
type textarea "x"
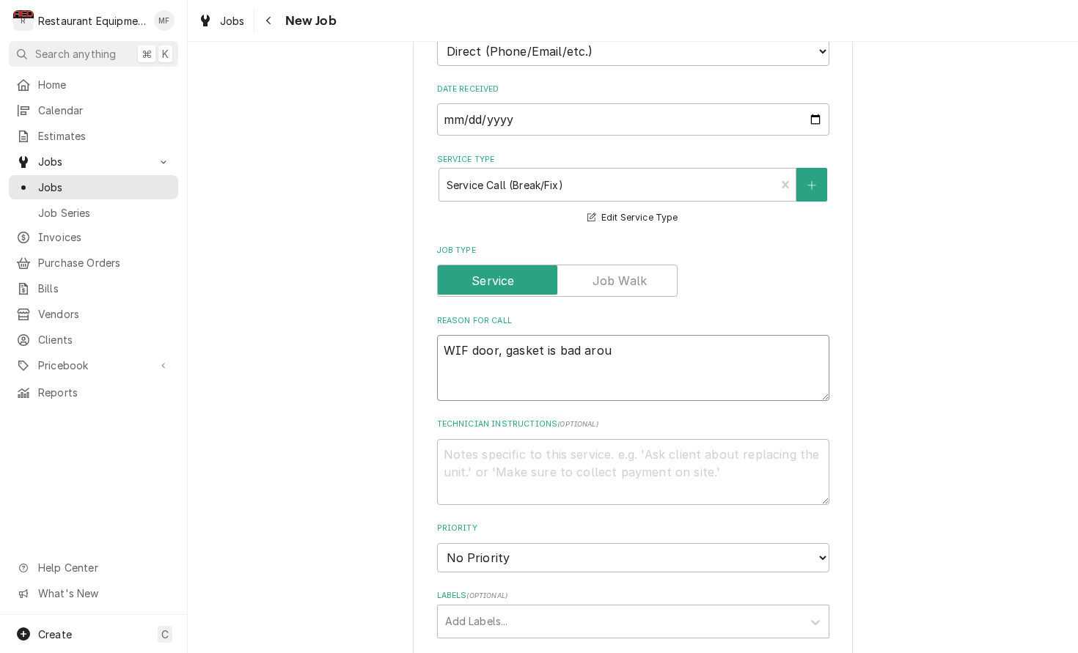
type textarea "WIF door, gasket is bad aroun"
type textarea "x"
type textarea "WIF door, gasket is bad around"
type textarea "x"
type textarea "WIF door, gasket is bad around"
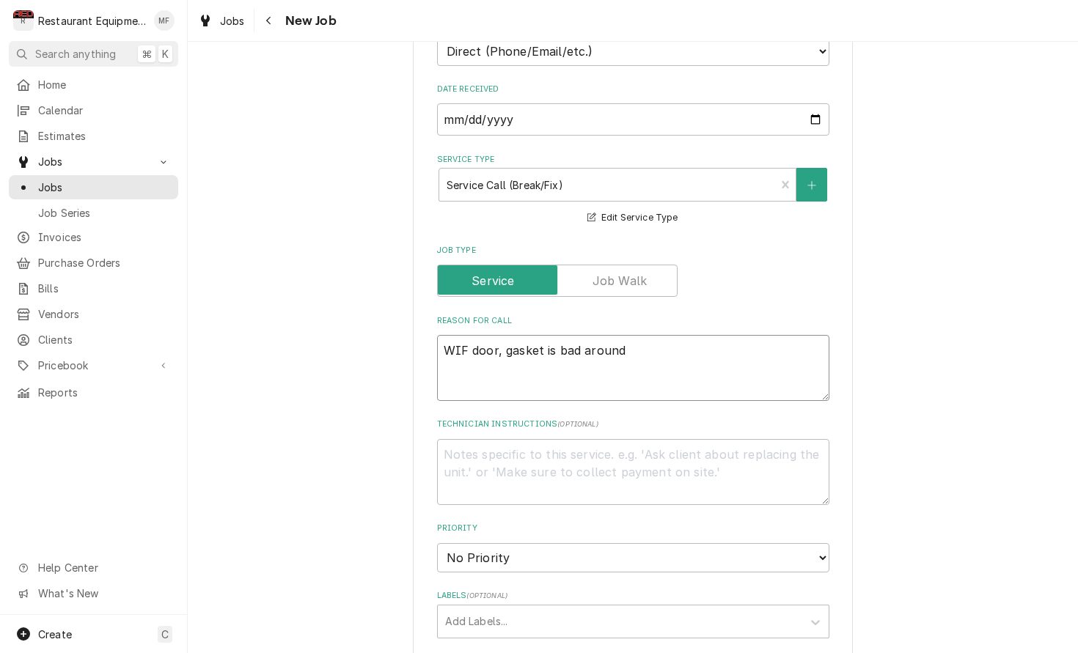
type textarea "x"
type textarea "WIF door, gasket is bad around t"
type textarea "x"
type textarea "WIF door, gasket is bad around th"
type textarea "x"
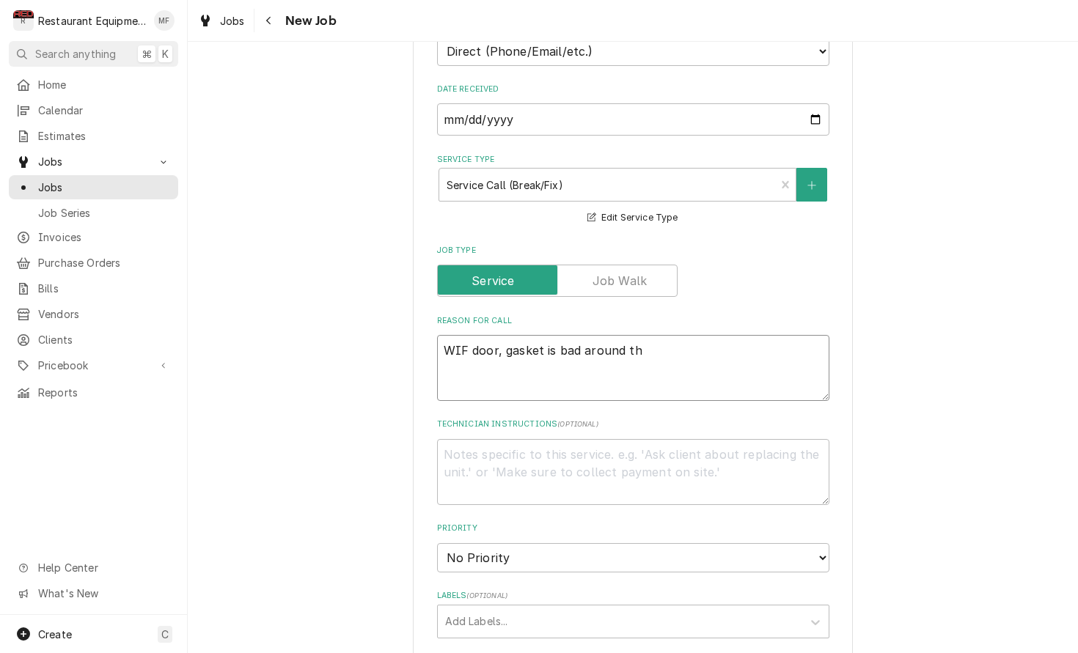
type textarea "WIF door, gasket is bad around the"
type textarea "x"
type textarea "WIF door, gasket is bad around the"
type textarea "x"
type textarea "WIF door, gasket is bad around the d"
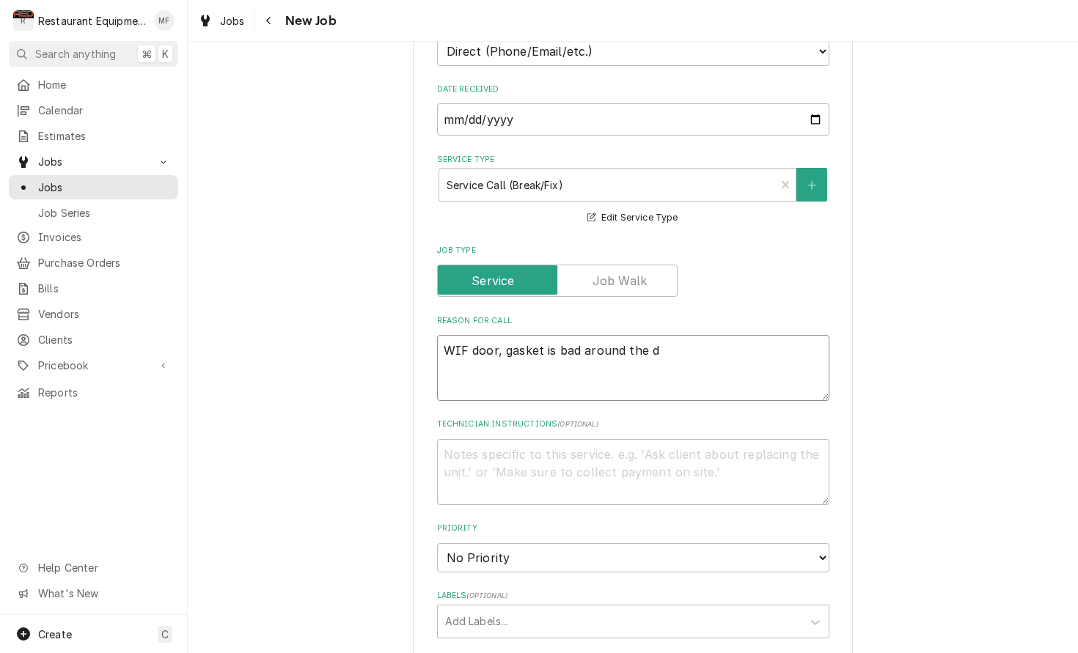
type textarea "x"
type textarea "WIF door, gasket is bad around the do"
type textarea "x"
type textarea "WIF door, gasket is bad around the doo"
type textarea "x"
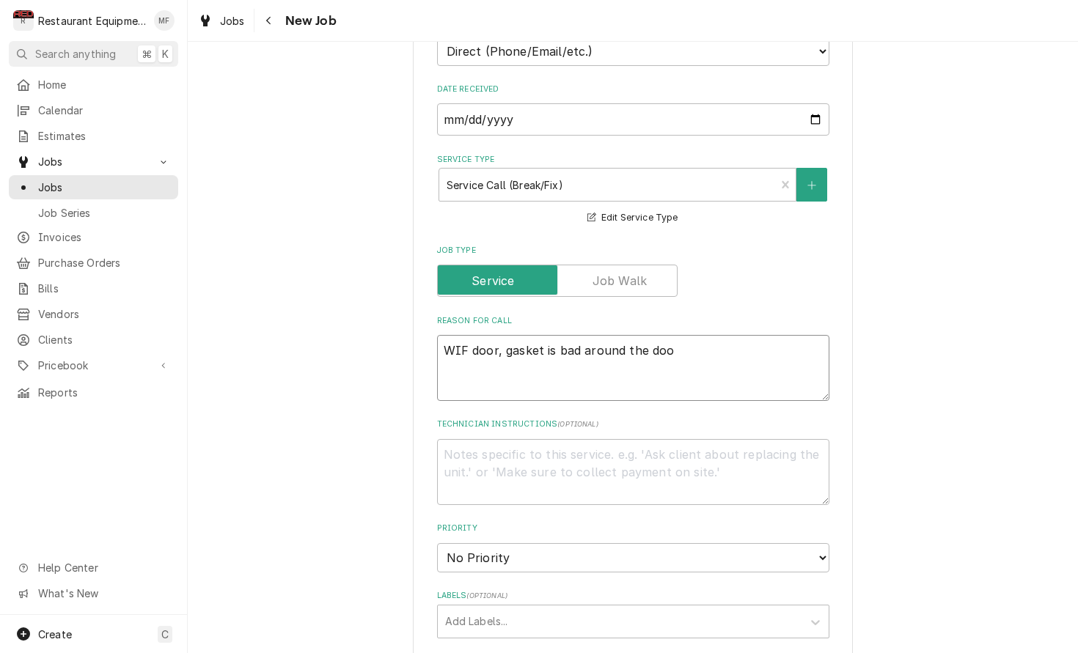
type textarea "WIF door, gasket is bad around the door"
type textarea "x"
type textarea "WIF door, gasket is bad around the door,"
type textarea "x"
type textarea "WIF door, gasket is bad around the door,"
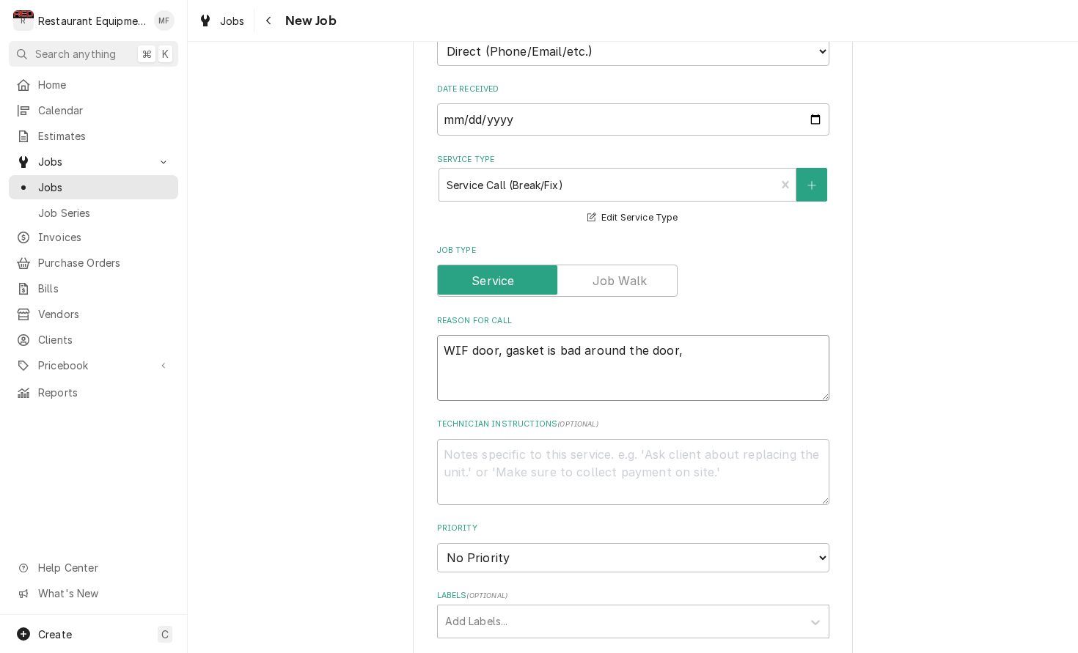
type textarea "x"
type textarea "WIF door, gasket is bad around the door, A"
type textarea "x"
type textarea "WIF door, gasket is bad around the door, Al"
type textarea "x"
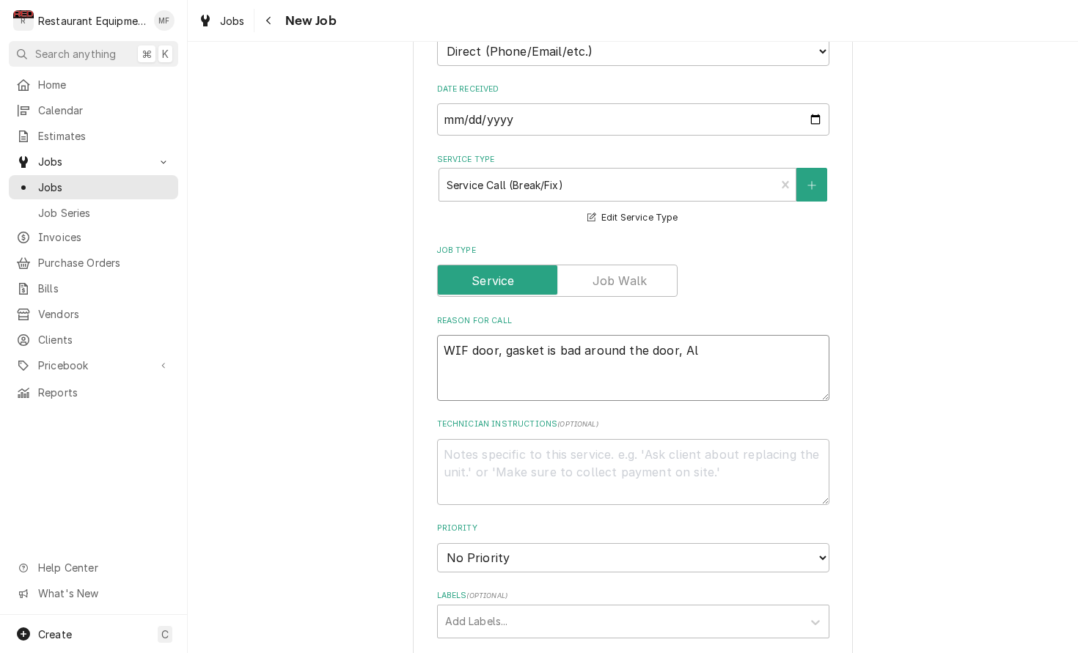
type textarea "WIF door, gasket is bad around the door, Als"
type textarea "x"
type textarea "WIF door, gasket is bad around the door, Als"
type textarea "x"
type textarea "WIF door, gasket is bad around the door, Als"
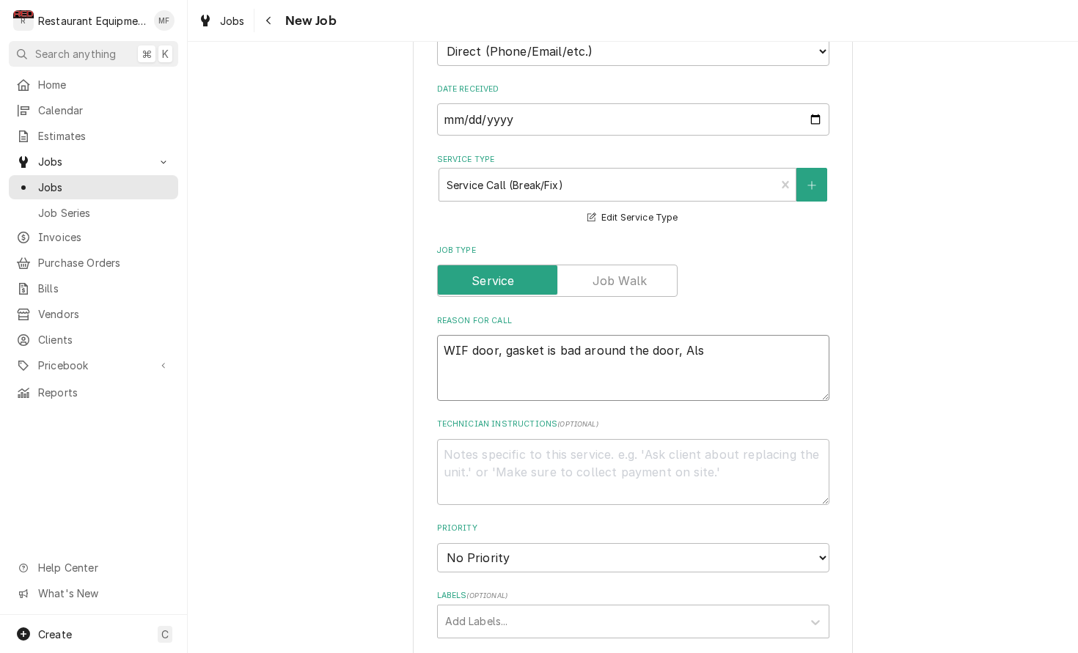
type textarea "x"
type textarea "WIF door, gasket is bad around the door, Also"
type textarea "x"
type textarea "WIF door, gasket is bad around the door, Als"
type textarea "x"
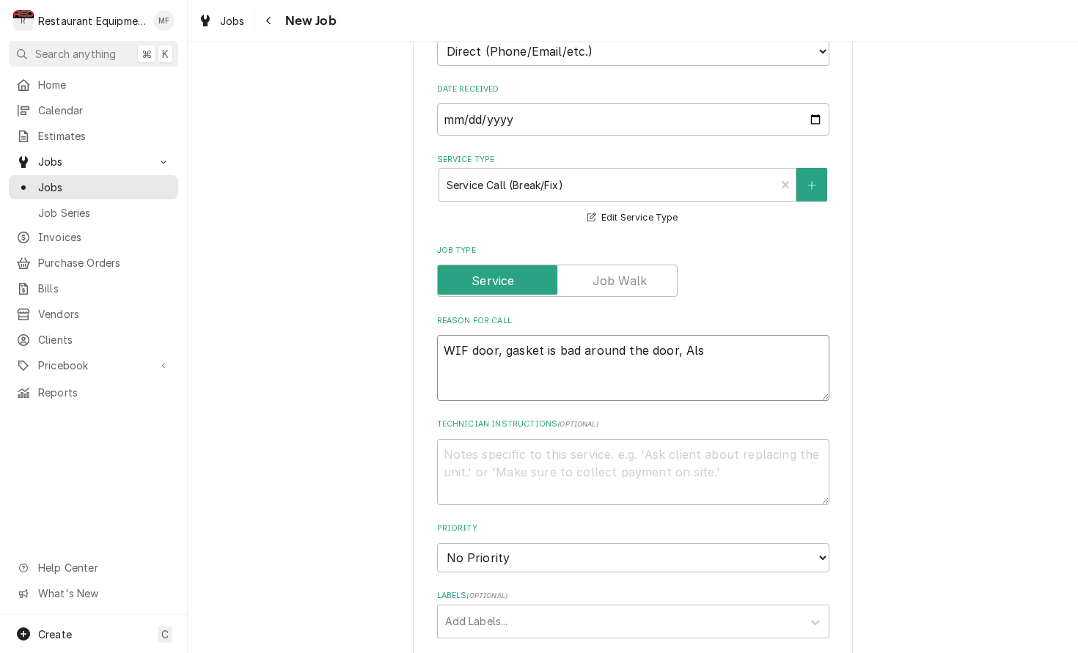
type textarea "WIF door, gasket is bad around the door, Al"
type textarea "x"
type textarea "WIF door, gasket is bad around the door, A"
type textarea "x"
type textarea "WIF door, gasket is bad around the door,"
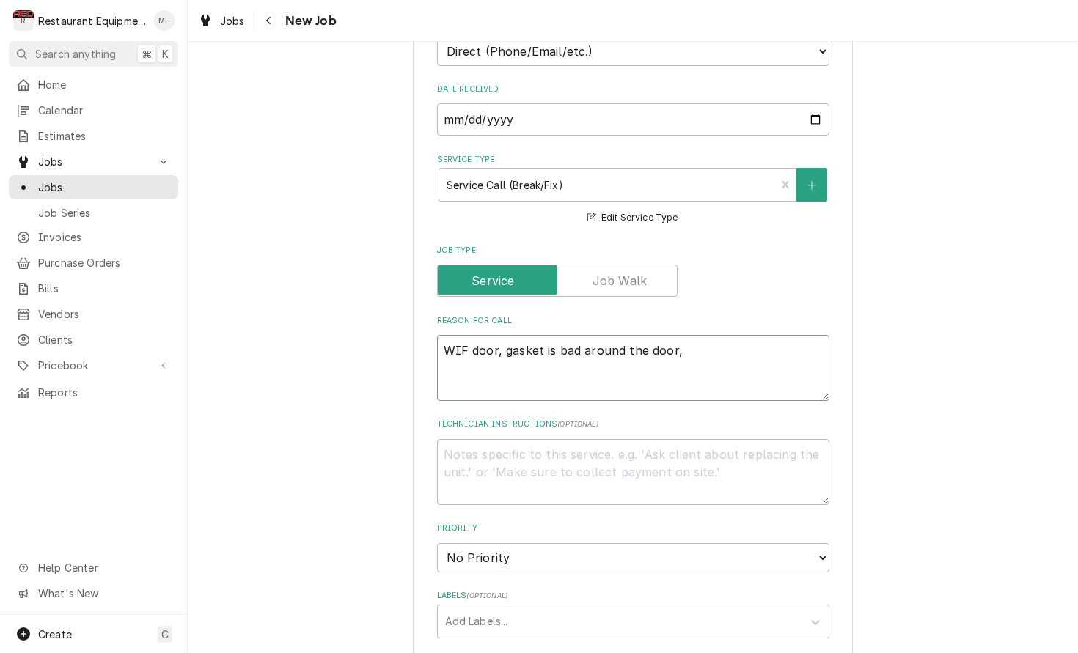
type textarea "x"
type textarea "WIF door, gasket is bad around the door, a"
type textarea "x"
type textarea "WIF door, gasket is bad around the door, al"
type textarea "x"
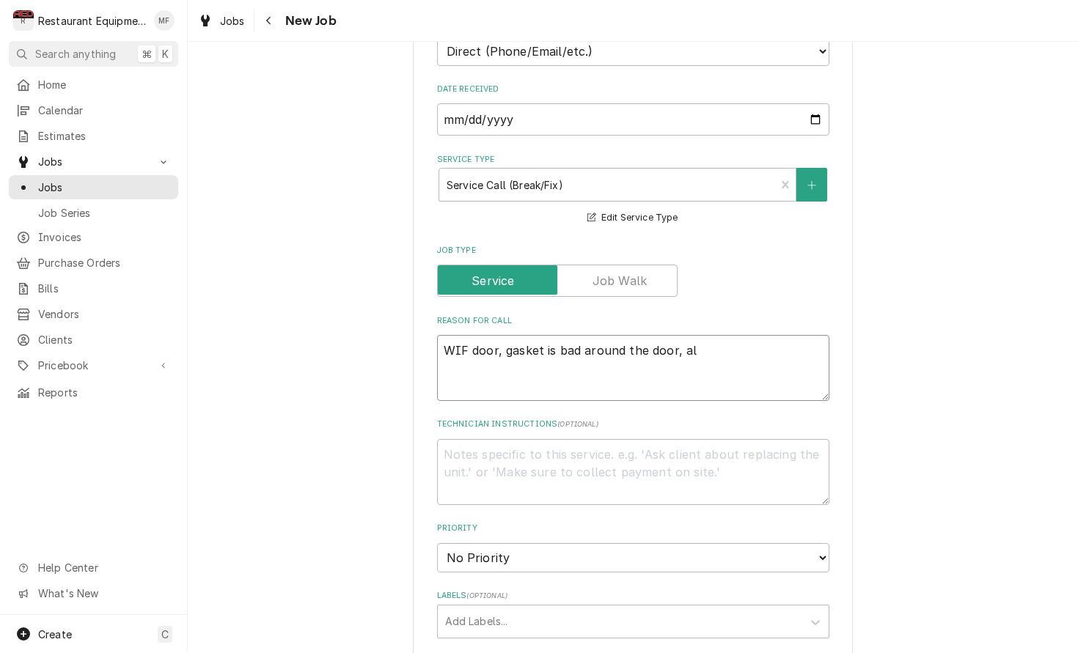
type textarea "WIF door, gasket is bad around the door, als"
type textarea "x"
type textarea "WIF door, gasket is bad around the door, also"
type textarea "x"
type textarea "WIF door, gasket is bad around the door, also"
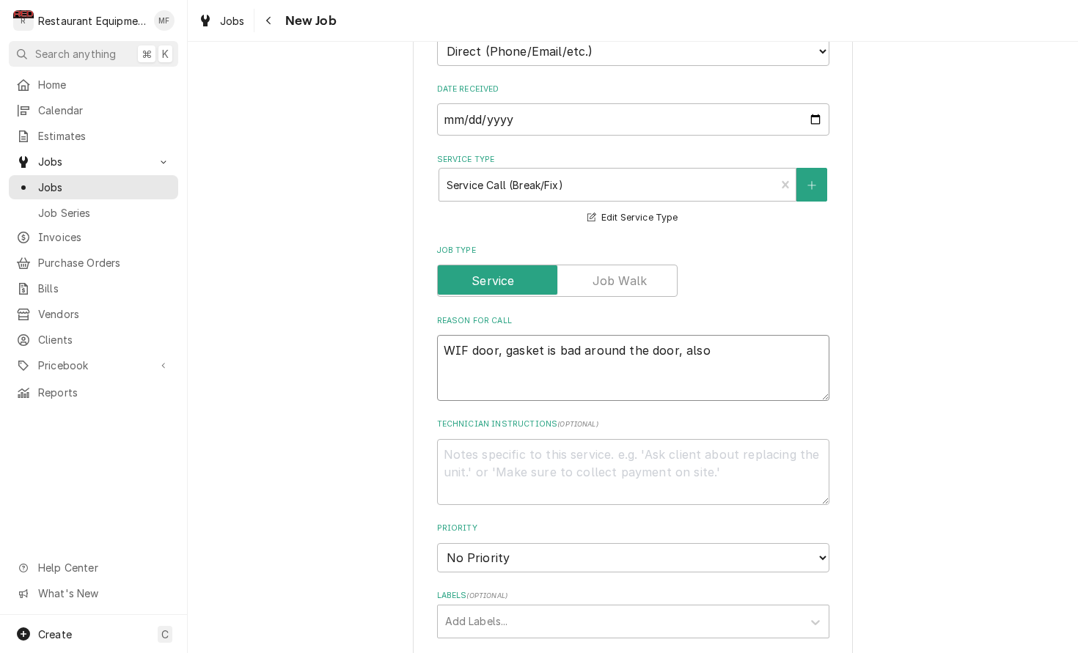
type textarea "x"
type textarea "WIF door, gasket is bad around the door, also h"
type textarea "x"
type textarea "WIF door, gasket is bad around the door, also ha"
type textarea "x"
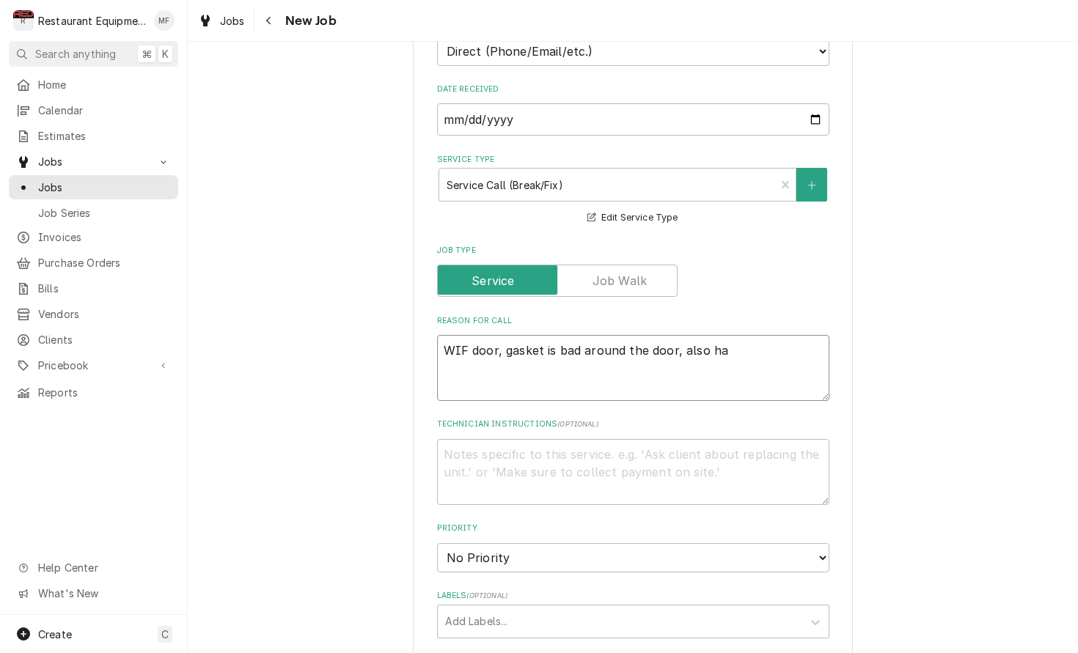
type textarea "WIF door, gasket is bad around the door, also hav"
type textarea "x"
type textarea "WIF door, gasket is bad around the door, also have"
type textarea "x"
type textarea "WIF door, gasket is bad around the door, also have"
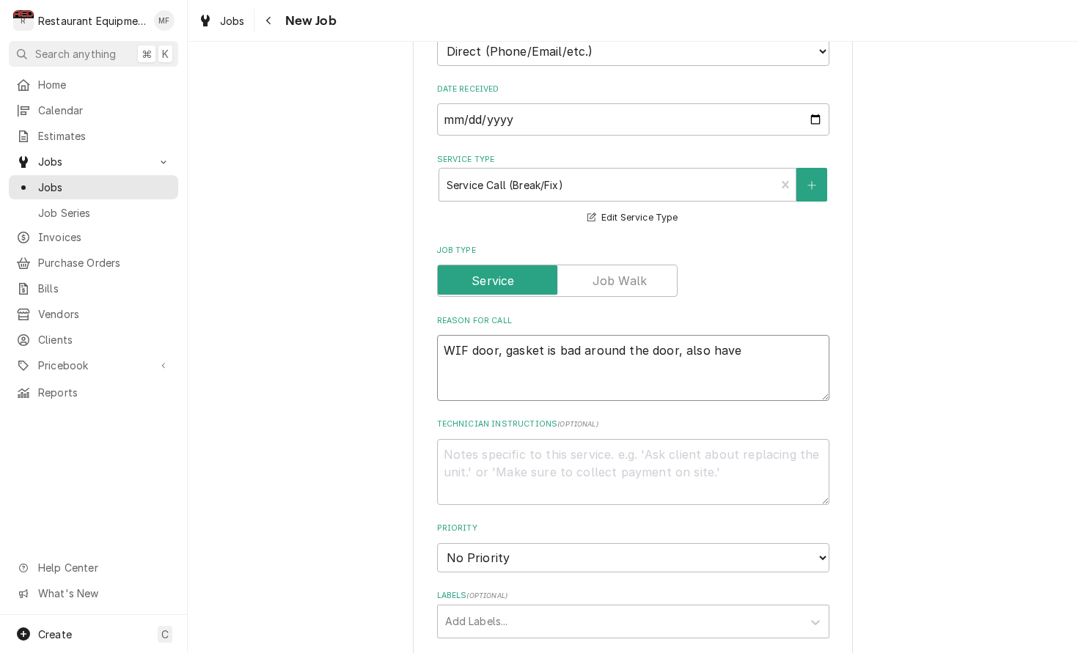
type textarea "x"
type textarea "WIF door, gasket is bad around the door, also have i"
type textarea "x"
type textarea "WIF door, gasket is bad around the door, also have ic"
type textarea "x"
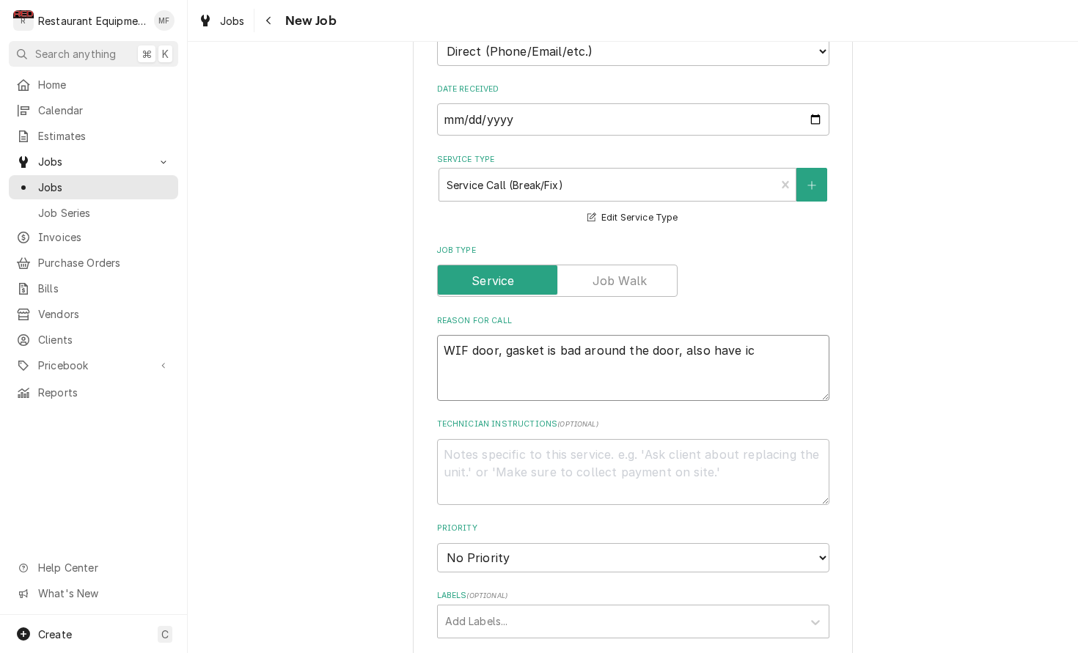
type textarea "WIF door, gasket is bad around the door, also have ice"
type textarea "x"
type textarea "WIF door, gasket is bad around the door, also have ice"
type textarea "x"
type textarea "WIF door, gasket is bad around the door, also have ice b"
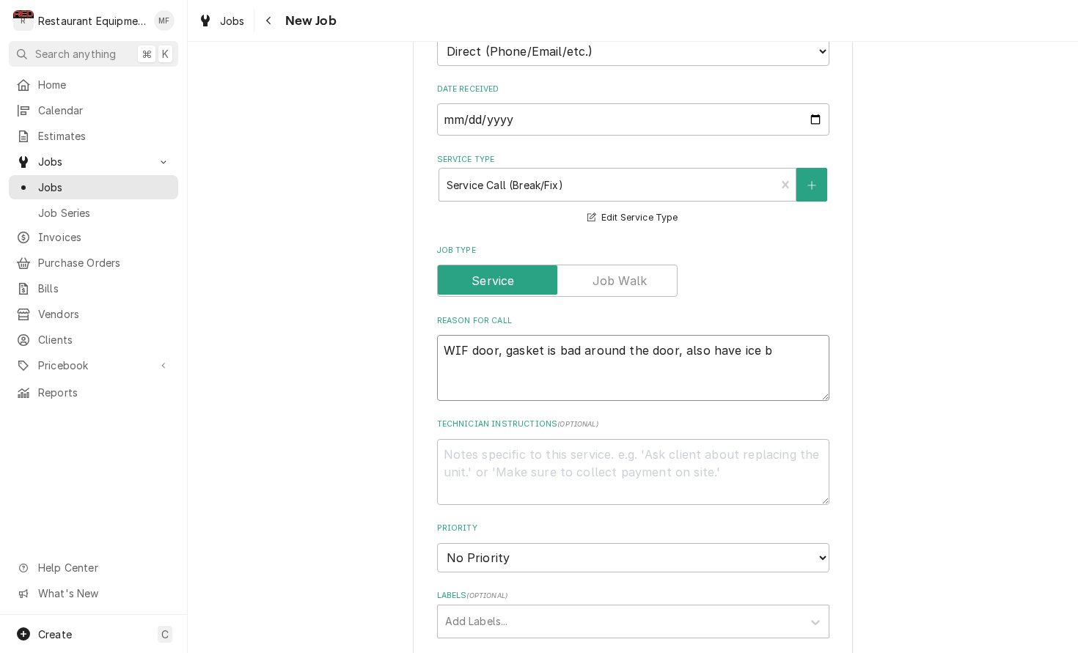
type textarea "x"
type textarea "WIF door, gasket is bad around the door, also have ice bu"
type textarea "x"
type textarea "WIF door, gasket is bad around the door, also have ice bui"
type textarea "x"
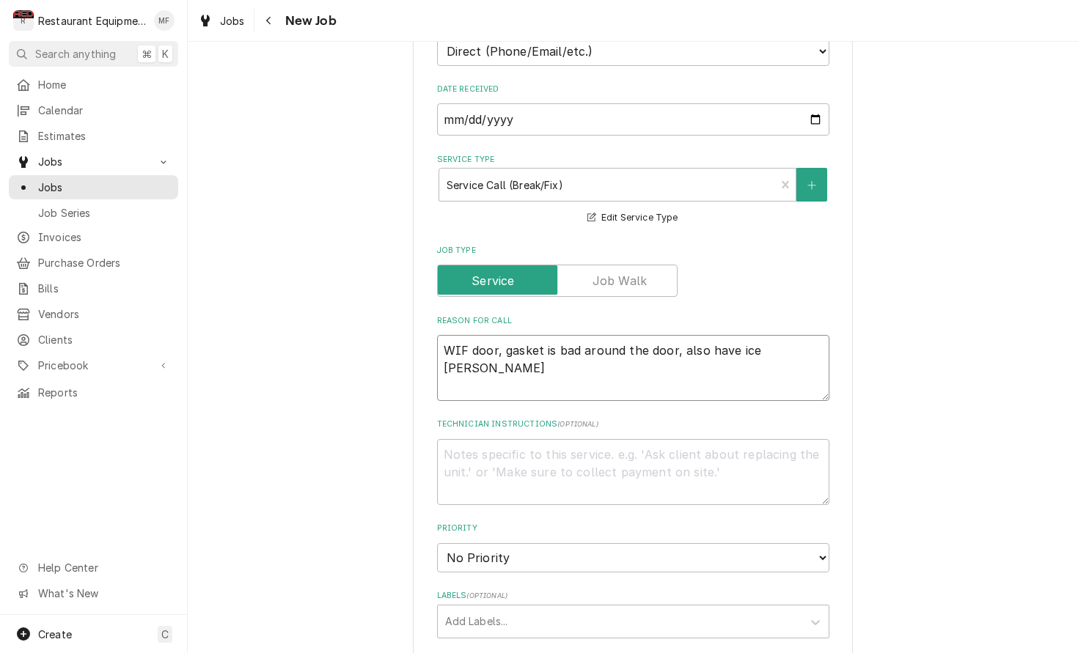
type textarea "WIF door, gasket is bad around the door, also have ice buil"
type textarea "x"
type textarea "WIF door, gasket is bad around the door, also have ice built"
type textarea "x"
type textarea "WIF door, gasket is bad around the door, also have ice built"
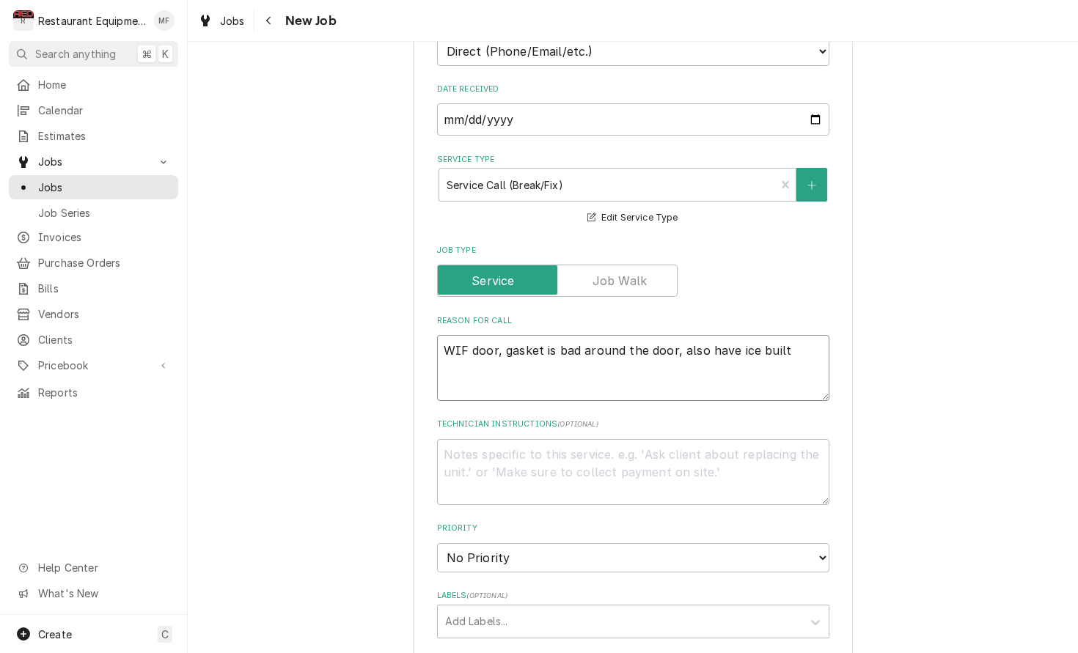
type textarea "x"
type textarea "WIF door, gasket is bad around the door, also have ice built u"
type textarea "x"
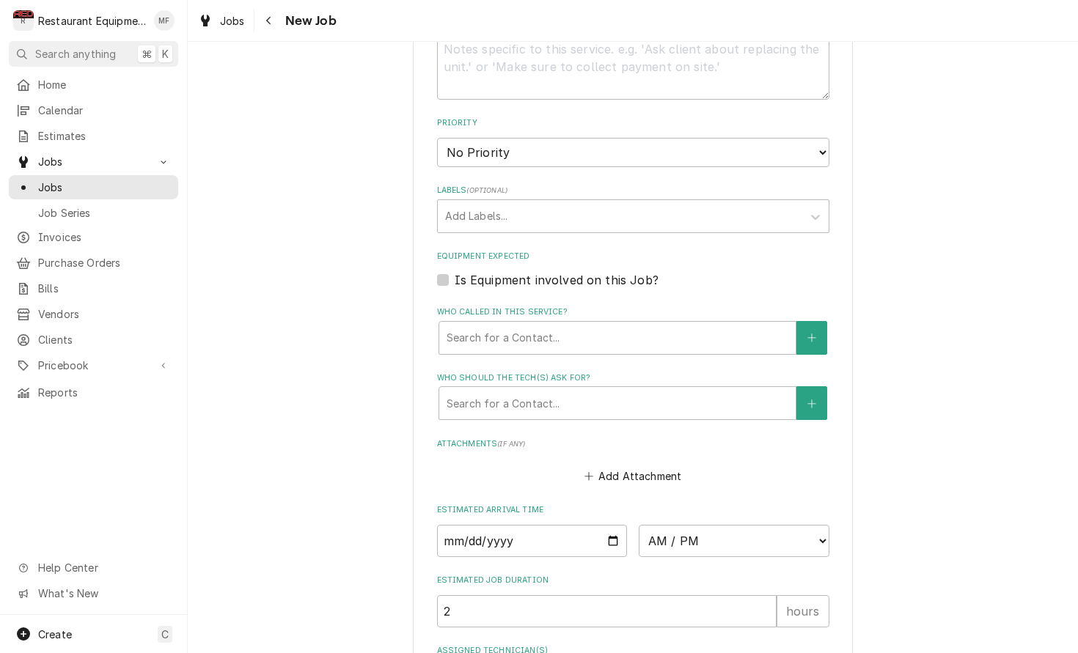
scroll to position [859, 0]
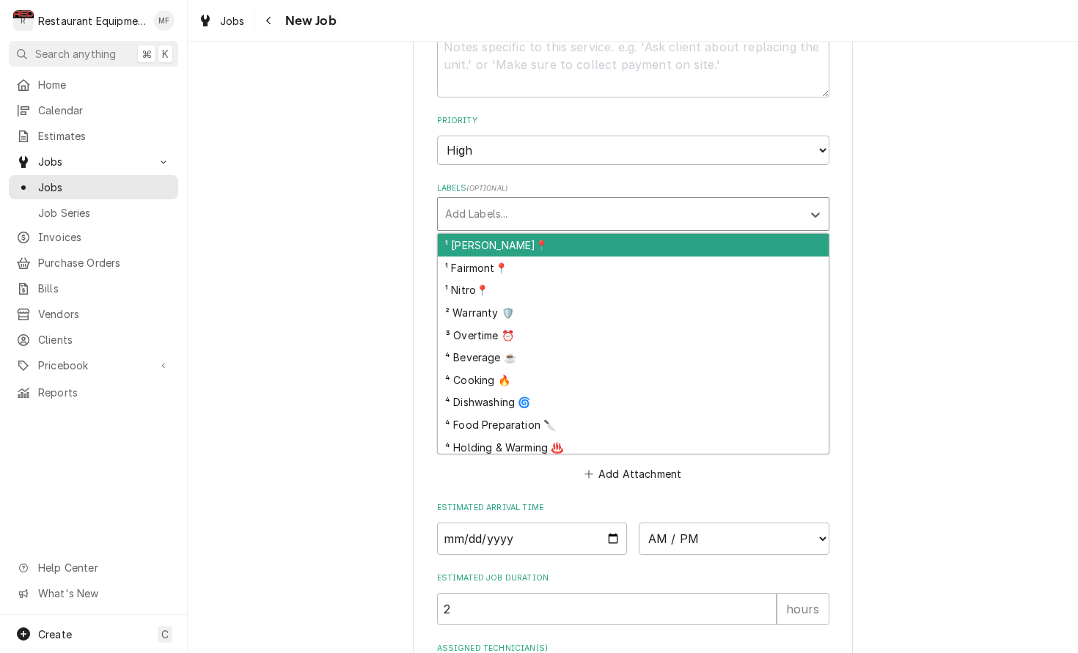
click at [614, 201] on div "Labels" at bounding box center [620, 214] width 350 height 26
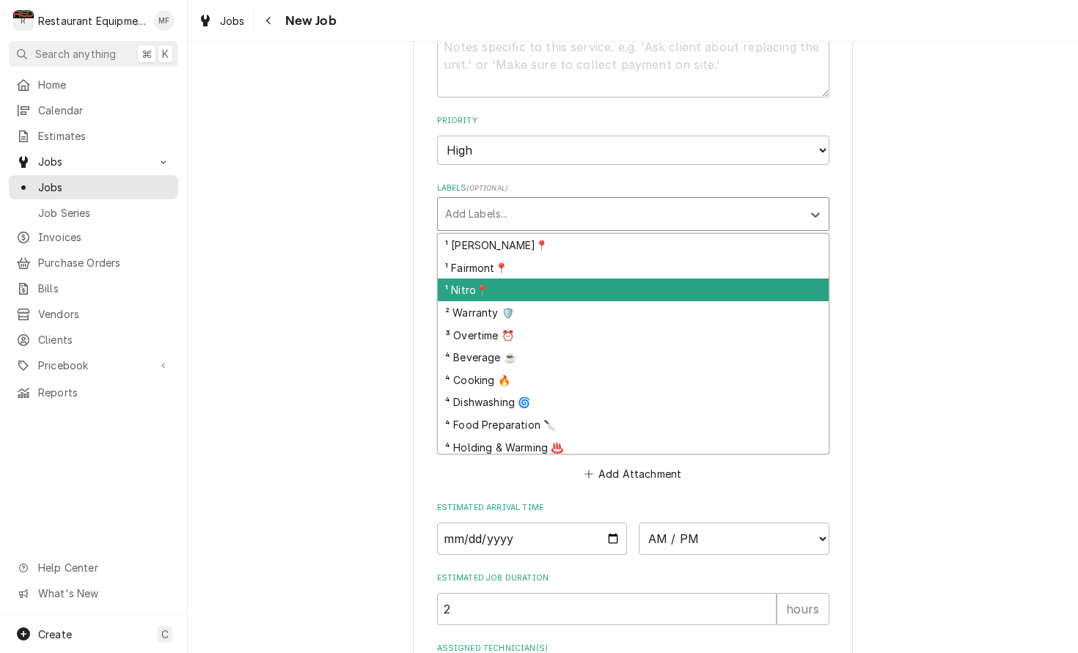
click at [647, 279] on div "¹ Nitro📍" at bounding box center [633, 290] width 391 height 23
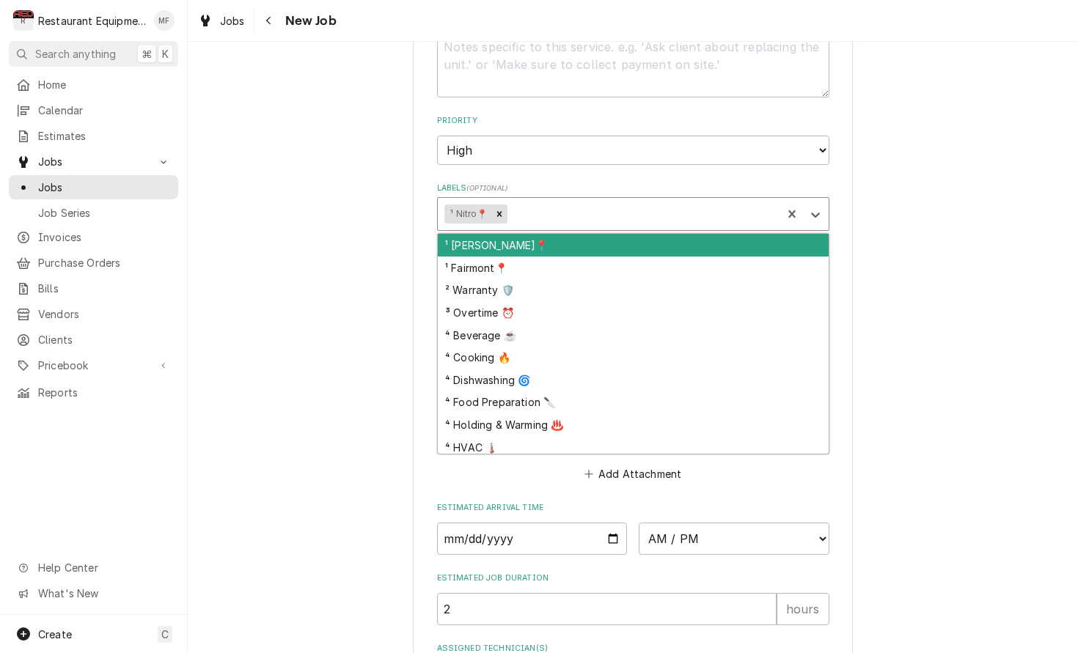
drag, startPoint x: 619, startPoint y: 185, endPoint x: 620, endPoint y: 233, distance: 48.4
click at [619, 201] on div "Labels" at bounding box center [642, 214] width 265 height 26
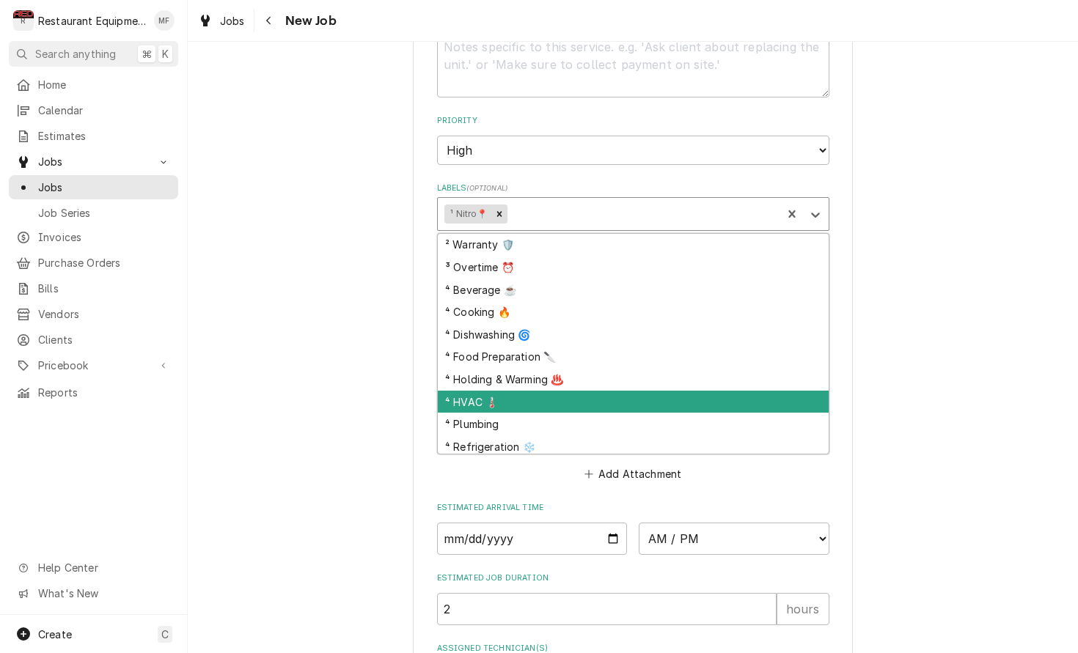
scroll to position [62, 0]
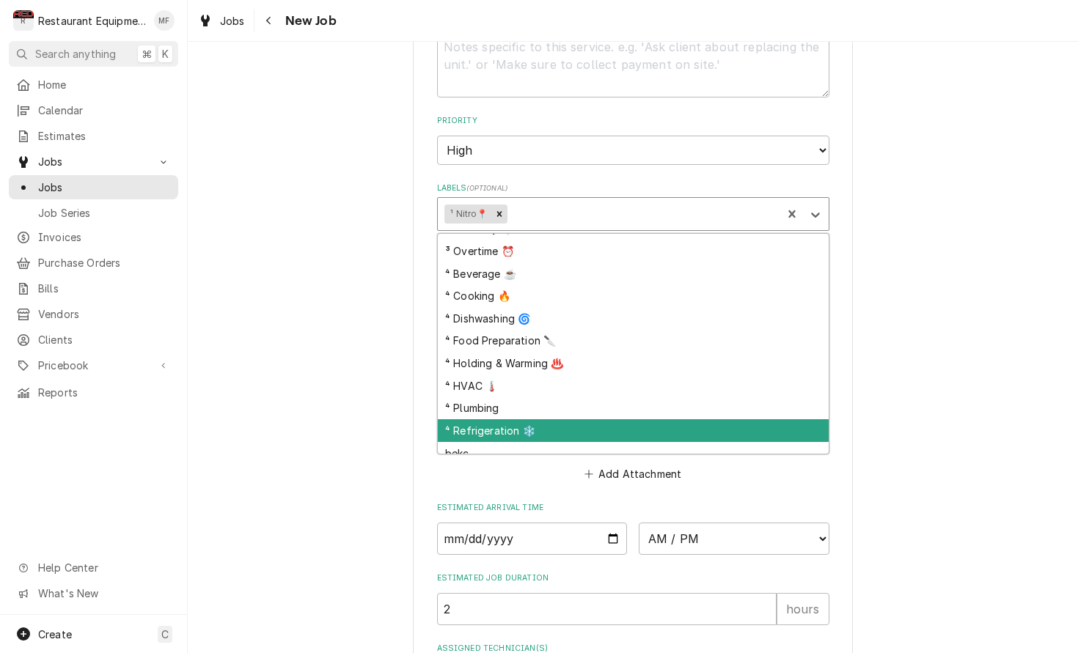
click at [725, 419] on div "⁴ Refrigeration ❄️" at bounding box center [633, 430] width 391 height 23
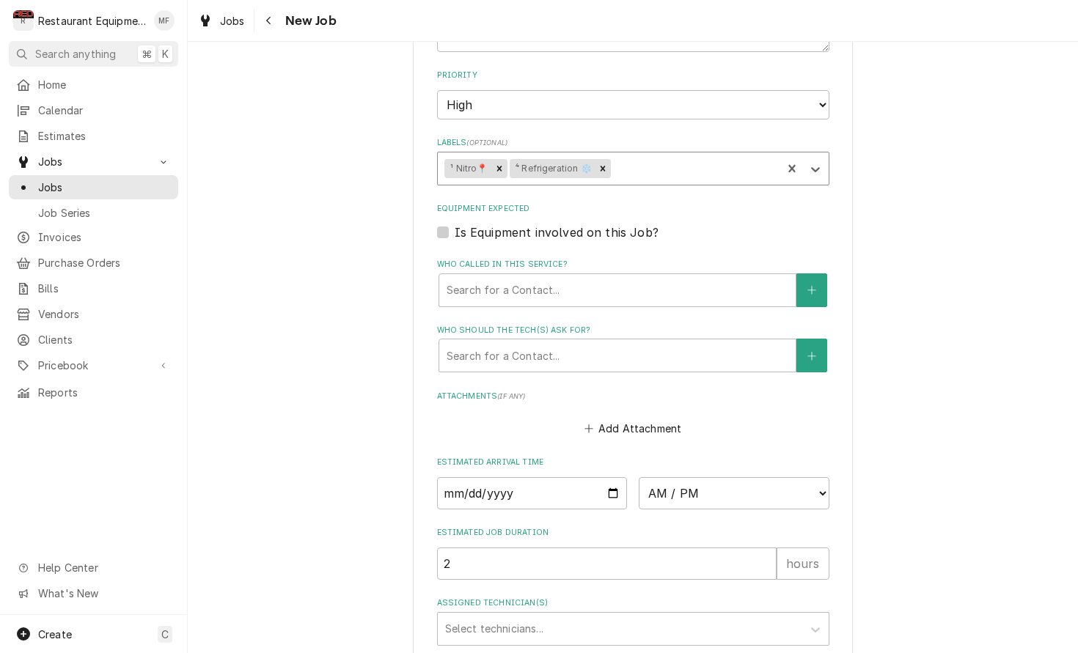
scroll to position [907, 0]
click at [593, 276] on fieldset "Job Details Job Source Direct (Phone/Email/etc.) Service Channel Corrigo Ecotra…" at bounding box center [633, 77] width 392 height 1132
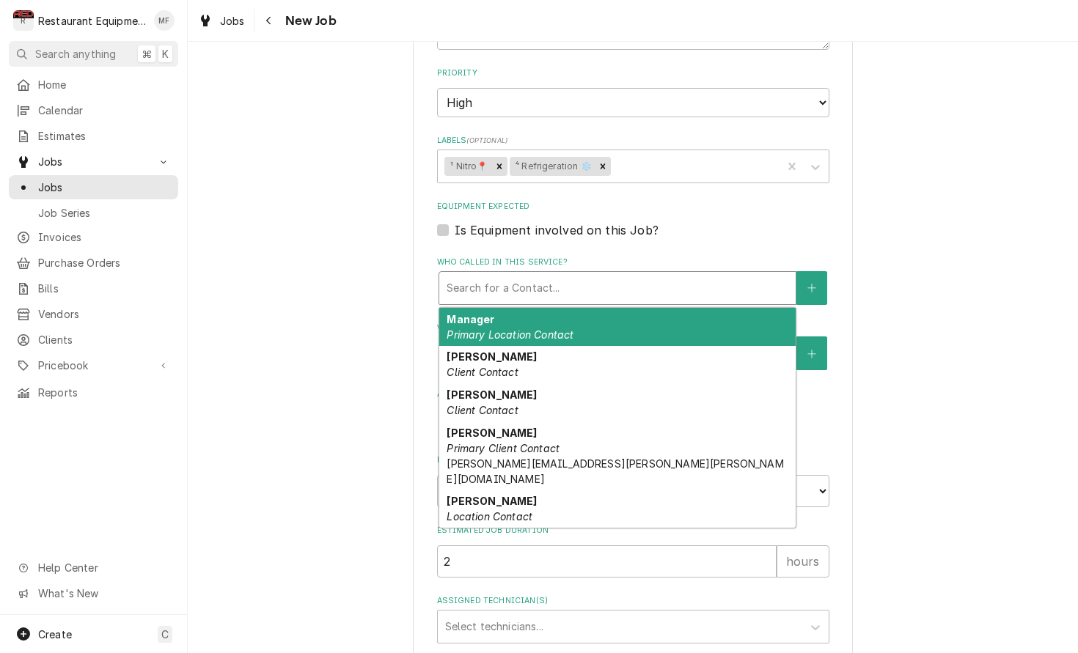
click at [597, 275] on div "Who called in this service?" at bounding box center [618, 288] width 342 height 26
click at [603, 308] on div "Manager Primary Location Contact" at bounding box center [617, 327] width 356 height 38
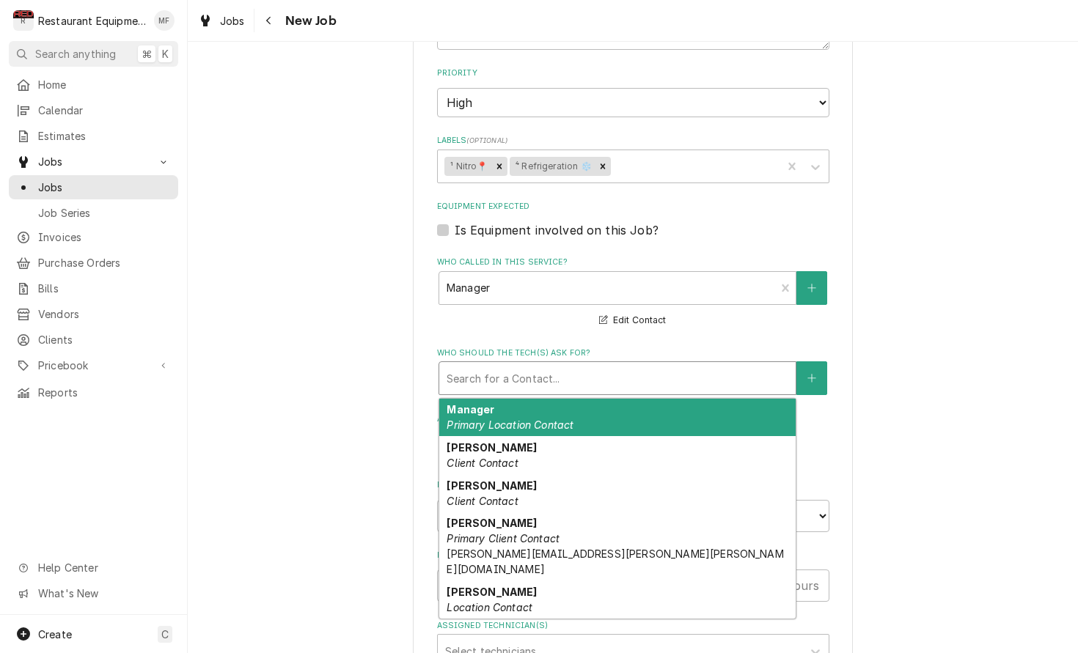
click at [625, 365] on div "Who should the tech(s) ask for?" at bounding box center [618, 378] width 342 height 26
click at [635, 399] on div "Manager Primary Location Contact" at bounding box center [617, 418] width 356 height 38
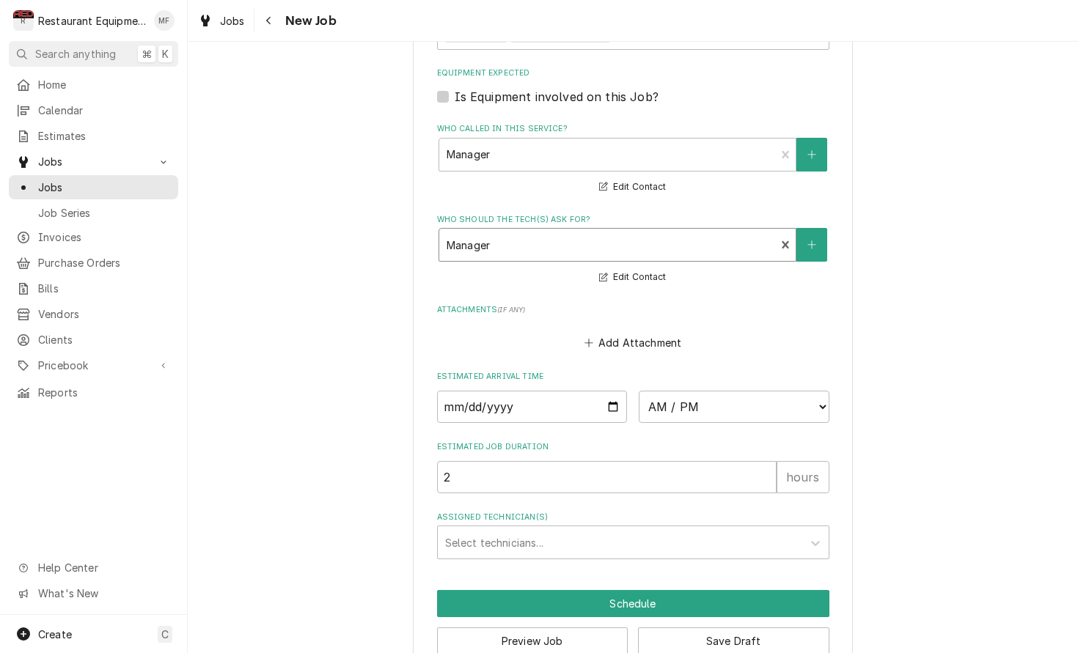
scroll to position [1040, 0]
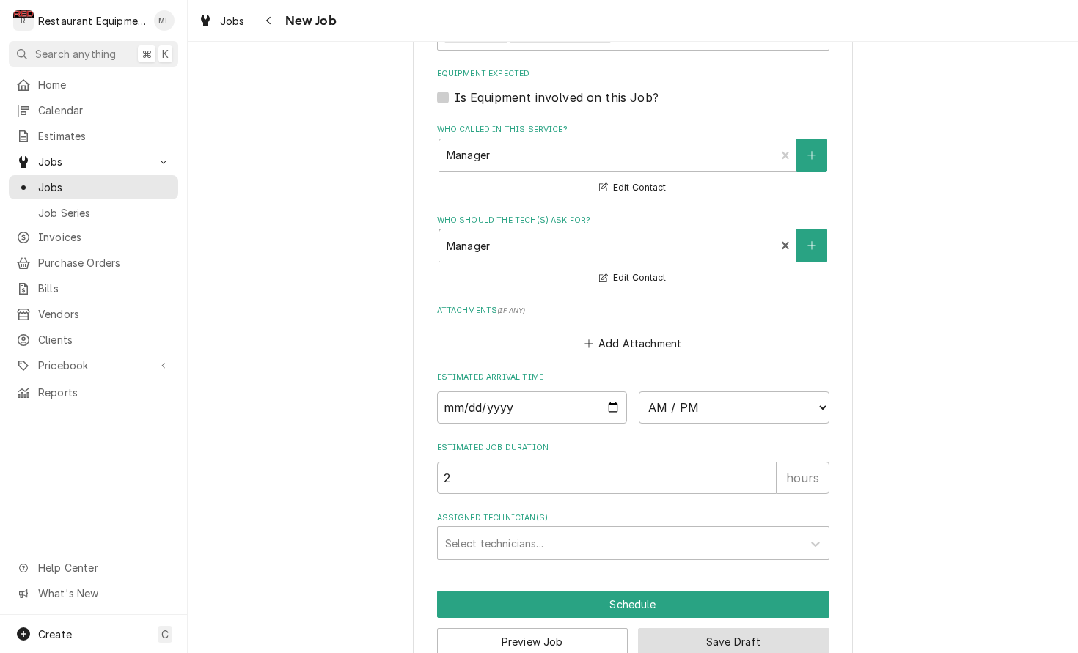
click at [746, 628] on button "Save Draft" at bounding box center [733, 641] width 191 height 27
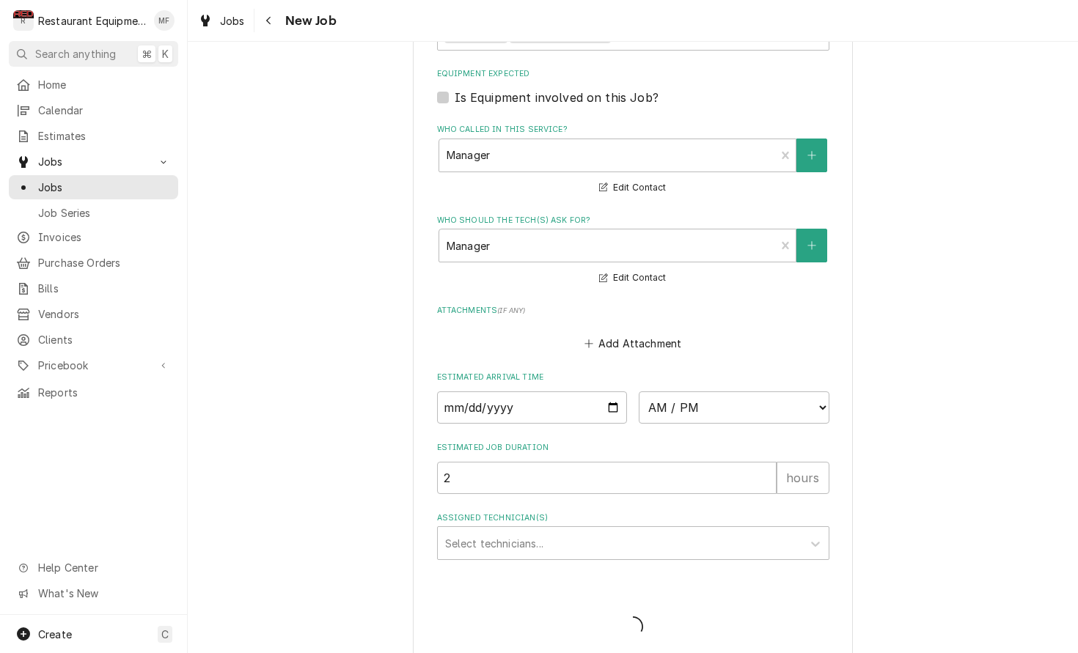
scroll to position [1026, 0]
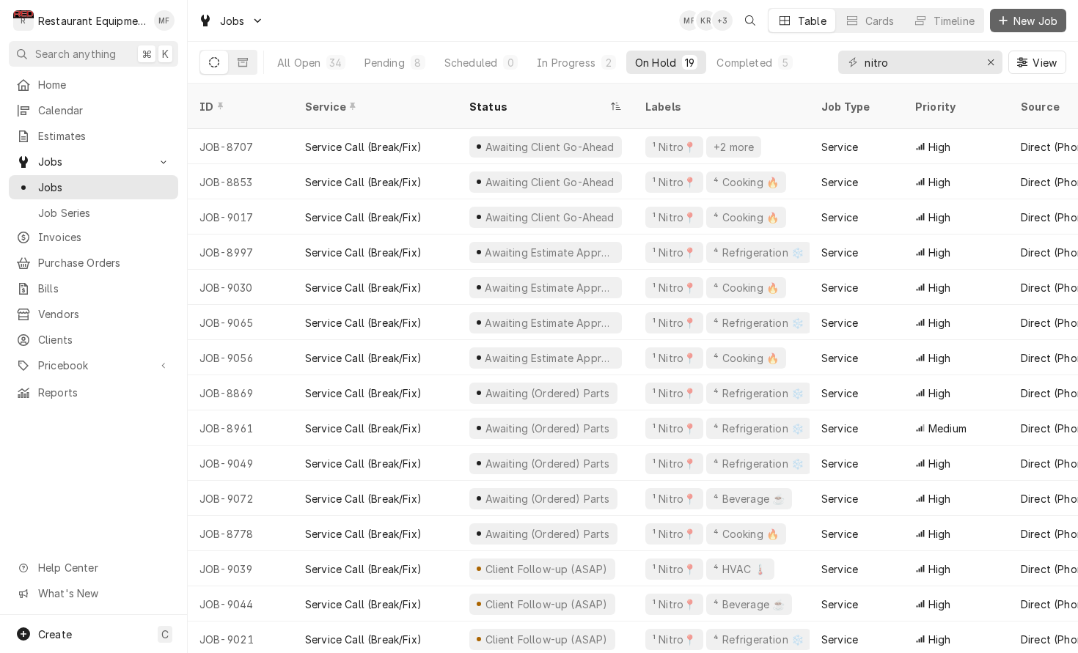
click at [1015, 21] on span "New Job" at bounding box center [1035, 20] width 50 height 15
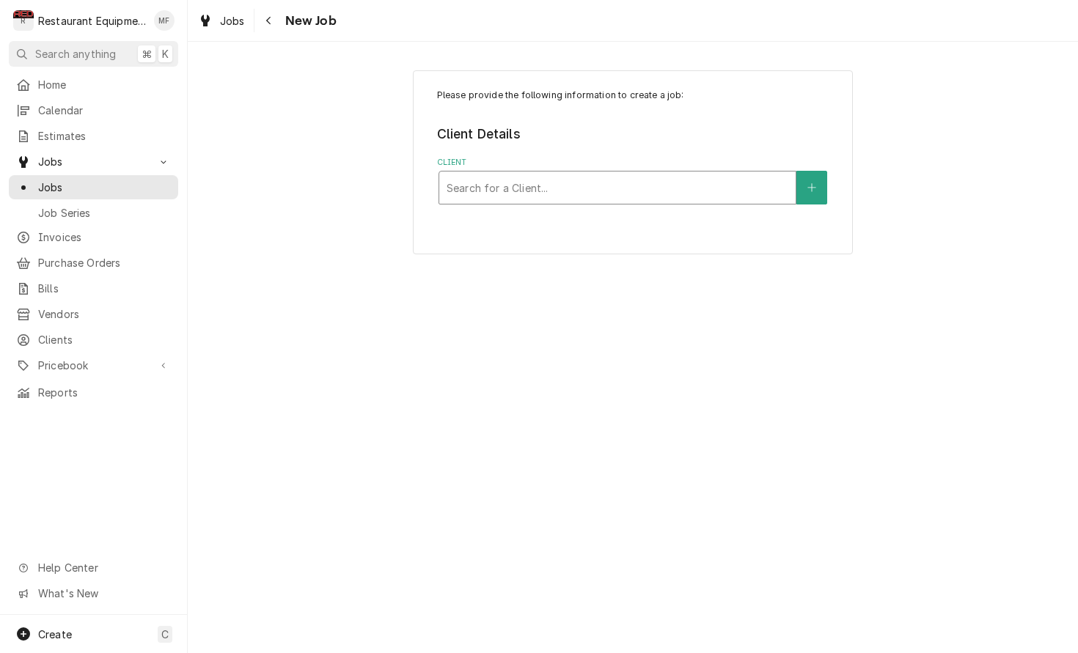
click at [691, 189] on div "Client" at bounding box center [618, 188] width 342 height 26
type input "Y"
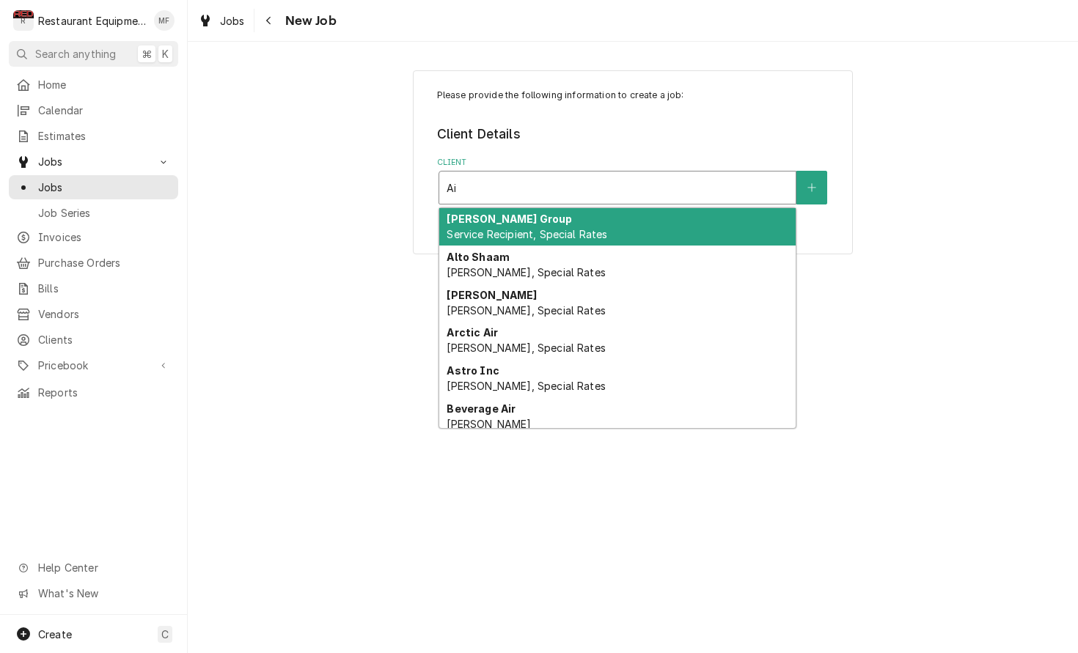
type input "A"
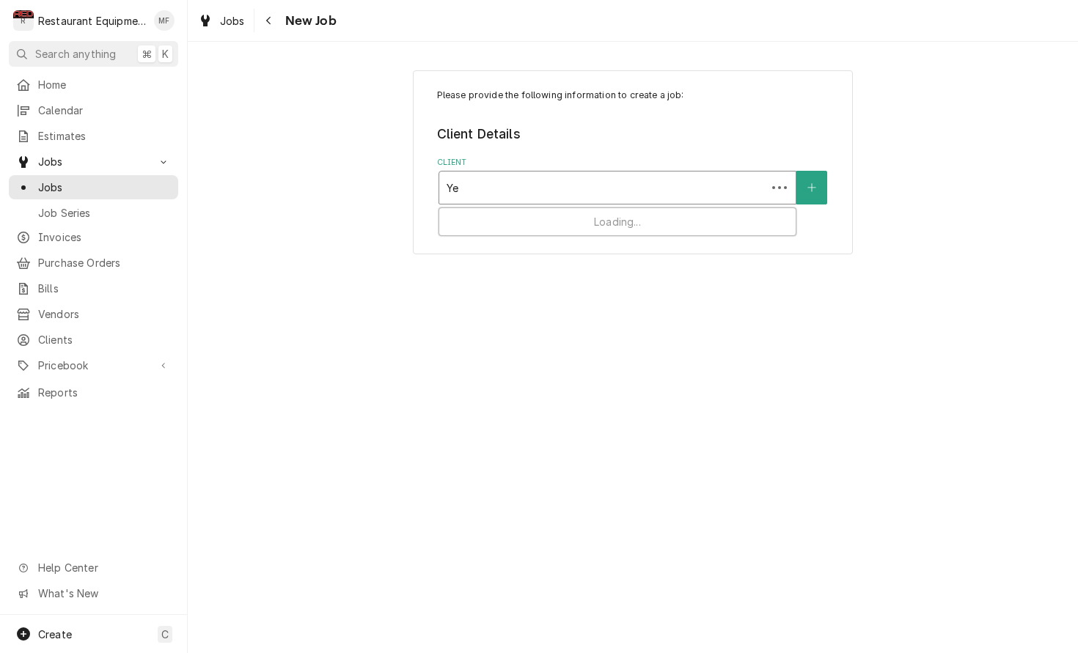
type input "Y"
click at [269, 21] on icon "Navigate back" at bounding box center [268, 20] width 7 height 10
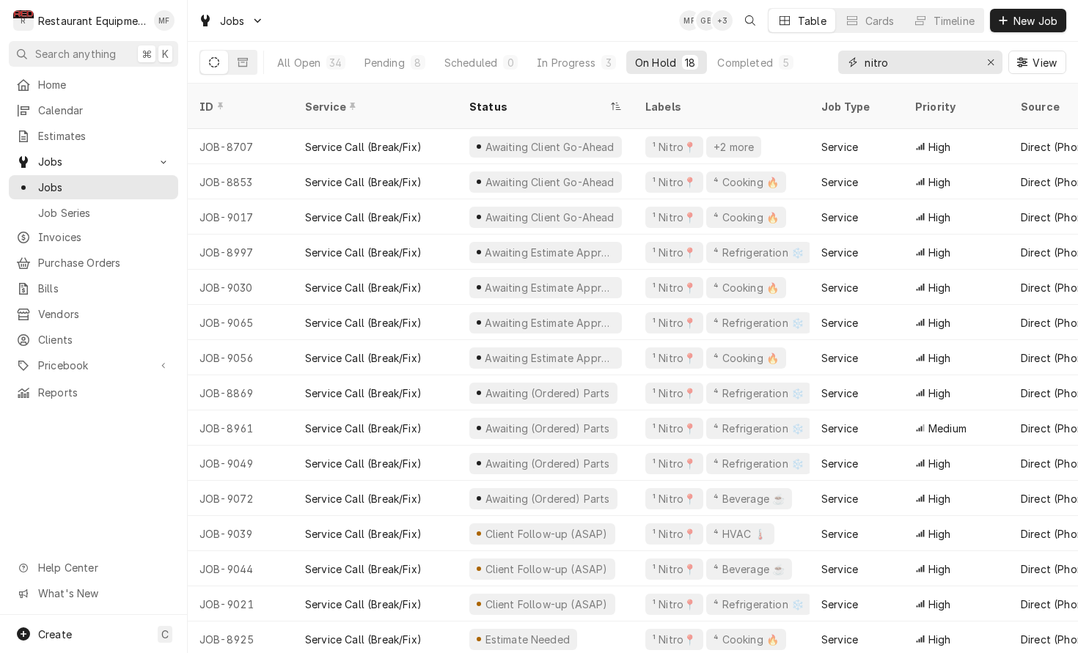
click at [936, 62] on input "nitro" at bounding box center [919, 62] width 110 height 23
click at [1015, 26] on span "New Job" at bounding box center [1035, 20] width 50 height 15
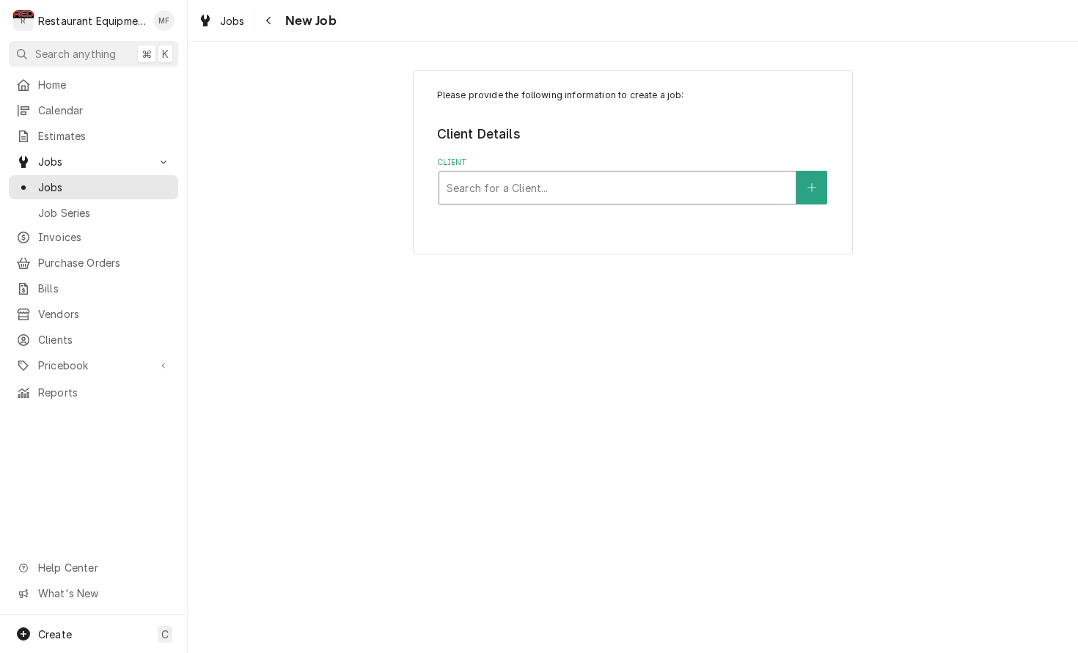
click at [698, 189] on div "Client" at bounding box center [618, 188] width 342 height 26
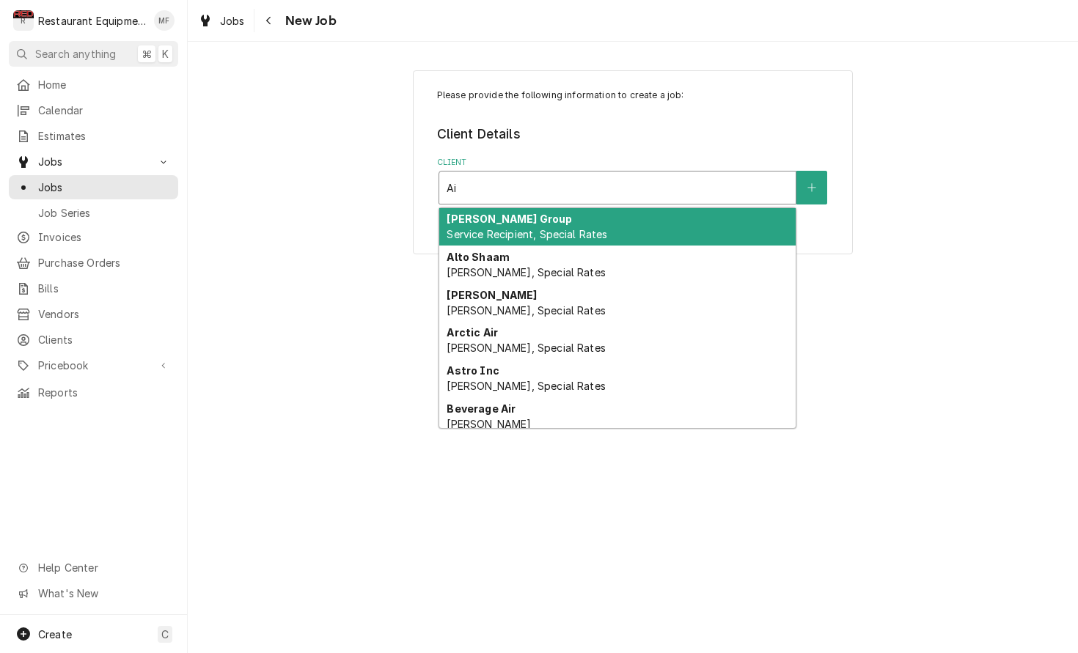
type input "A"
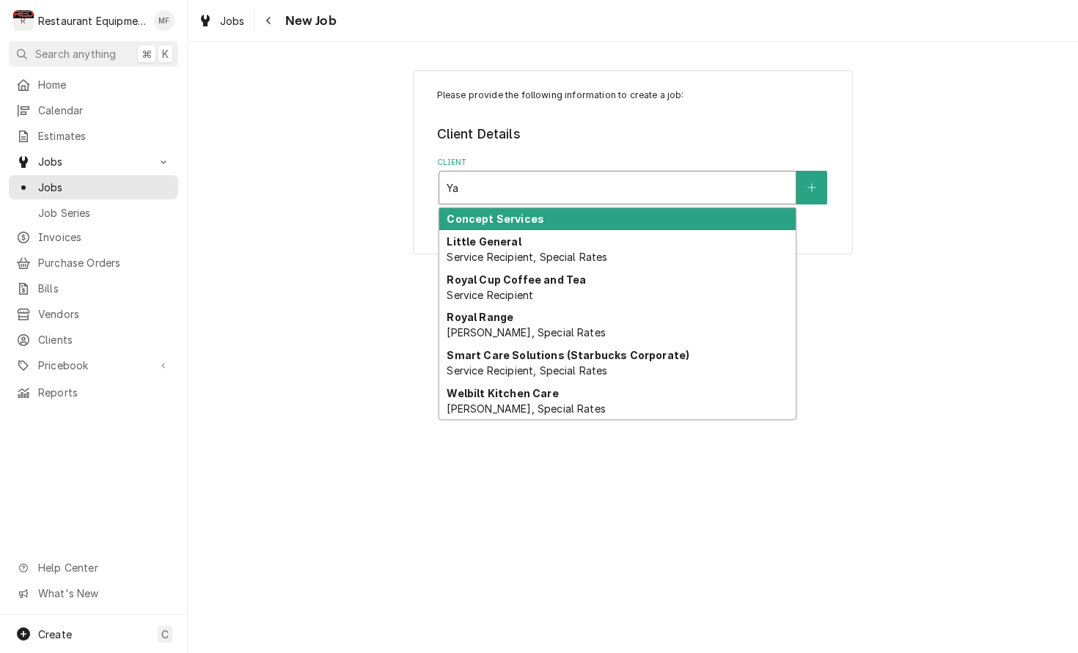
type input "Y"
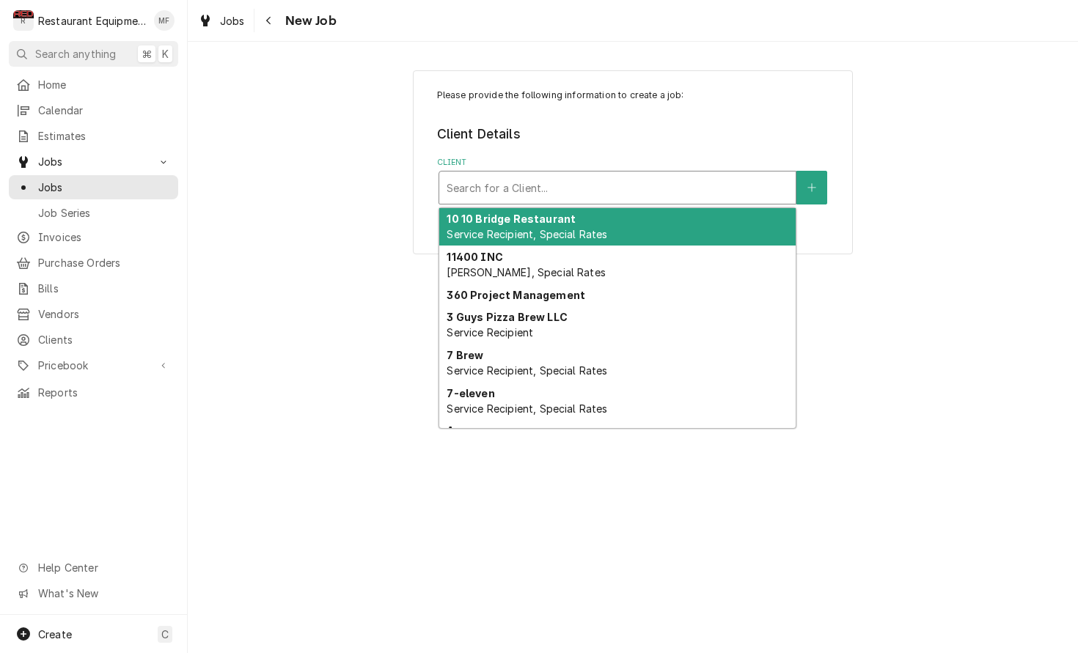
click at [941, 184] on div "Please provide the following information to create a job: Client Details Client…" at bounding box center [633, 162] width 890 height 210
click at [640, 188] on div "Client" at bounding box center [618, 188] width 342 height 26
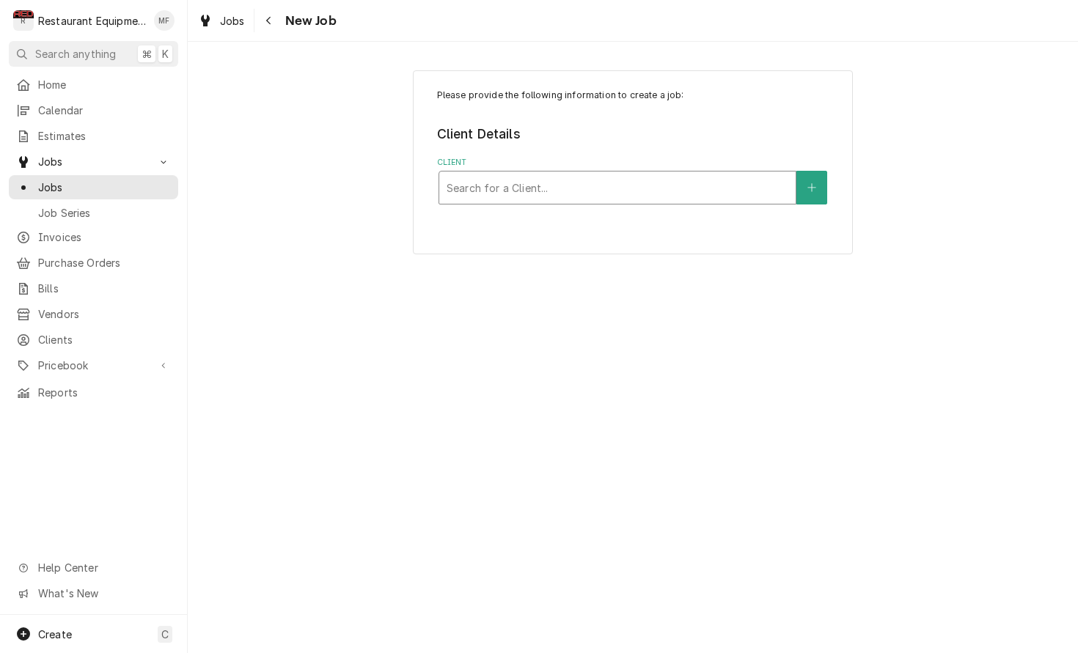
click at [642, 191] on div "Client" at bounding box center [618, 188] width 342 height 26
click at [633, 187] on div "Client" at bounding box center [618, 188] width 342 height 26
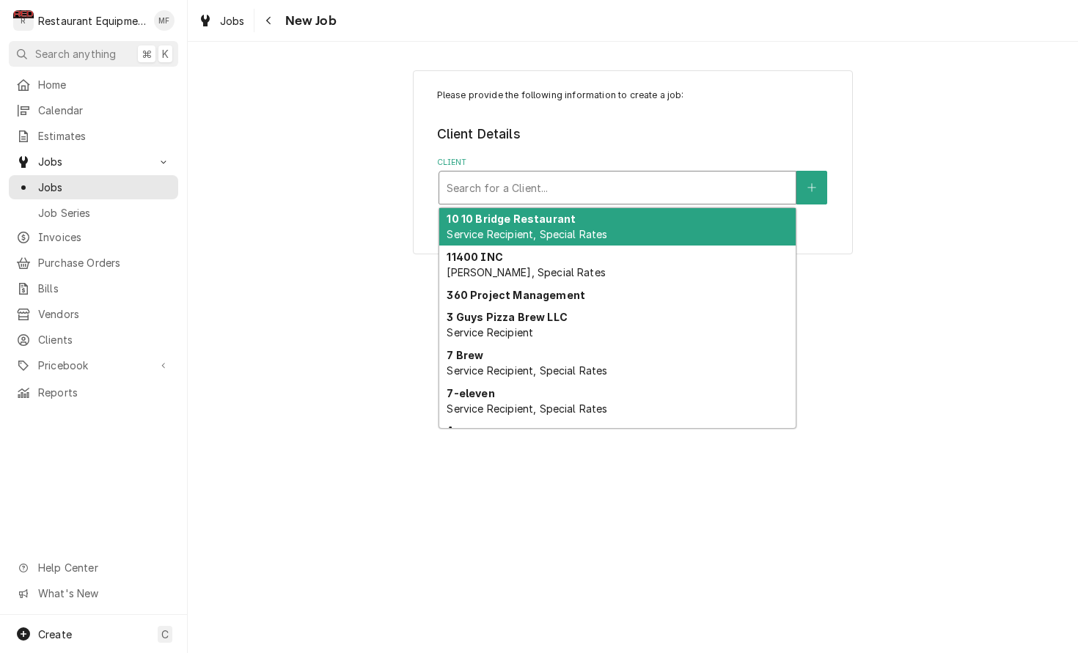
click at [976, 214] on div "Please provide the following information to create a job: Client Details Client…" at bounding box center [633, 162] width 890 height 210
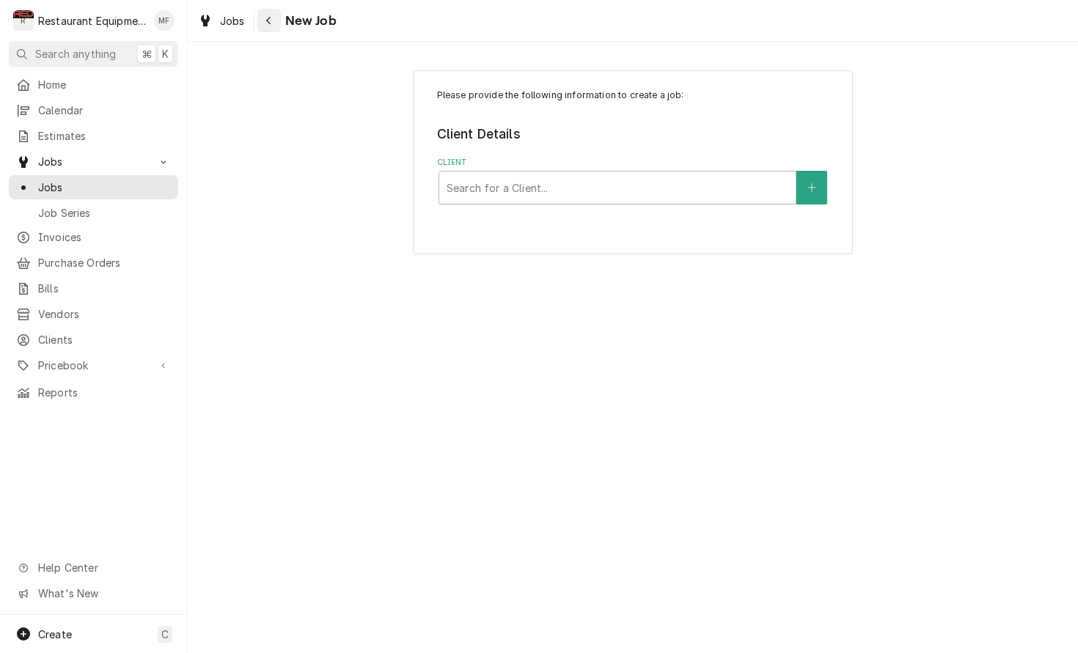
click at [257, 20] on div "Jobs New Job" at bounding box center [264, 21] width 144 height 24
click at [264, 20] on div "Navigate back" at bounding box center [269, 20] width 15 height 15
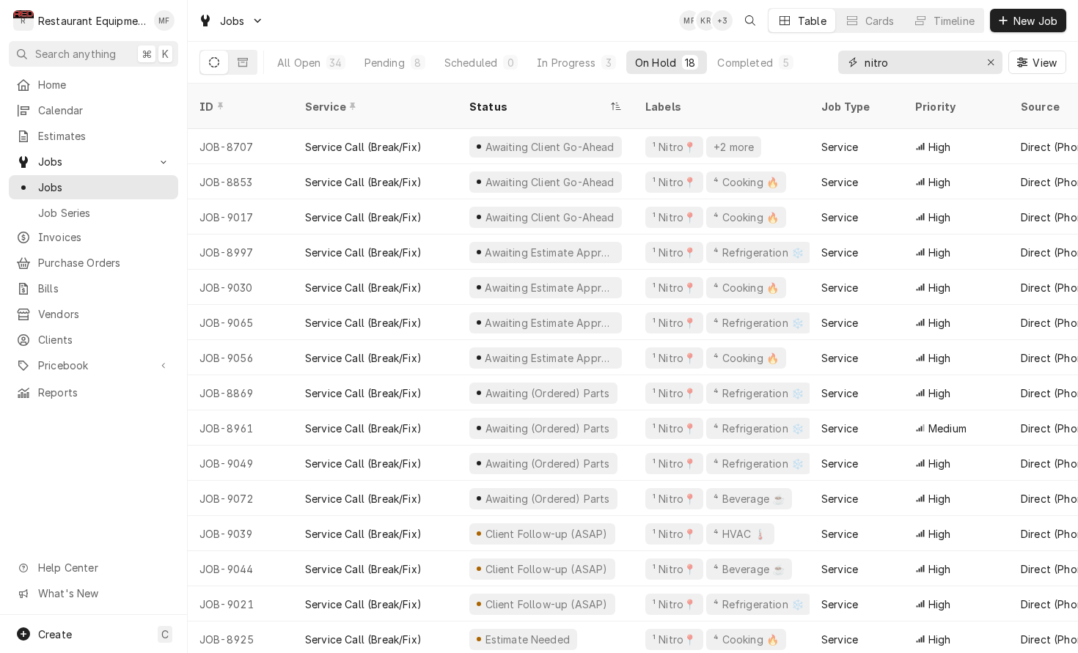
click at [937, 65] on input "nitro" at bounding box center [919, 62] width 110 height 23
click at [938, 64] on input "nitro" at bounding box center [919, 62] width 110 height 23
click at [936, 60] on input "nitro" at bounding box center [919, 62] width 110 height 23
click at [817, 56] on div "All Open 34 Pending 8 Scheduled 0 In Progress 3 On Hold 18 Completed 5 nitro Vi…" at bounding box center [632, 62] width 867 height 41
click at [820, 51] on div "All Open 34 Pending 8 Scheduled 0 In Progress 3 On Hold 18 Completed 5 nitro Vi…" at bounding box center [632, 62] width 867 height 41
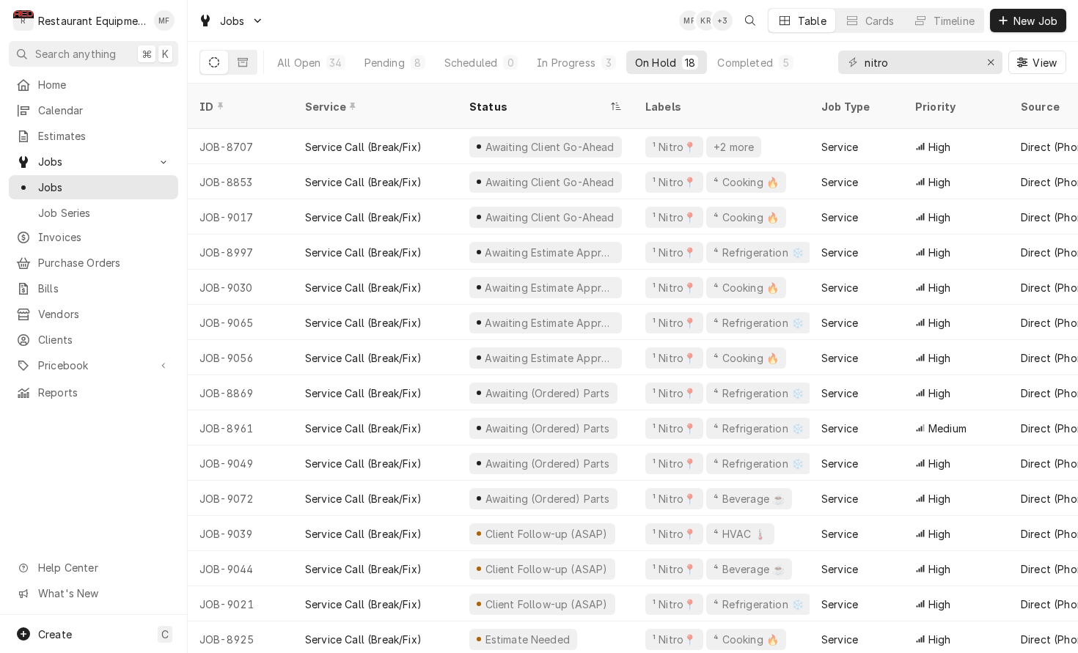
click at [661, 24] on div "Jobs MF KR + 3 Table Cards Timeline New Job" at bounding box center [633, 20] width 890 height 41
click at [372, 62] on div "Pending" at bounding box center [384, 62] width 40 height 15
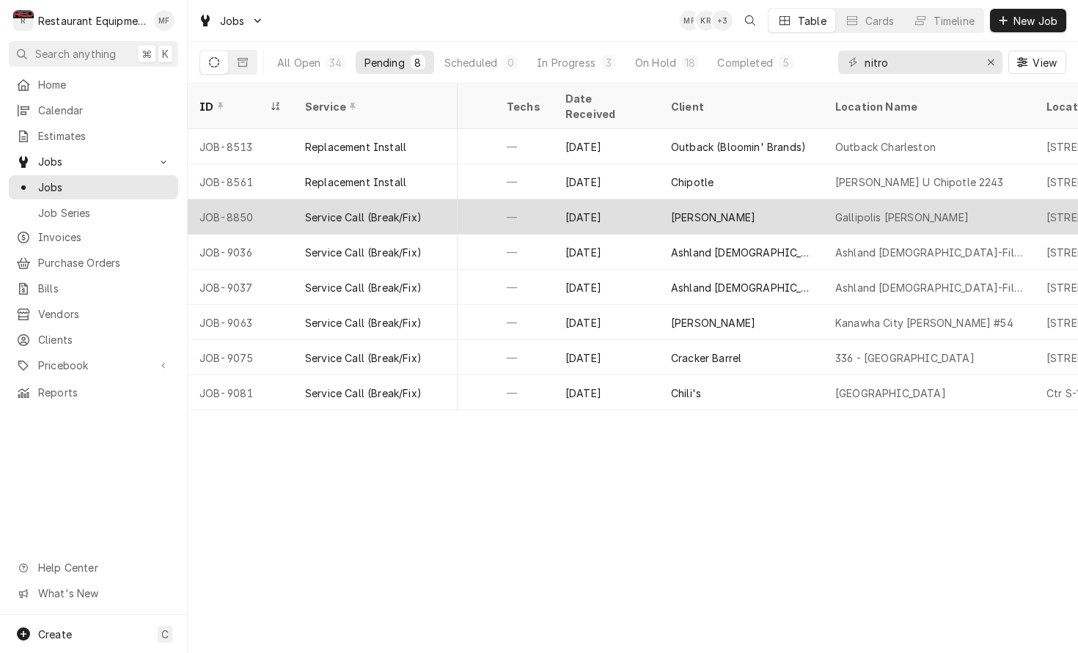
scroll to position [0, 760]
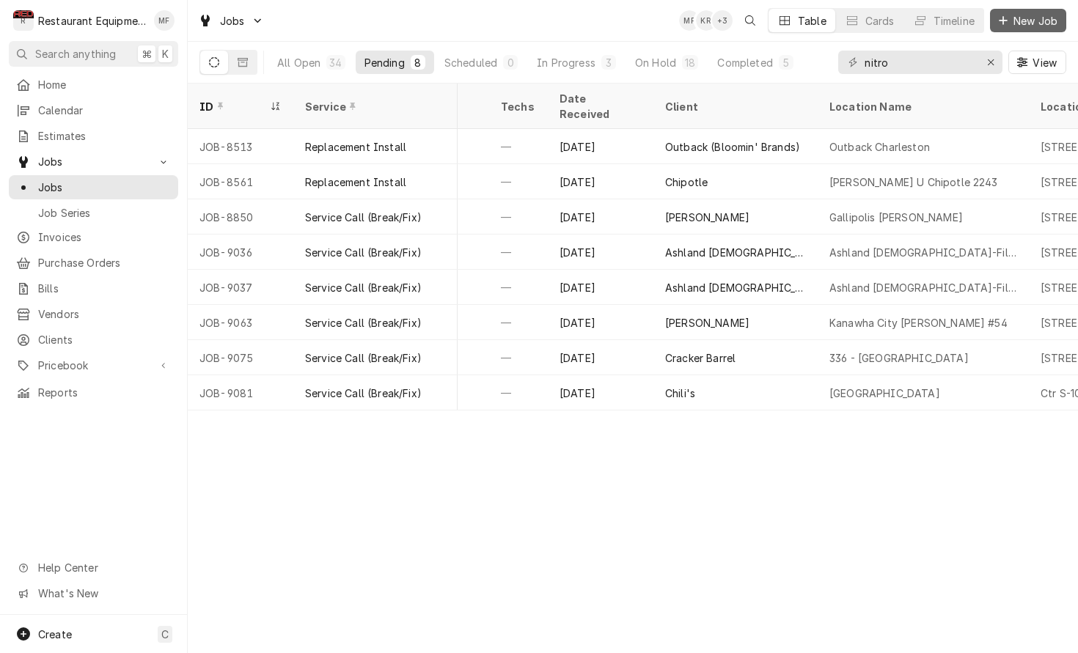
click at [1016, 24] on span "New Job" at bounding box center [1035, 20] width 50 height 15
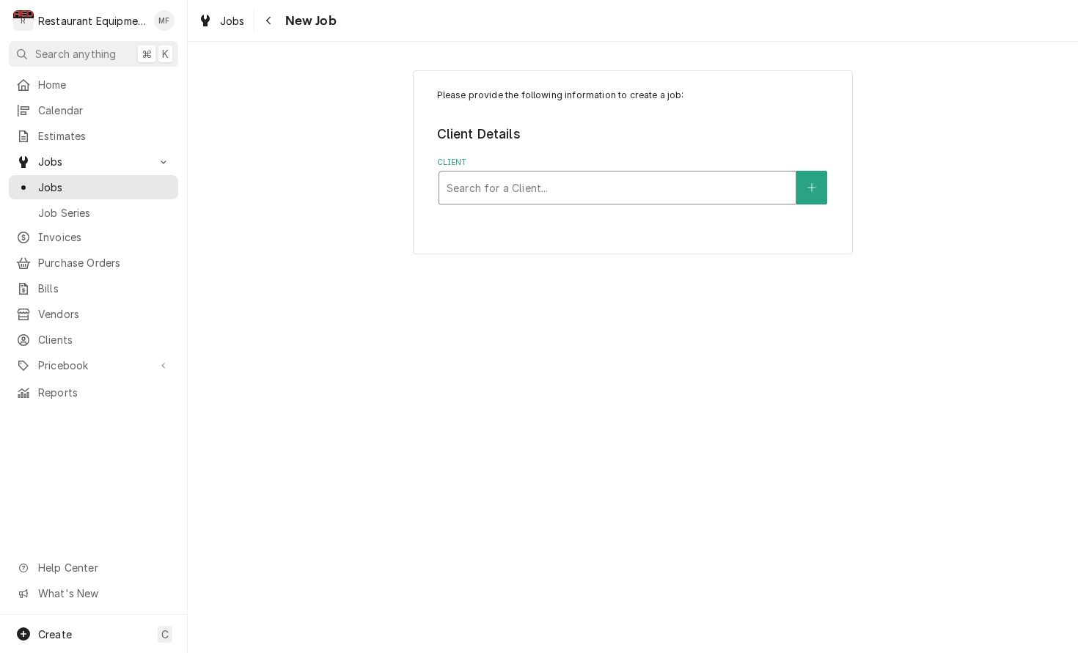
click at [638, 180] on div "Client" at bounding box center [618, 188] width 342 height 26
type input "Y"
type input "fab"
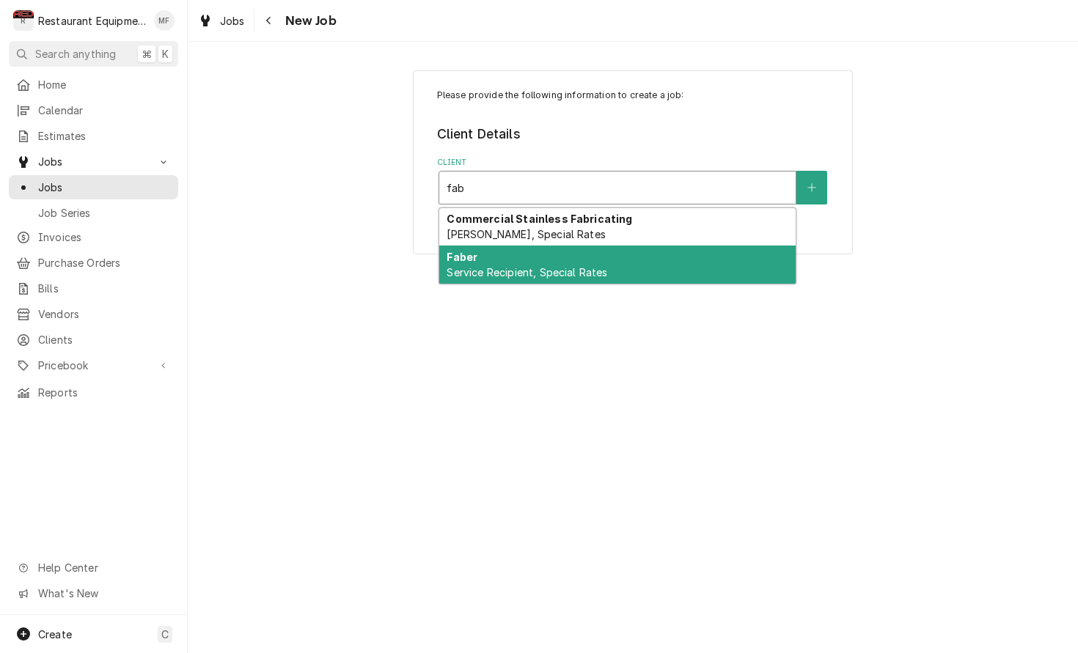
click at [594, 282] on div "Faber Service Recipient, Special Rates" at bounding box center [617, 265] width 356 height 38
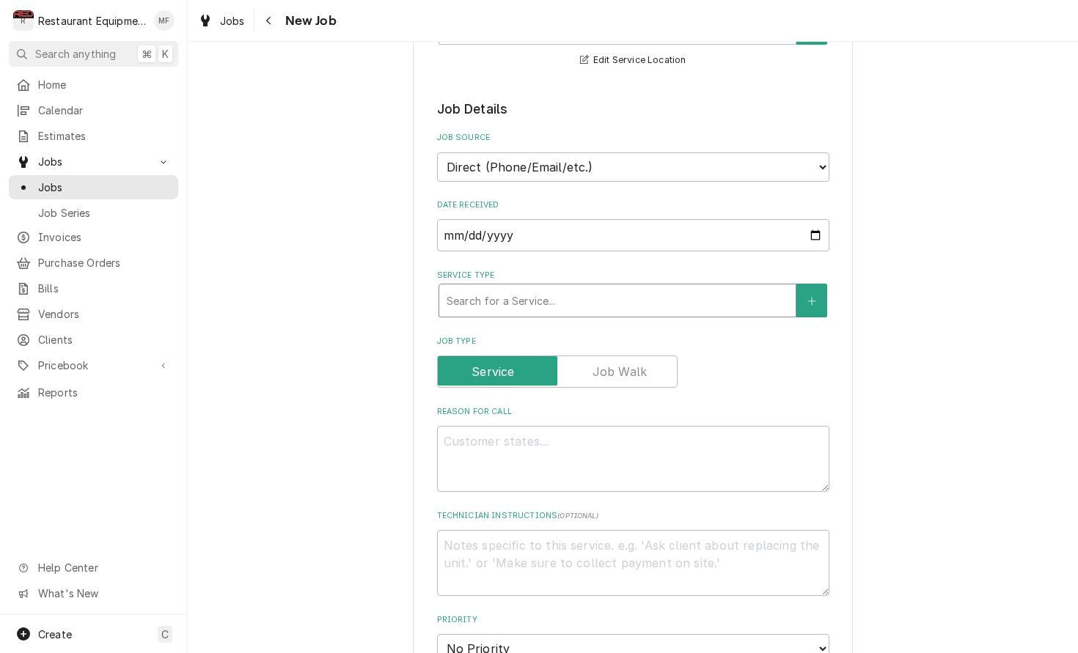
scroll to position [319, 0]
click at [595, 293] on div "Service Type" at bounding box center [618, 300] width 342 height 26
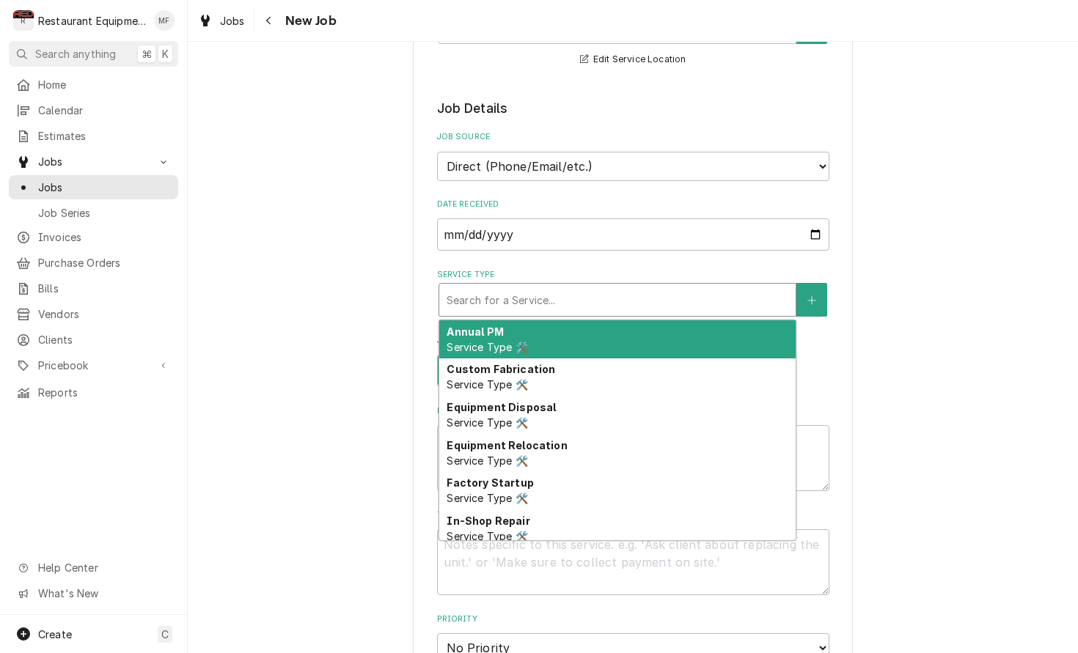
type textarea "x"
type input "b"
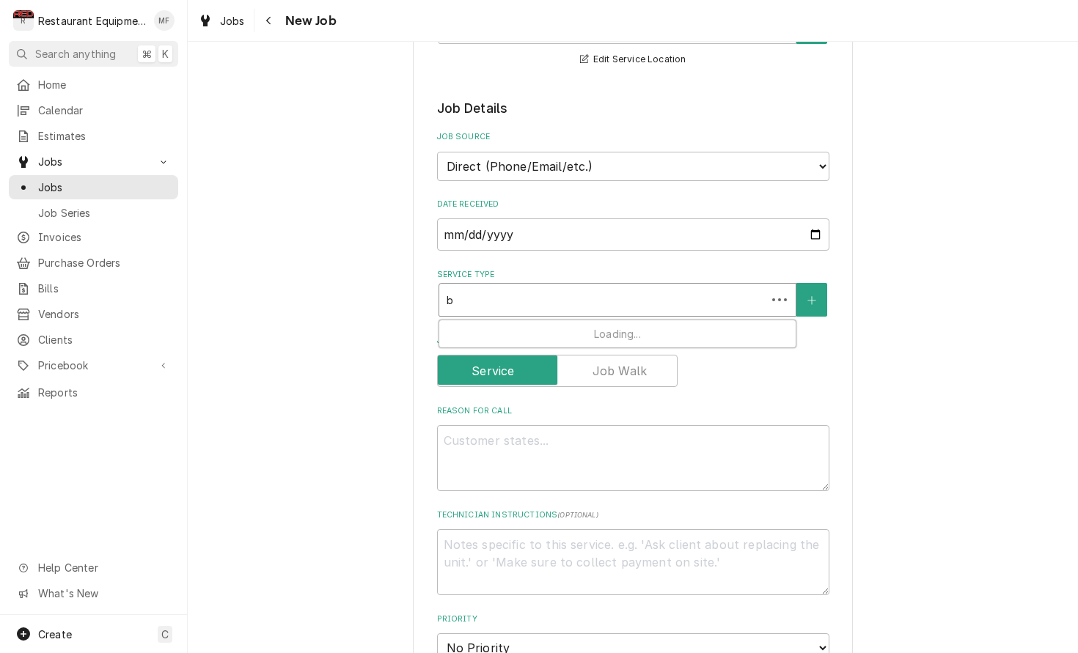
type textarea "x"
type input "br"
type textarea "x"
type input "bre"
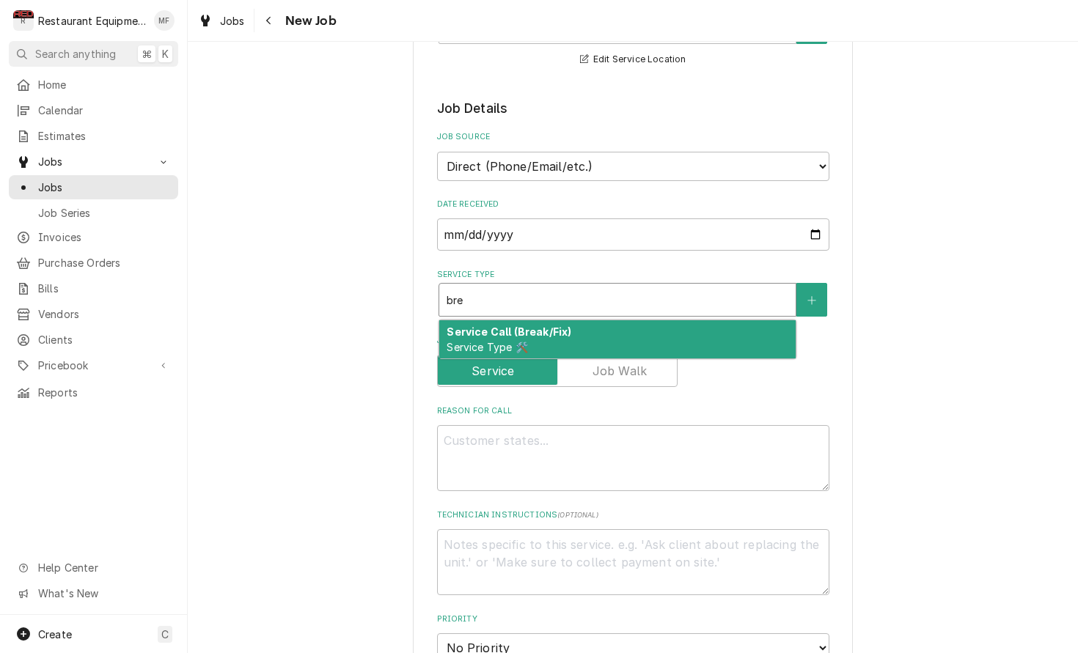
click at [605, 320] on div "Service Call (Break/Fix) Service Type 🛠️" at bounding box center [617, 339] width 356 height 38
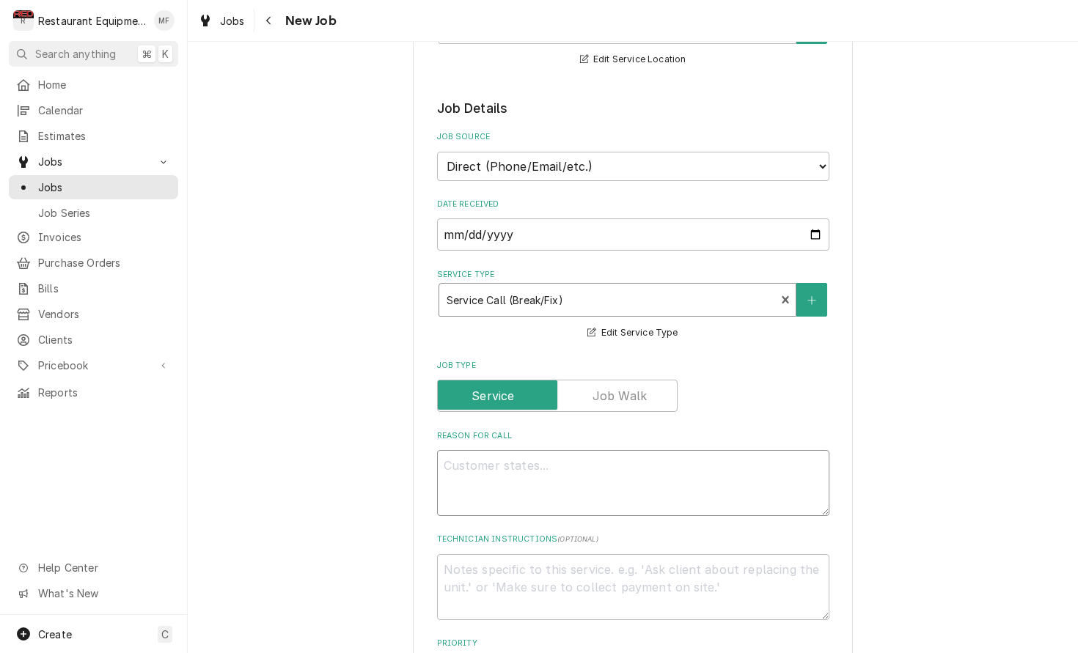
drag, startPoint x: 658, startPoint y: 463, endPoint x: 670, endPoint y: 458, distance: 12.8
click at [667, 458] on textarea "Reason For Call" at bounding box center [633, 483] width 392 height 66
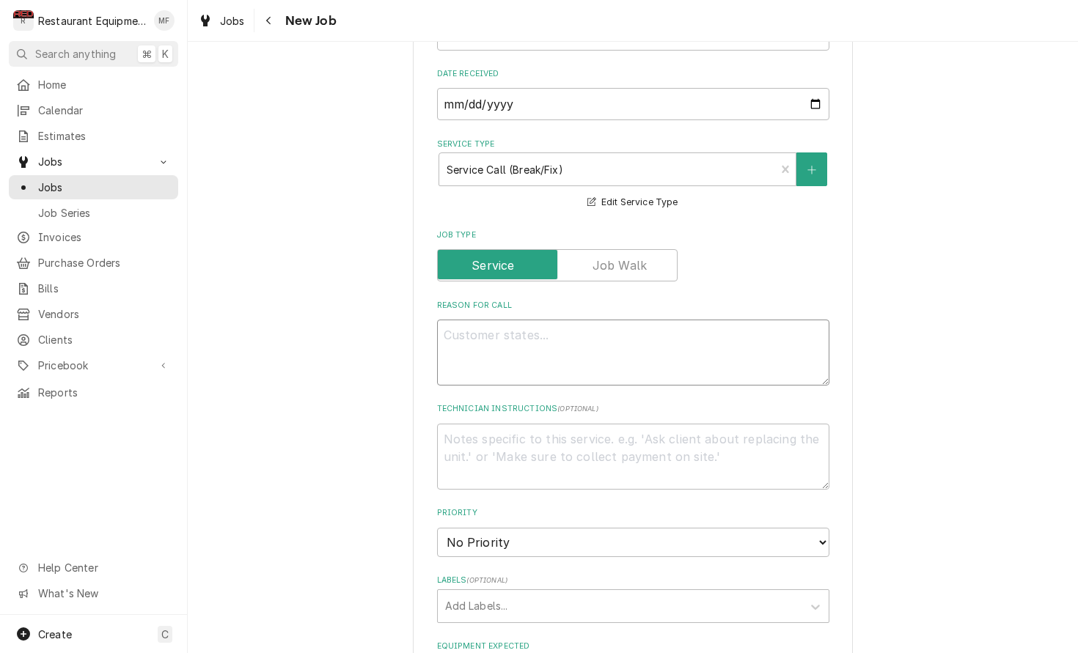
scroll to position [462, 0]
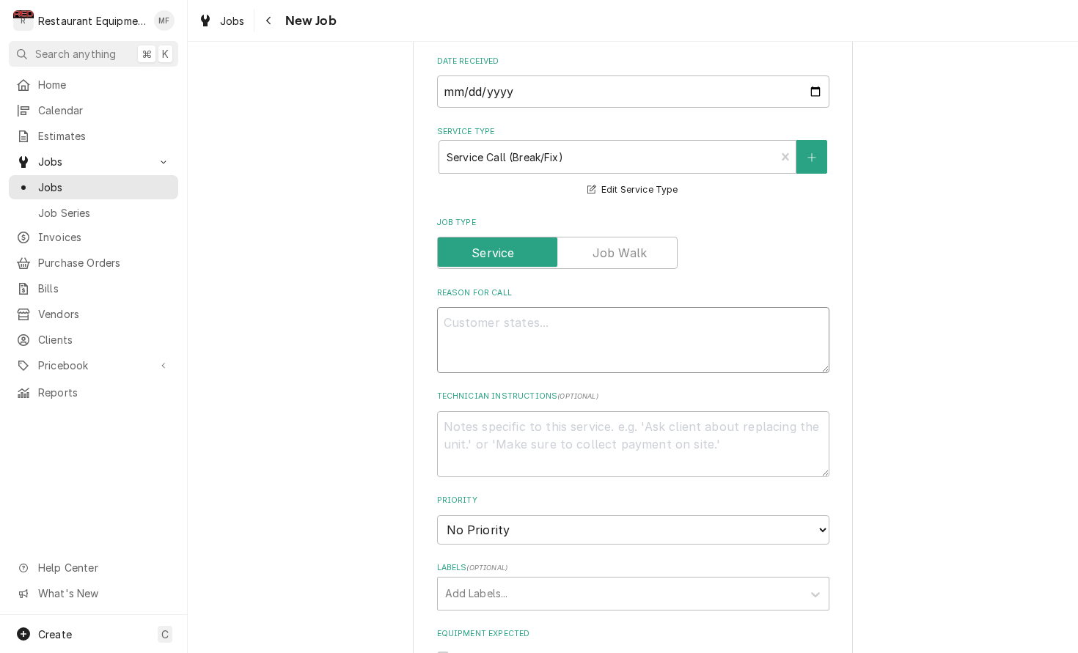
click at [622, 324] on textarea "Reason For Call" at bounding box center [633, 340] width 392 height 66
paste textarea "[PERSON_NAME] Airport espresso machine steamer wand is not working. “Needs repa…"
type textarea "x"
type textarea "[PERSON_NAME] Airport espresso machine steamer wand is not working. “Needs repa…"
drag, startPoint x: 576, startPoint y: 320, endPoint x: 541, endPoint y: 324, distance: 34.7
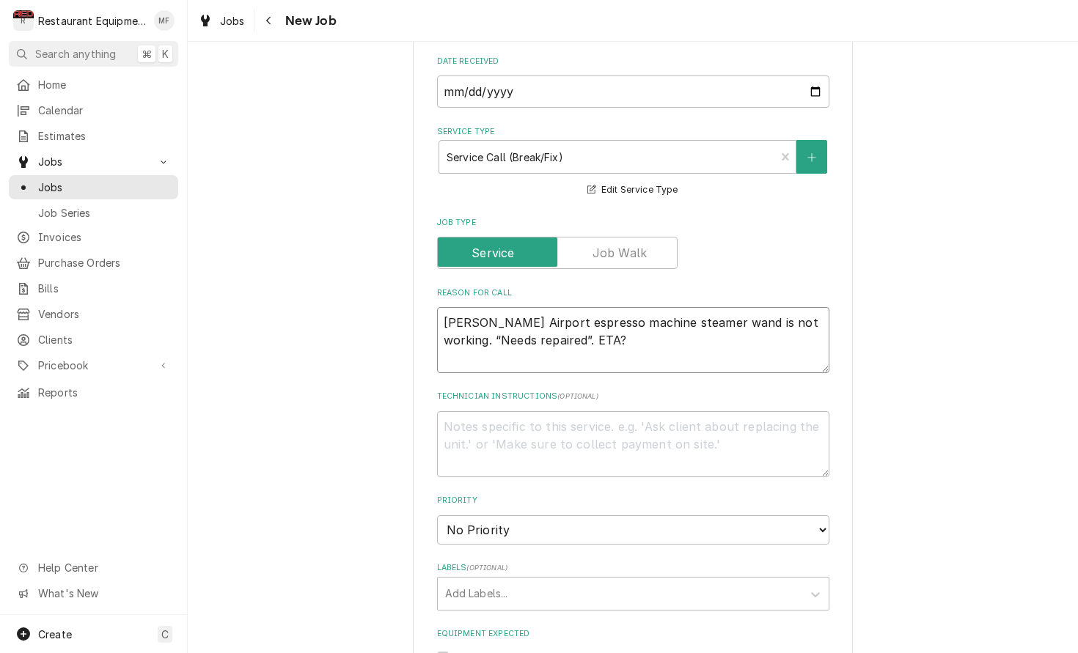
click at [541, 324] on textarea "[PERSON_NAME] Airport espresso machine steamer wand is not working. “Needs repa…" at bounding box center [633, 340] width 392 height 66
type textarea "x"
type textarea "[PERSON_NAME] Airport espresso machine steamer wand is not working. “Needs repa…"
type textarea "x"
type textarea "[PERSON_NAME] Airport espresso machine steamer wand is not working. “Needs repa…"
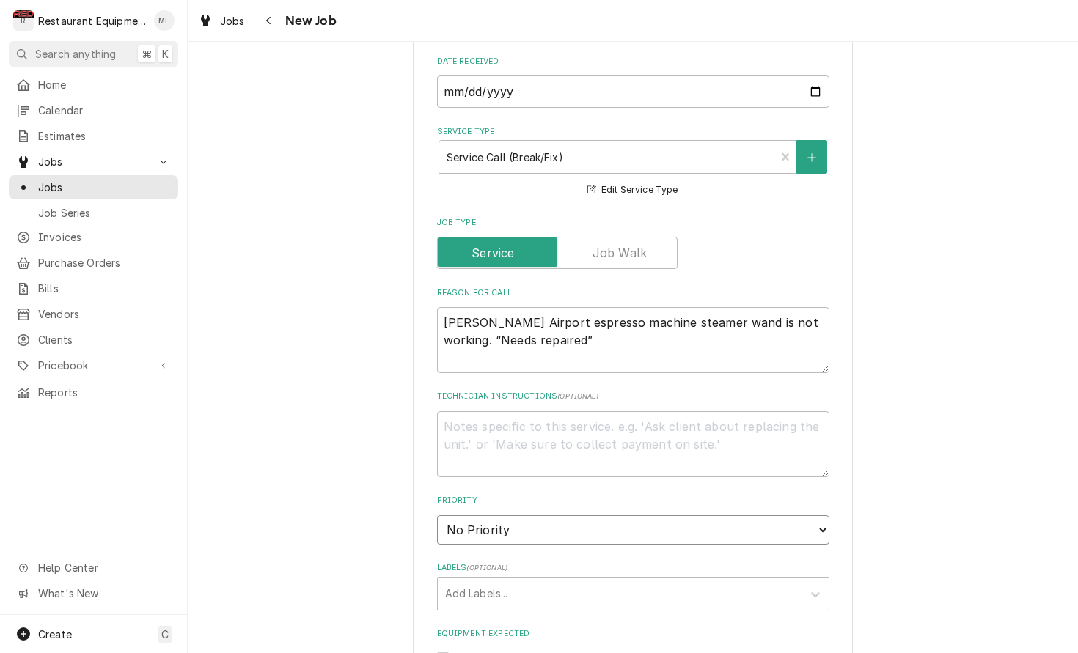
select select "2"
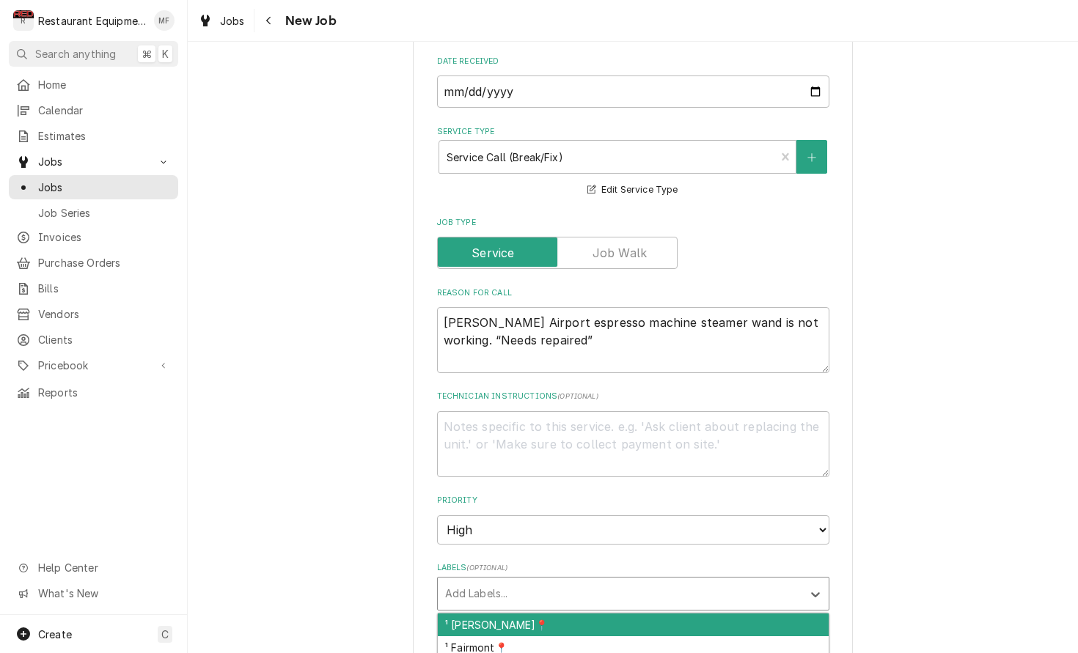
click at [728, 581] on div "Labels" at bounding box center [620, 594] width 350 height 26
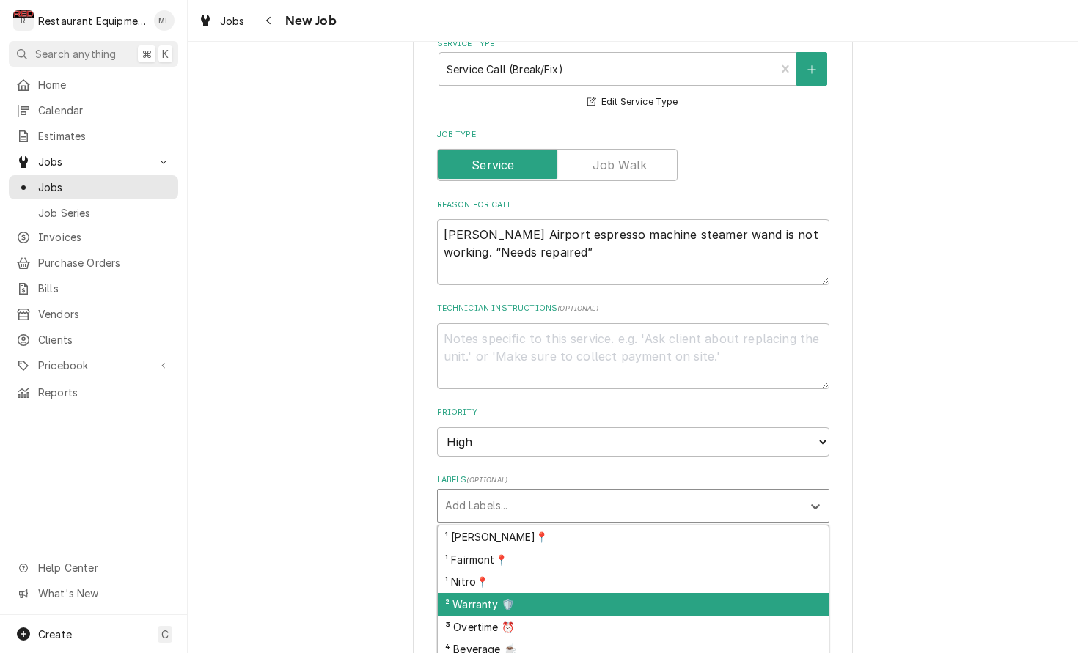
scroll to position [551, 0]
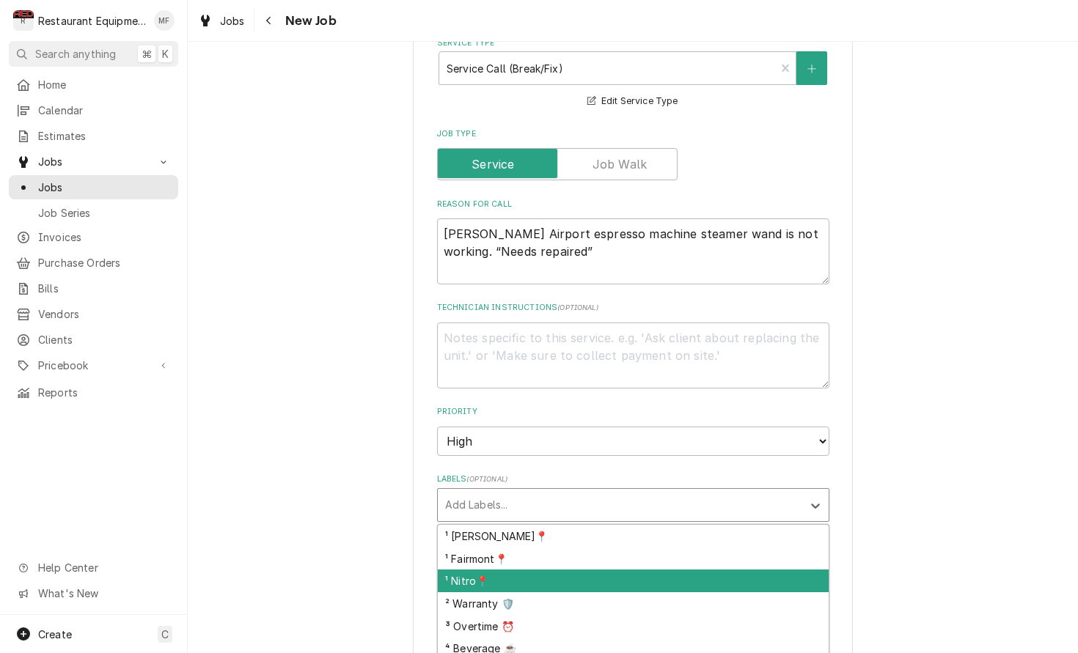
click at [716, 570] on div "¹ Nitro📍" at bounding box center [633, 581] width 391 height 23
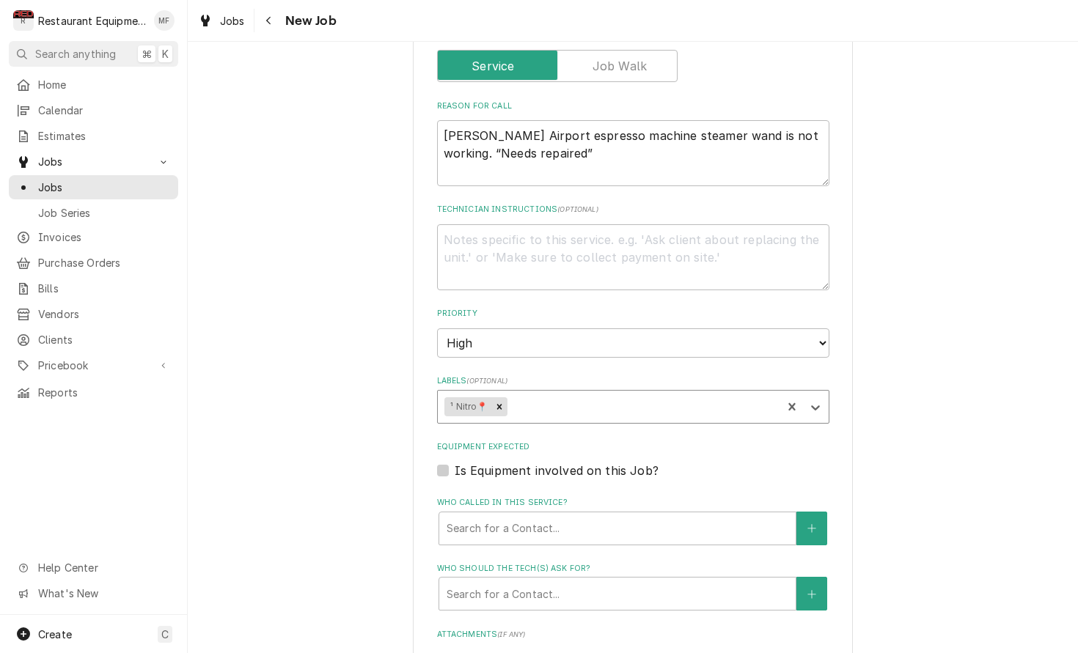
scroll to position [650, 0]
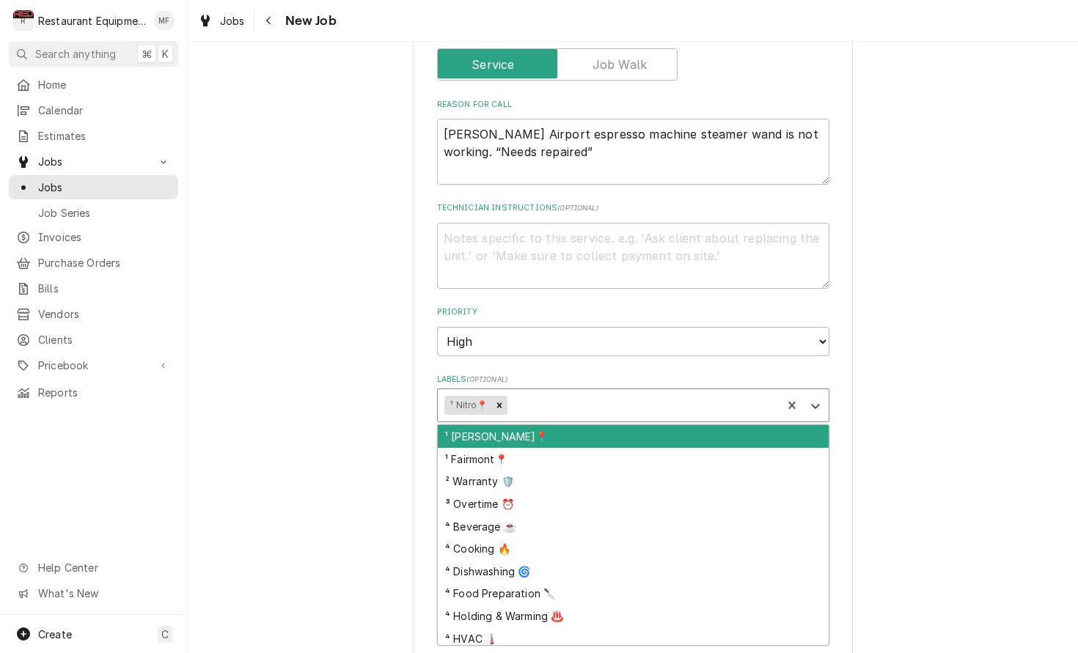
click at [688, 392] on div "Labels" at bounding box center [642, 405] width 265 height 26
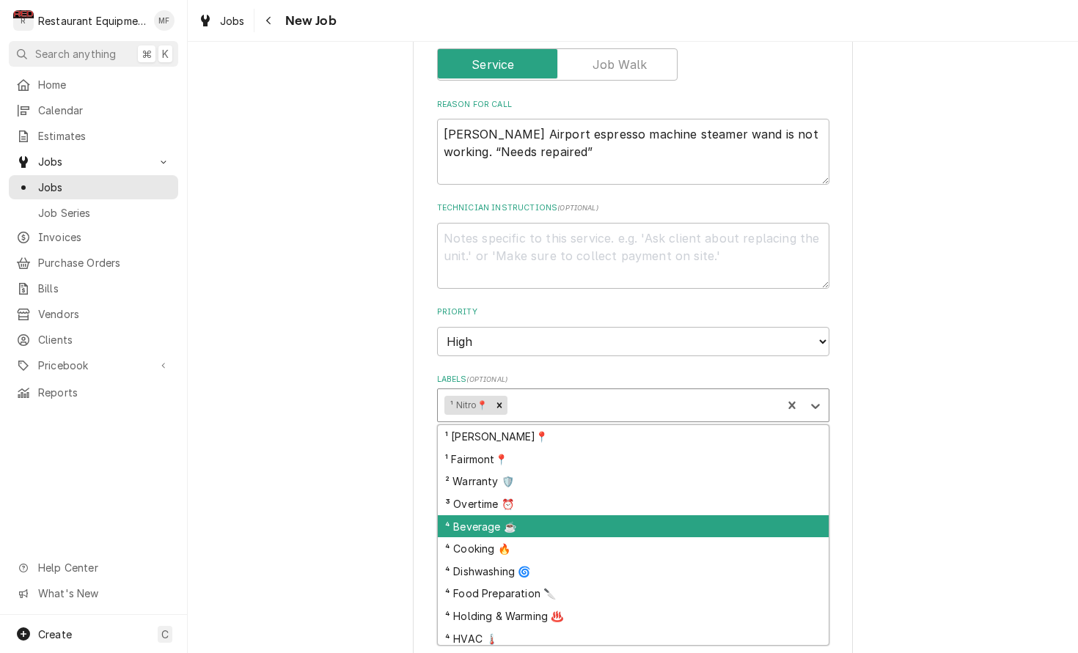
click at [698, 515] on div "⁴ Beverage ☕" at bounding box center [633, 526] width 391 height 23
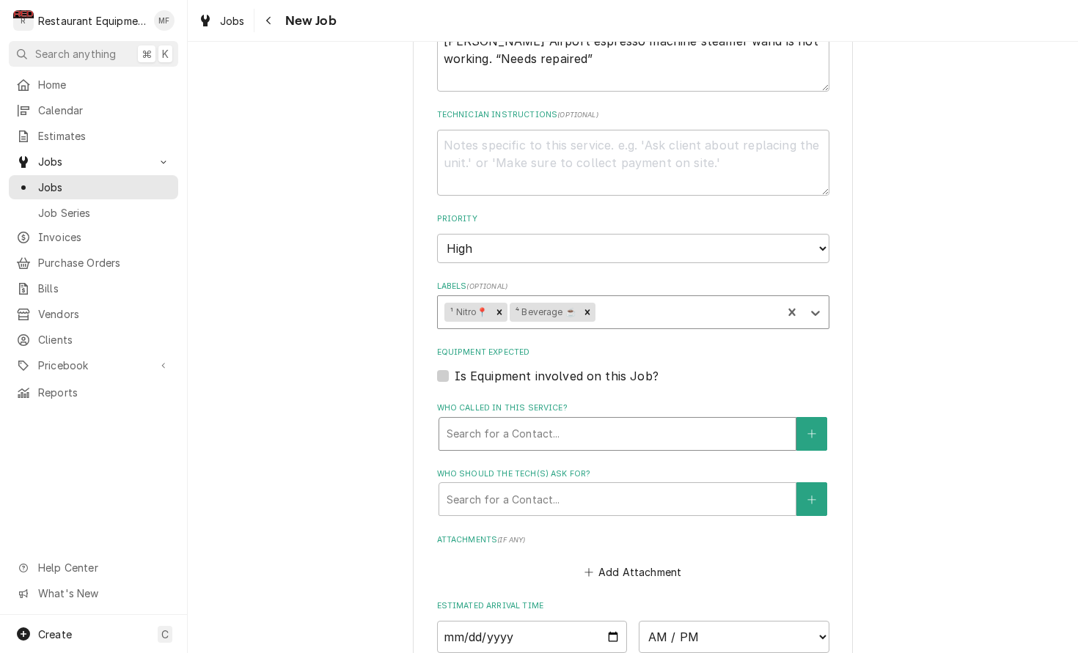
scroll to position [755, 0]
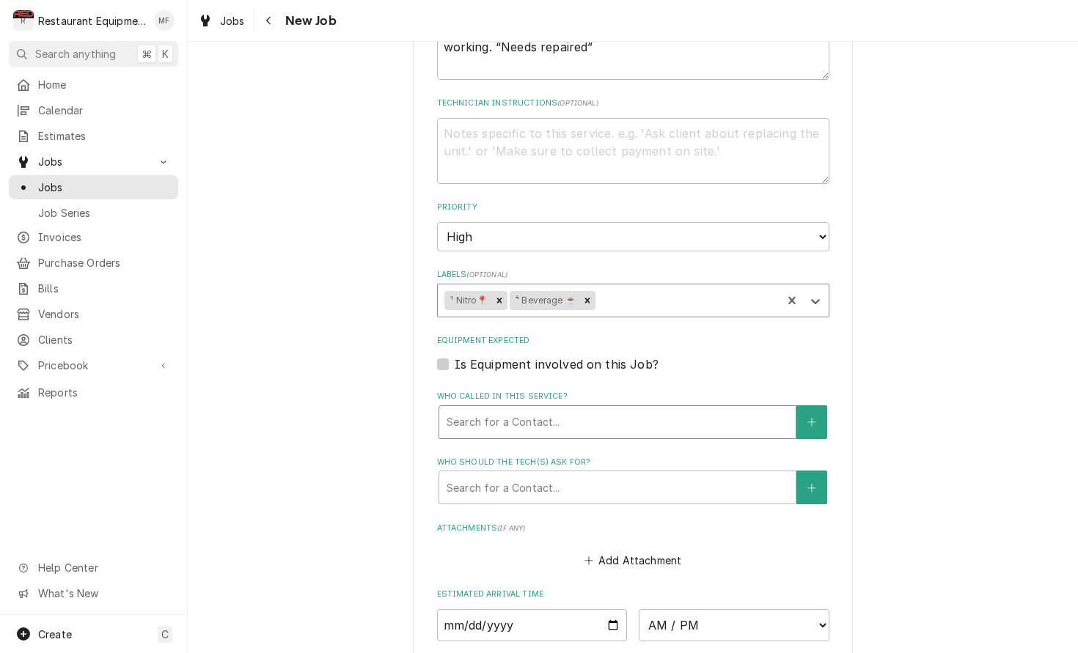
click at [668, 409] on div "Who called in this service?" at bounding box center [618, 422] width 342 height 26
click at [931, 372] on div "Please provide the following information to create a job: Client Details Client…" at bounding box center [633, 103] width 890 height 1603
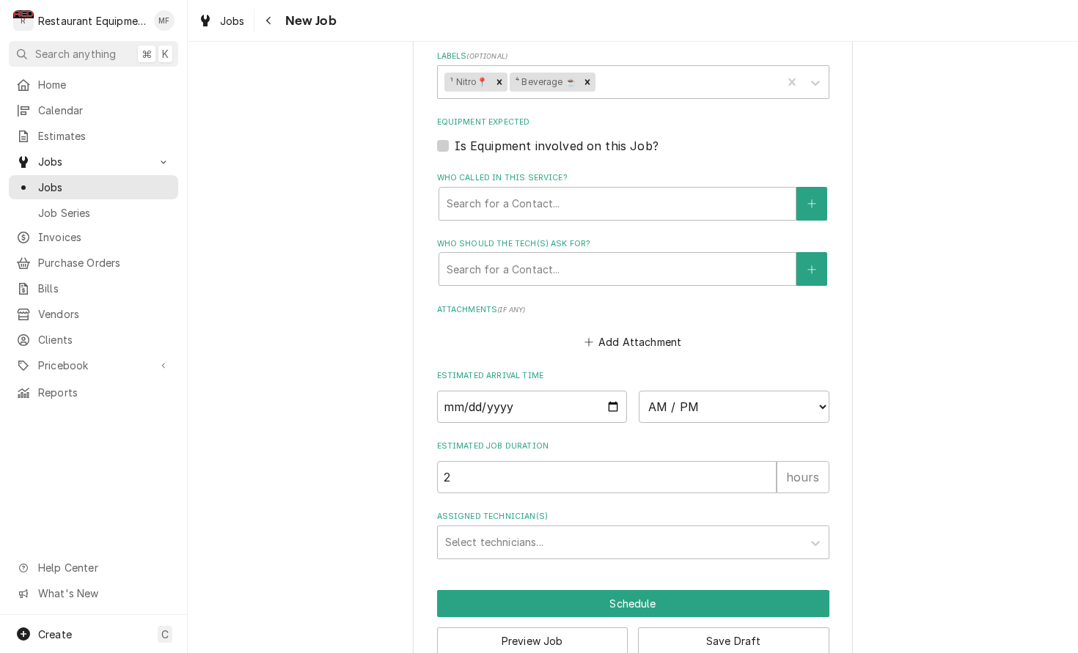
scroll to position [973, 0]
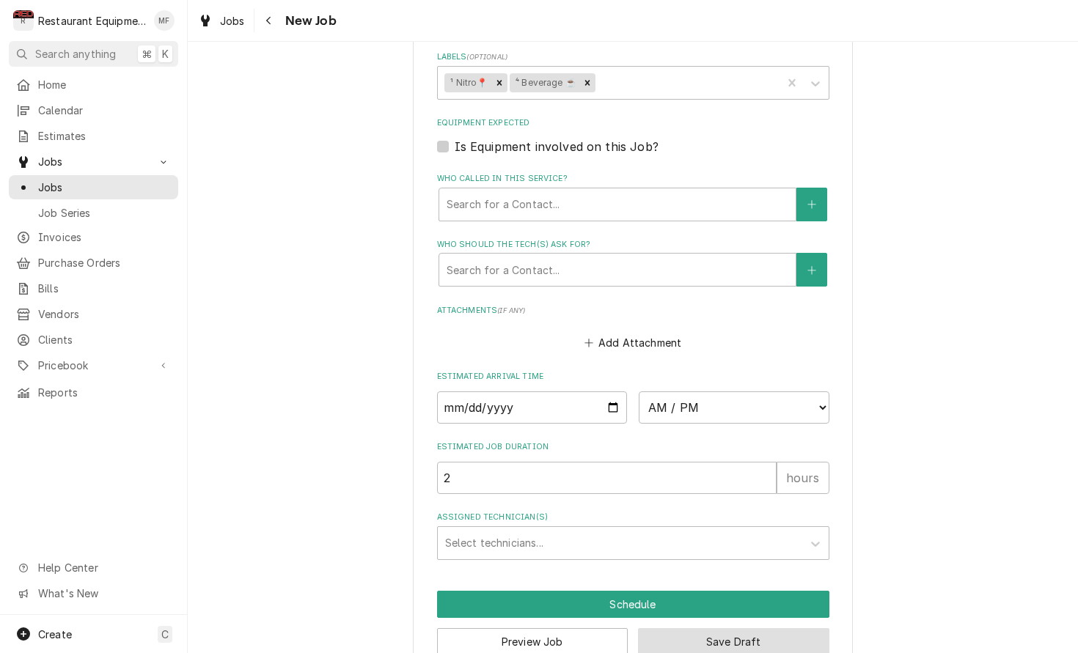
click at [809, 628] on button "Save Draft" at bounding box center [733, 641] width 191 height 27
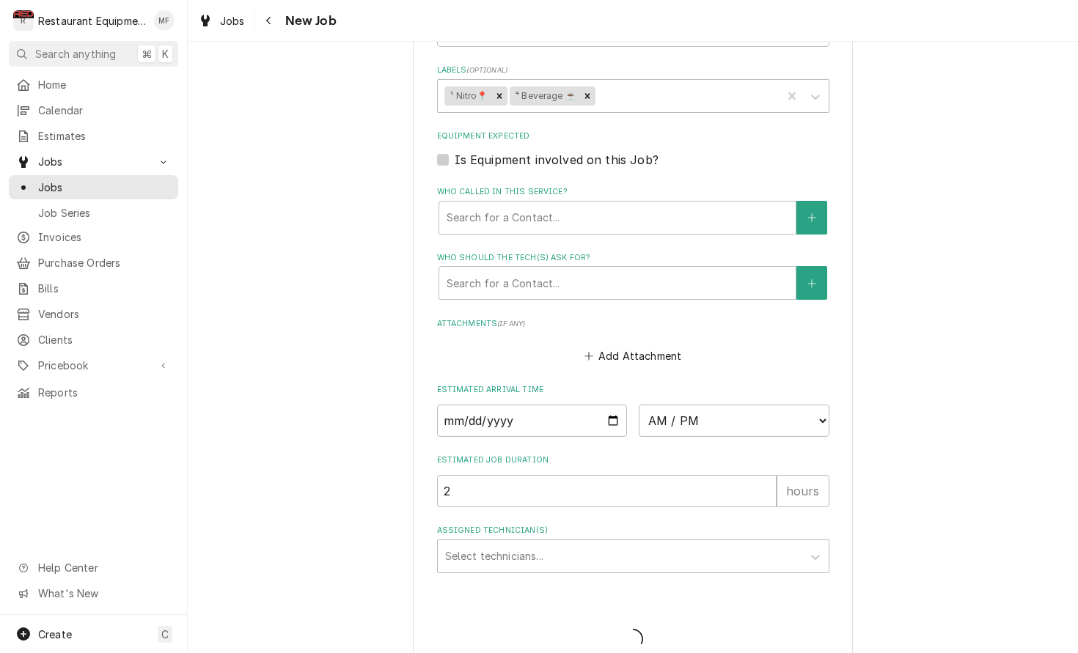
type textarea "x"
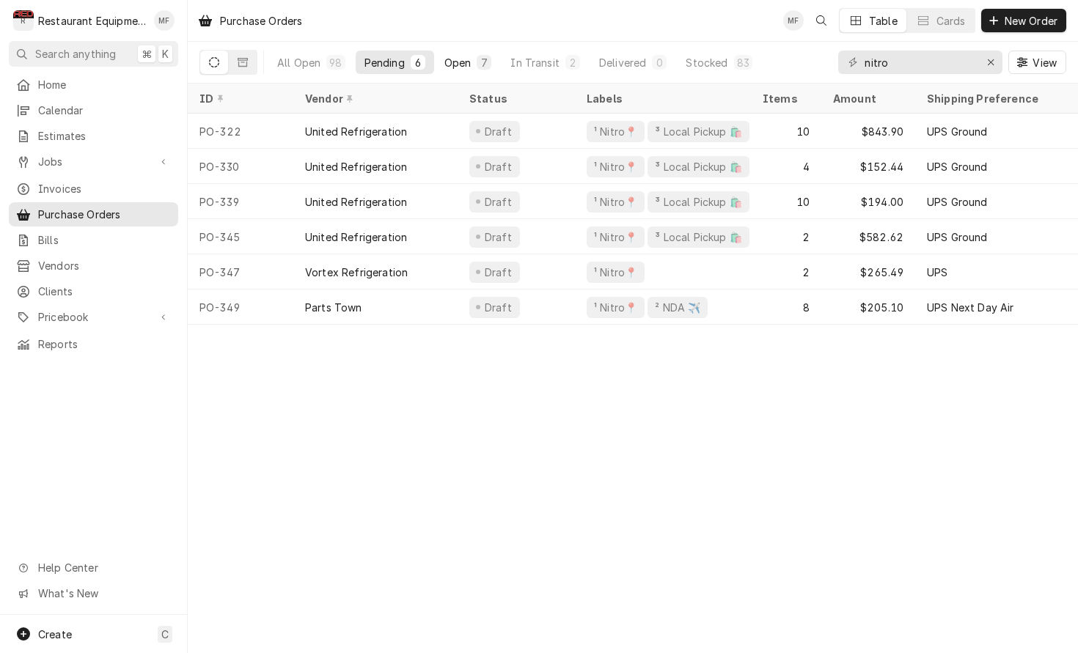
click at [470, 57] on button "Open 7" at bounding box center [468, 62] width 65 height 23
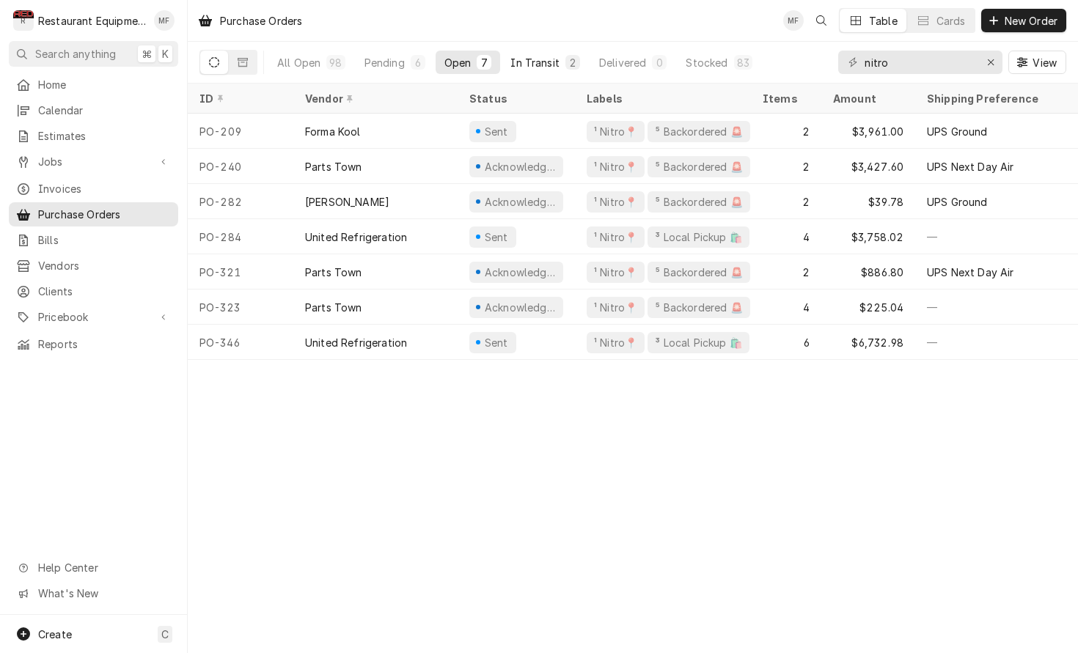
click at [526, 59] on div "In Transit" at bounding box center [534, 62] width 49 height 15
